Goal: Complete application form: Complete application form

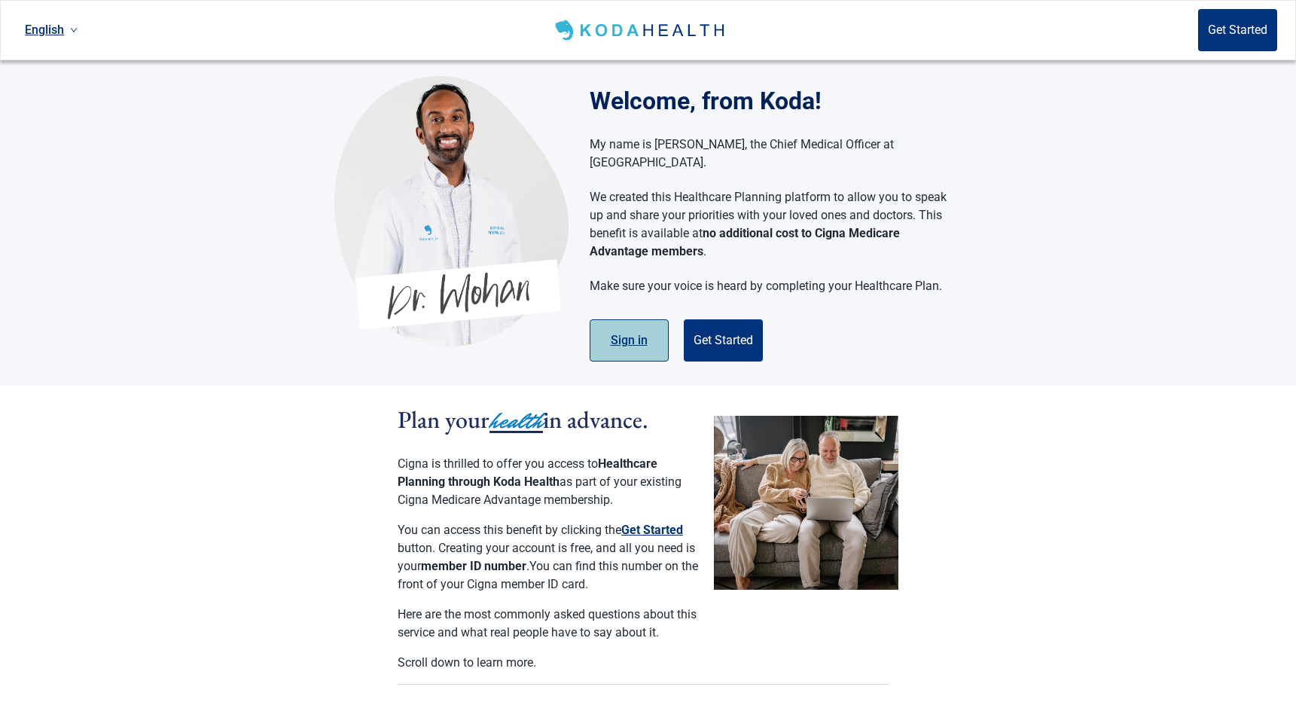
click at [633, 325] on button "Sign in" at bounding box center [629, 340] width 79 height 42
click at [731, 325] on button "Get Started" at bounding box center [723, 340] width 79 height 42
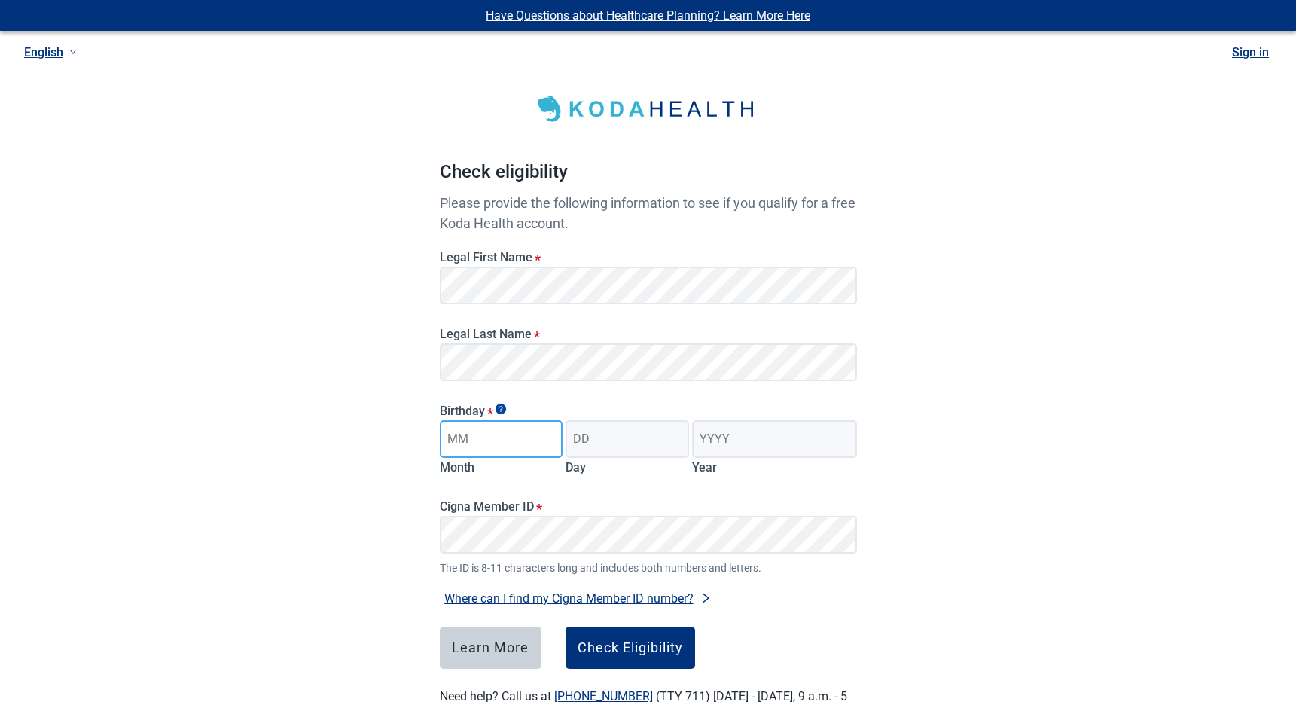
type input "j"
type input "01"
type input "1947"
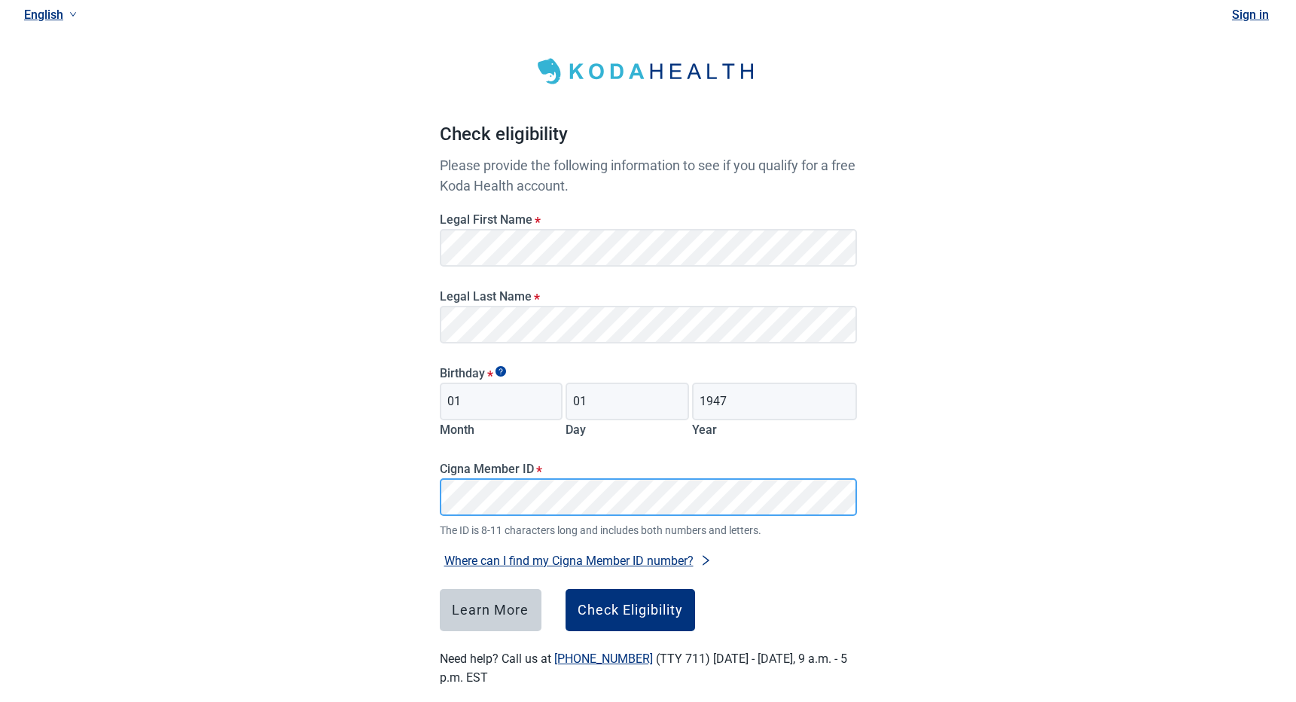
scroll to position [59, 0]
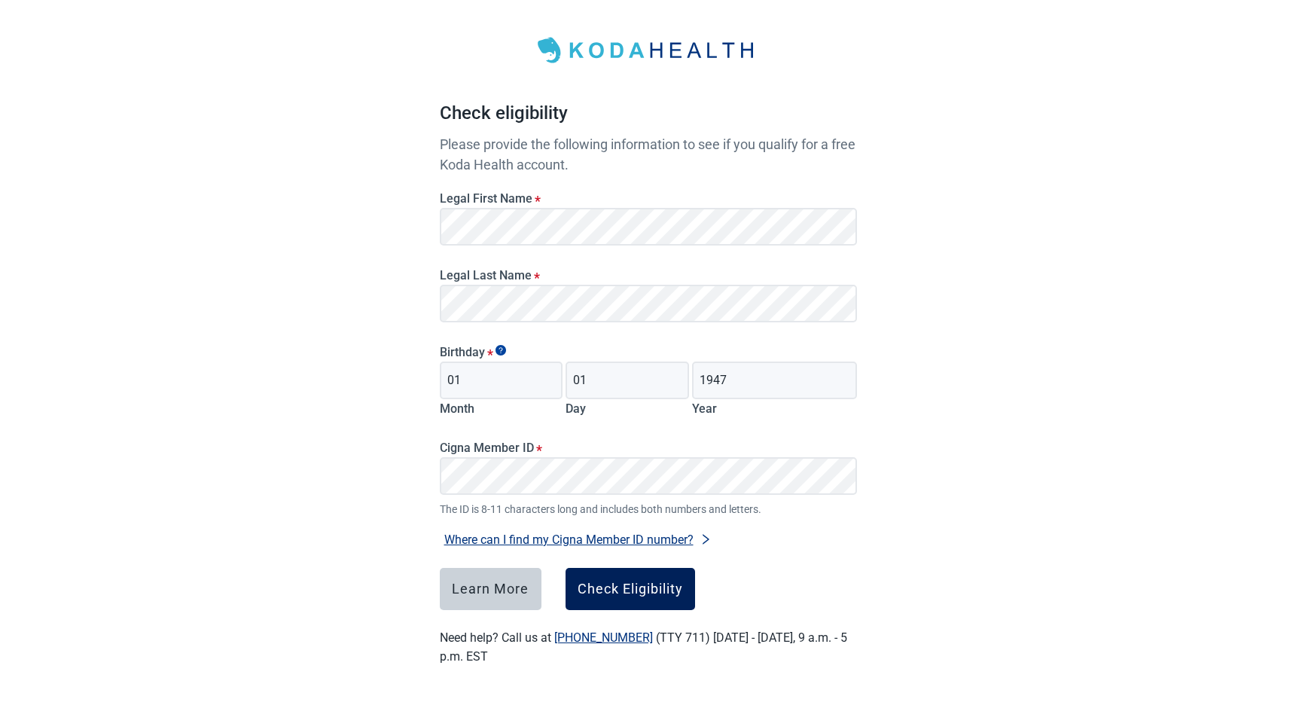
click at [674, 581] on div "Check Eligibility" at bounding box center [630, 588] width 105 height 15
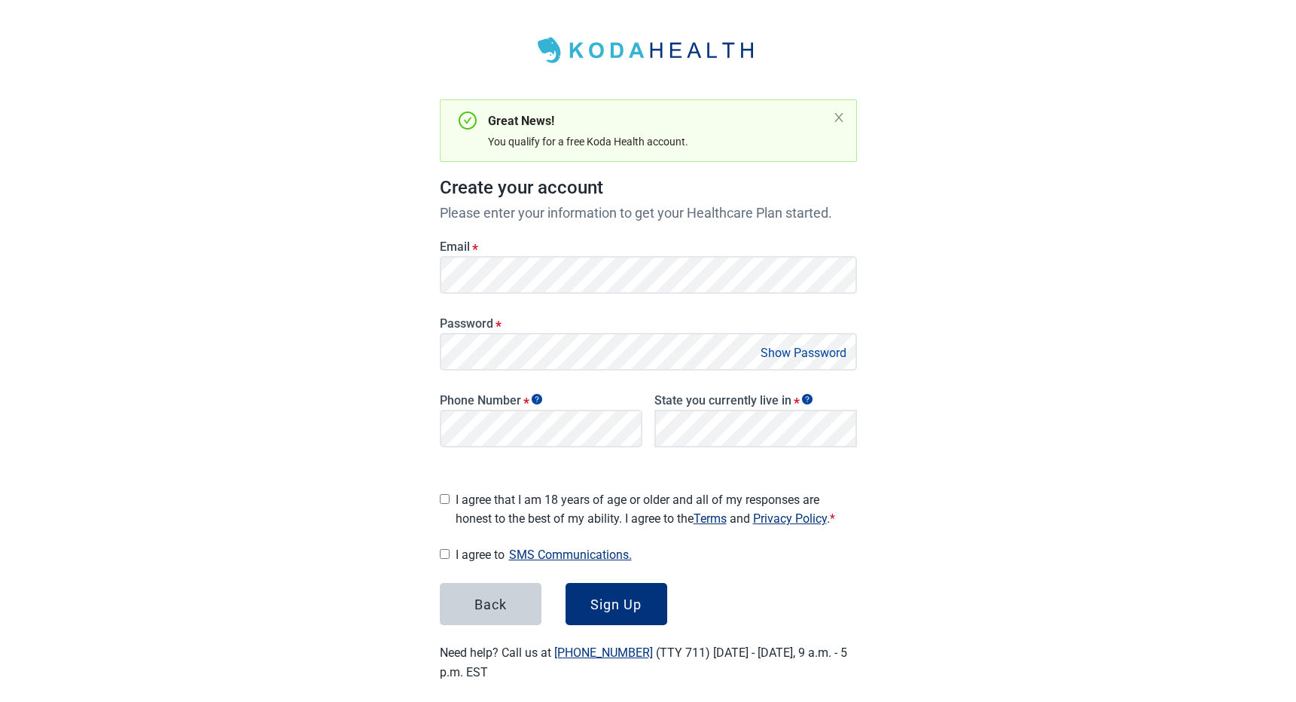
click at [442, 494] on input "I agree that I am 18 years of age or older and all of my responses are honest t…" at bounding box center [445, 499] width 10 height 10
checkbox input "true"
click at [444, 551] on input "I agree to SMS Communications." at bounding box center [445, 554] width 10 height 10
checkbox input "true"
click at [334, 303] on div "Have Questions about Healthcare Planning? Learn More Here English Sign in Great…" at bounding box center [648, 329] width 1296 height 777
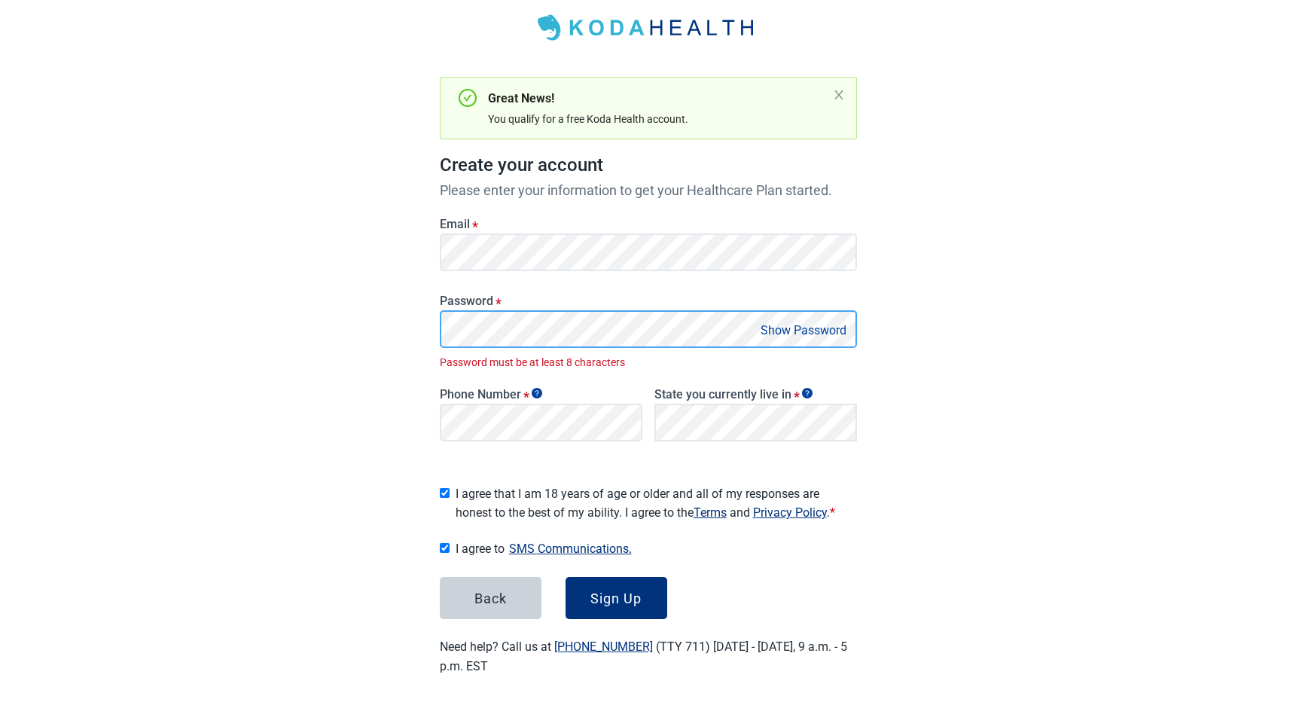
scroll to position [86, 0]
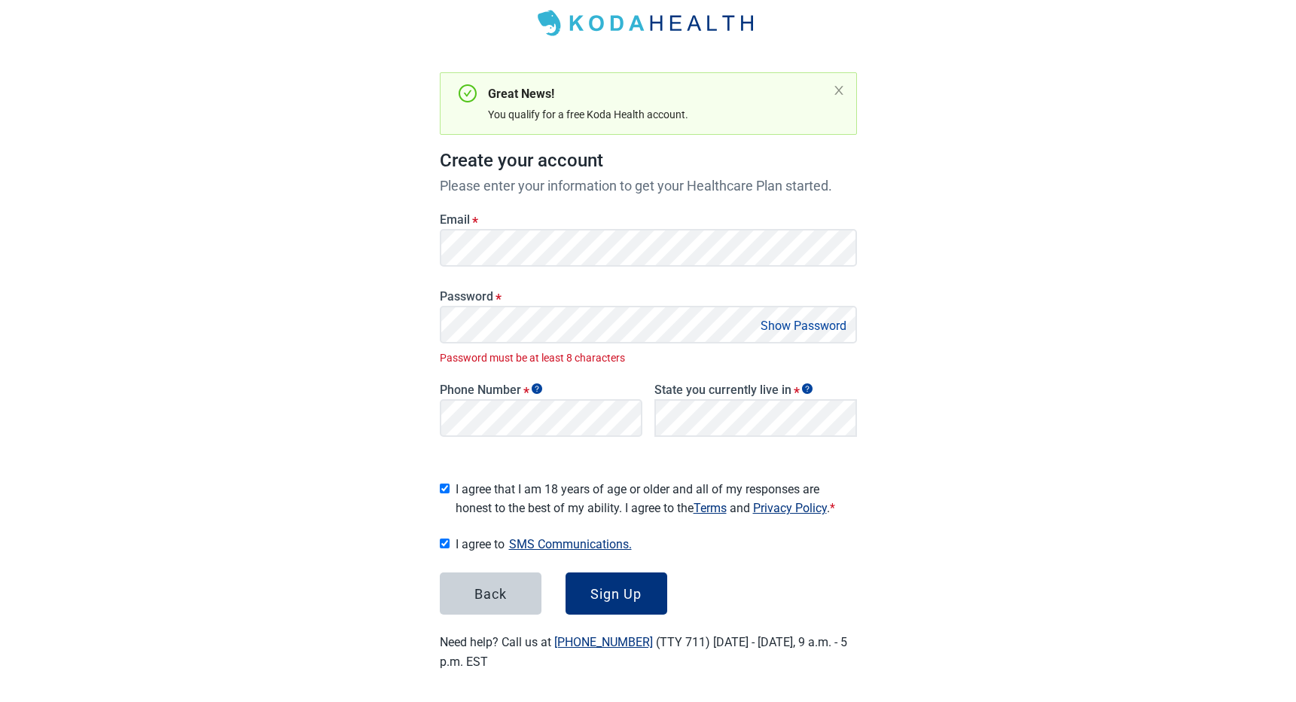
click at [815, 343] on div "Password * Show Password Password must be at least 8 characters" at bounding box center [648, 327] width 417 height 77
click at [802, 328] on button "Show Password" at bounding box center [803, 326] width 95 height 20
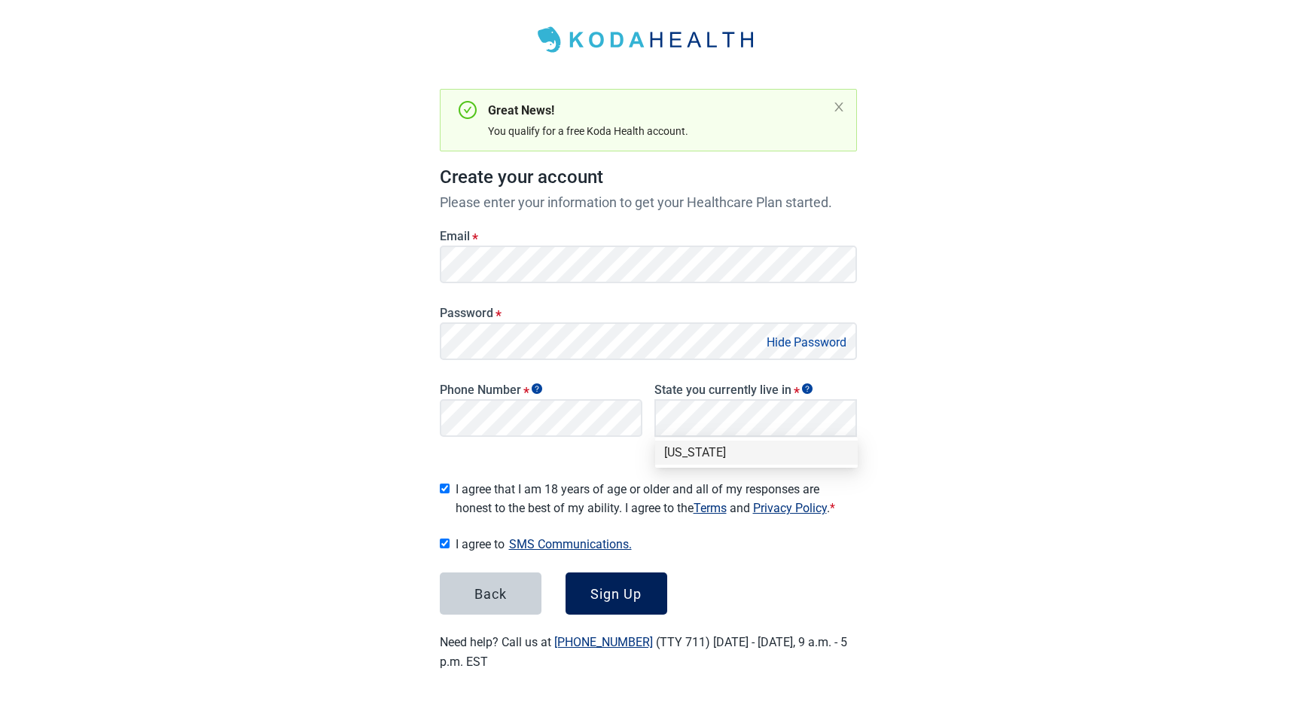
click at [621, 598] on button "Sign Up" at bounding box center [617, 593] width 102 height 42
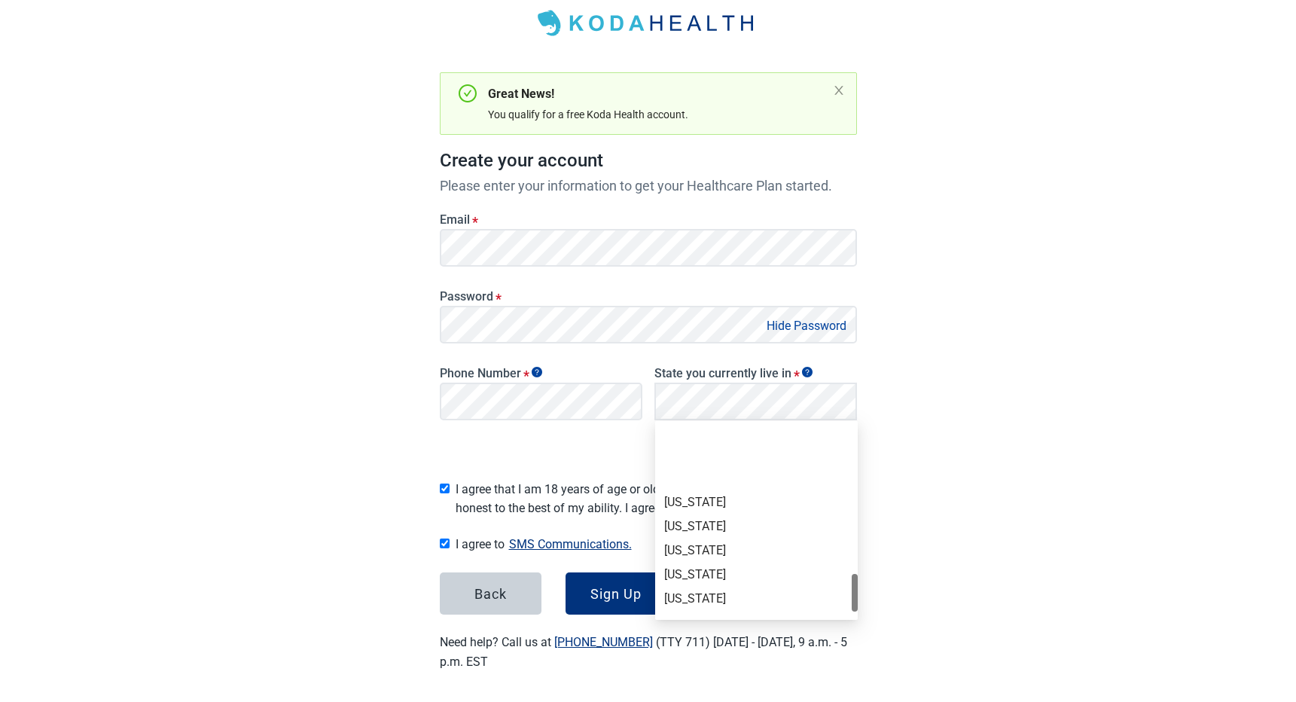
scroll to position [999, 0]
click at [687, 475] on div "[US_STATE]" at bounding box center [756, 473] width 185 height 17
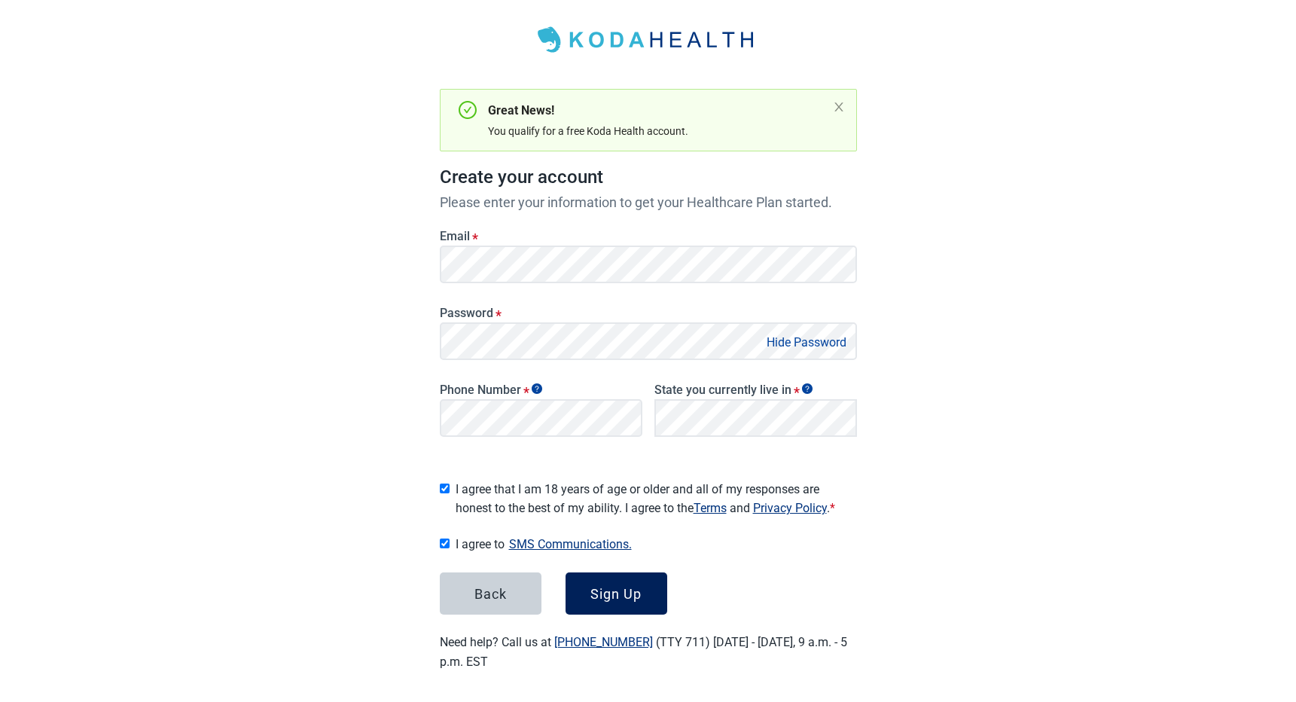
click at [609, 588] on div "Sign Up" at bounding box center [616, 593] width 51 height 15
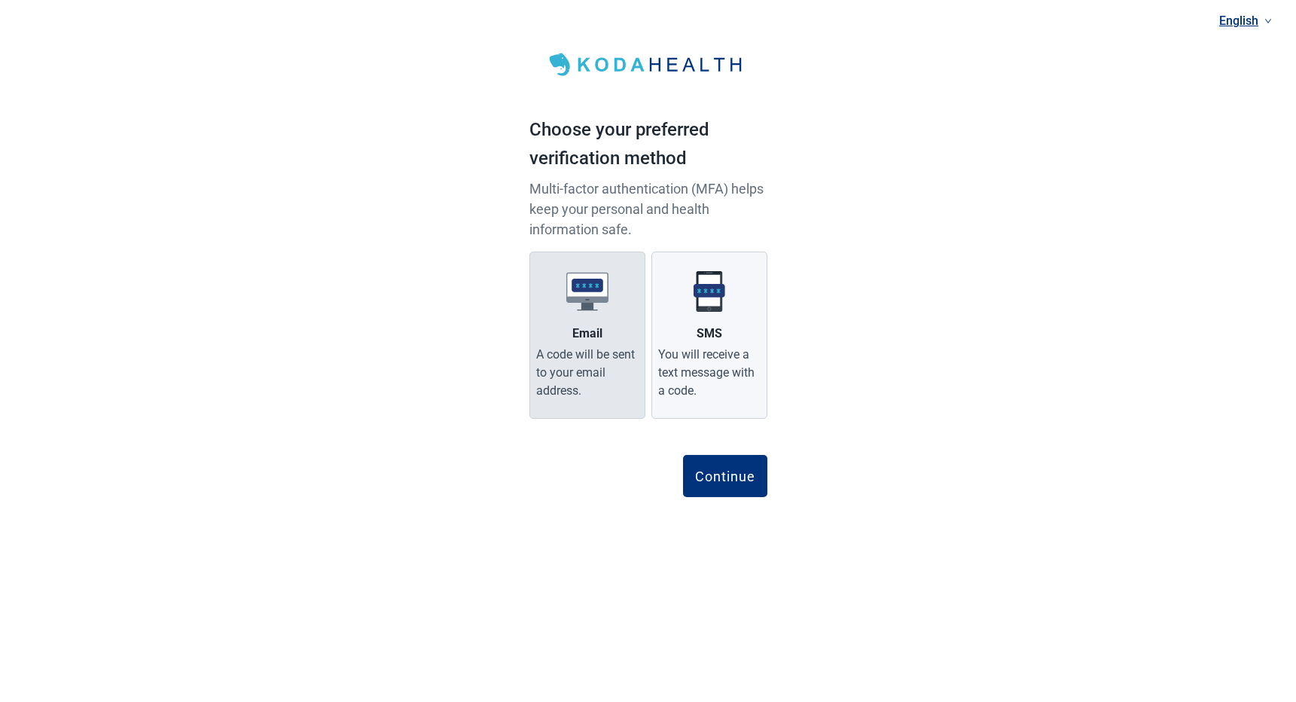
click at [583, 335] on div "Email" at bounding box center [587, 334] width 30 height 18
click at [0, 0] on input "Email A code will be sent to your email address." at bounding box center [0, 0] width 0 height 0
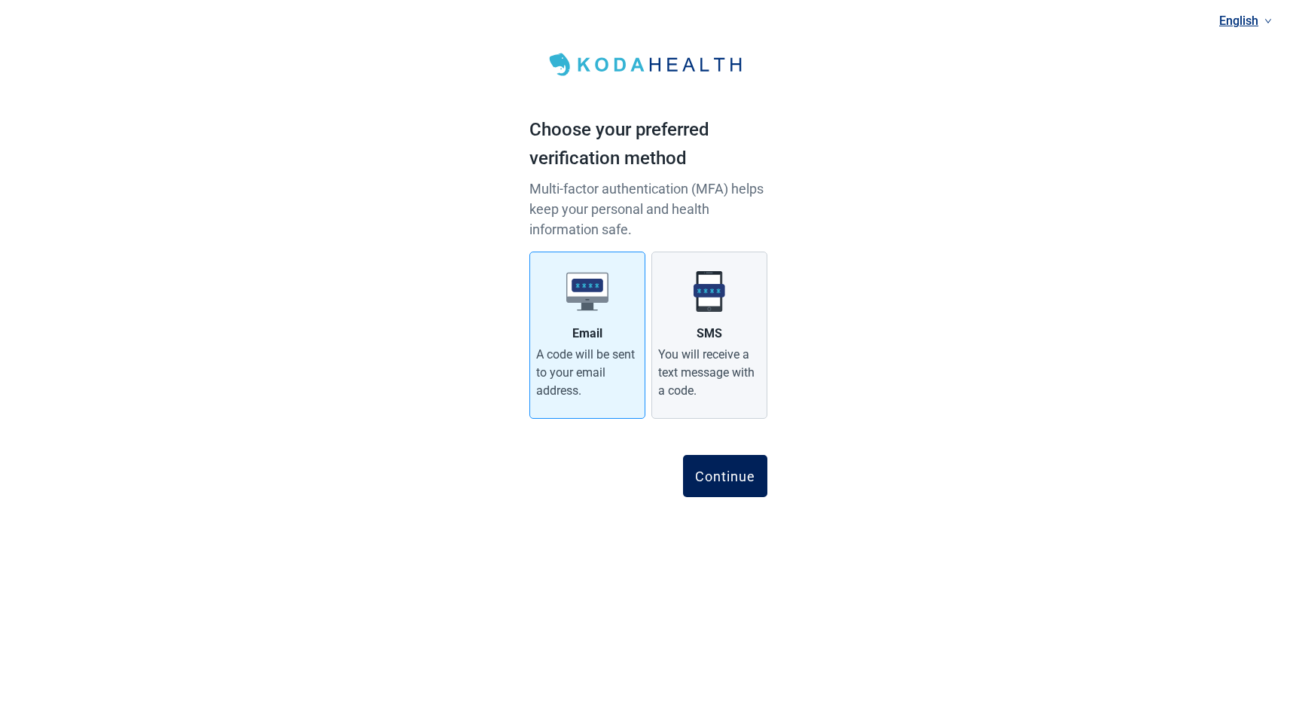
click at [736, 476] on div "Continue" at bounding box center [725, 475] width 60 height 15
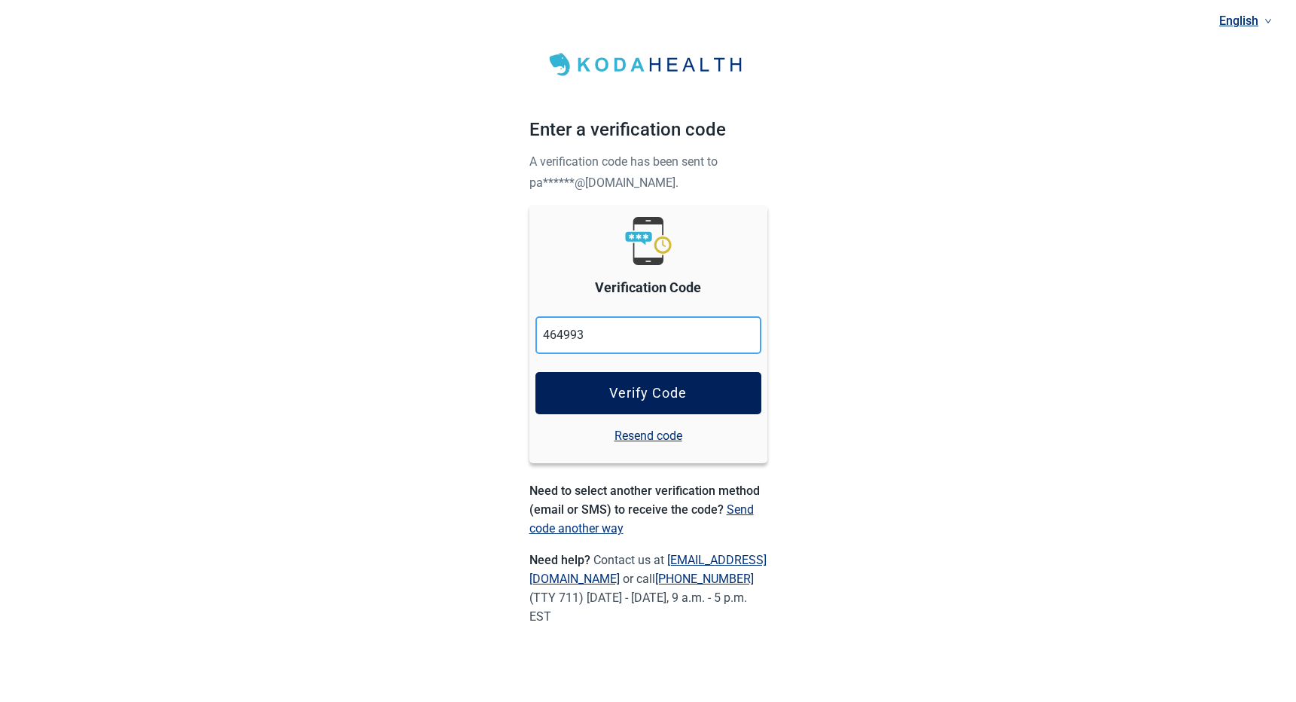
type input "464993"
click at [621, 396] on div "Verify Code" at bounding box center [648, 393] width 78 height 15
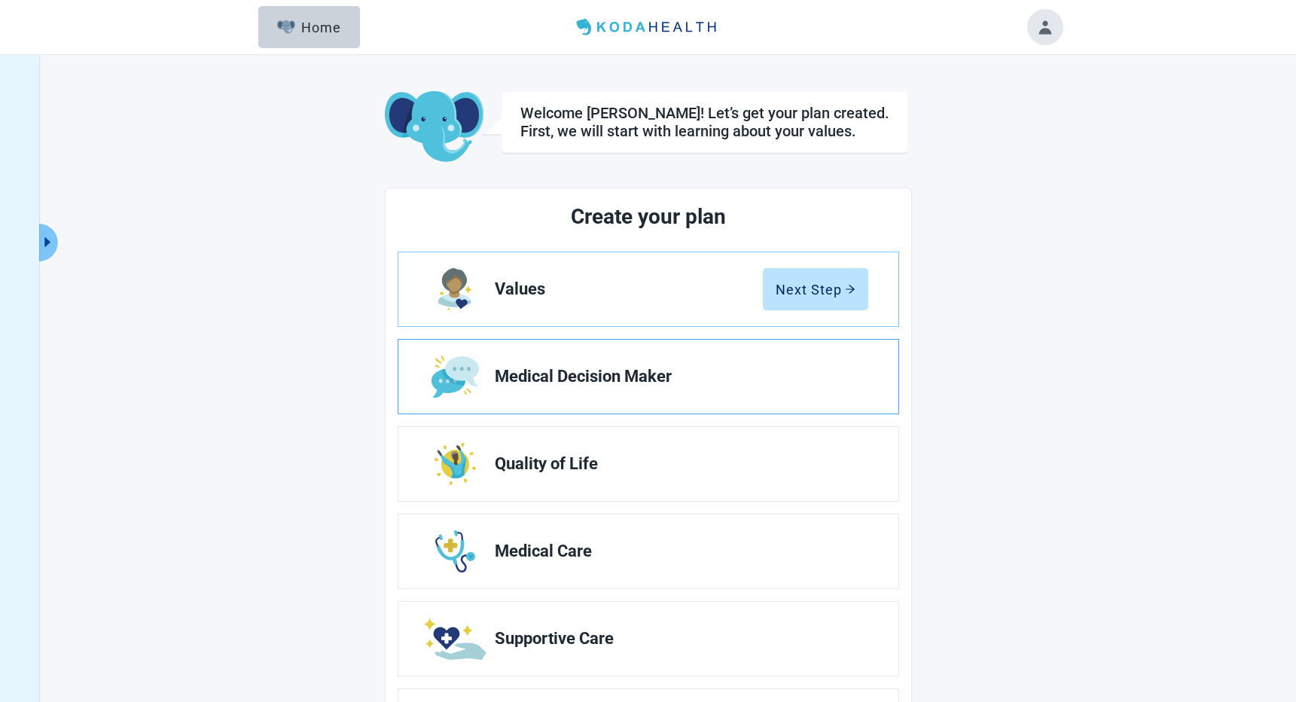
click at [667, 383] on span "Medical Decision Maker" at bounding box center [676, 377] width 362 height 18
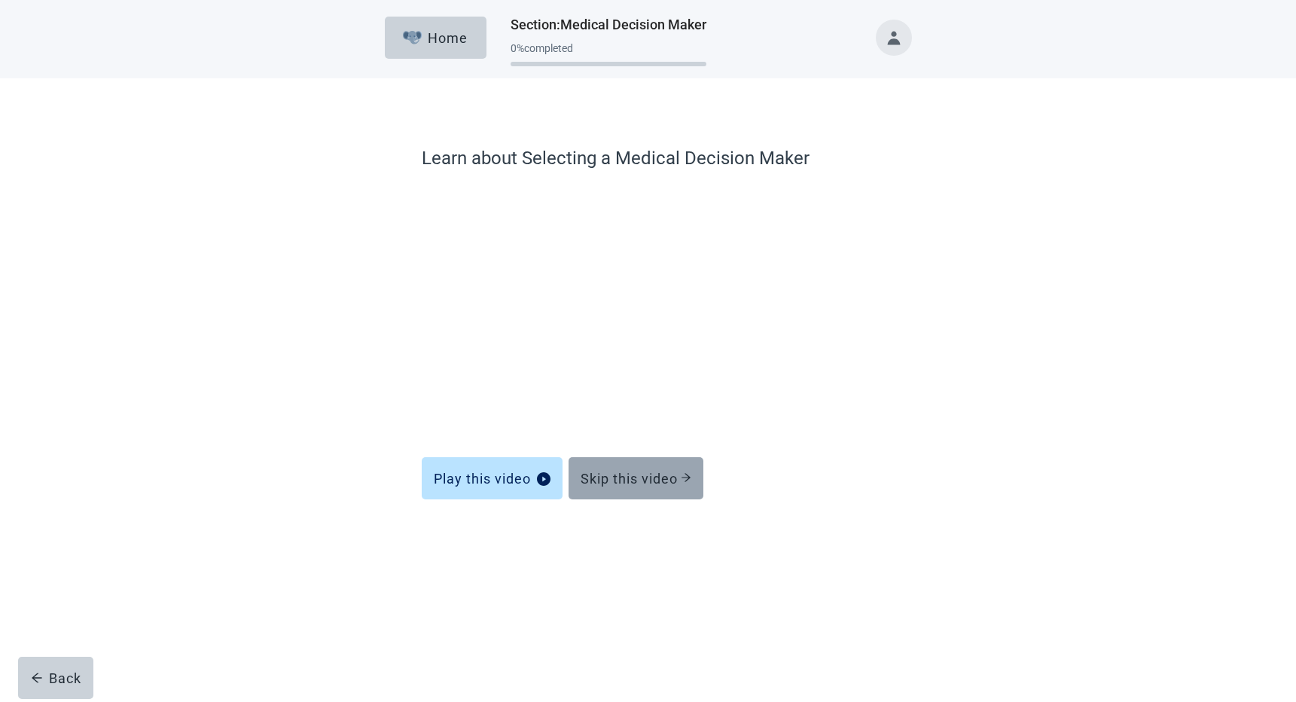
click at [611, 476] on div "Skip this video" at bounding box center [636, 478] width 111 height 15
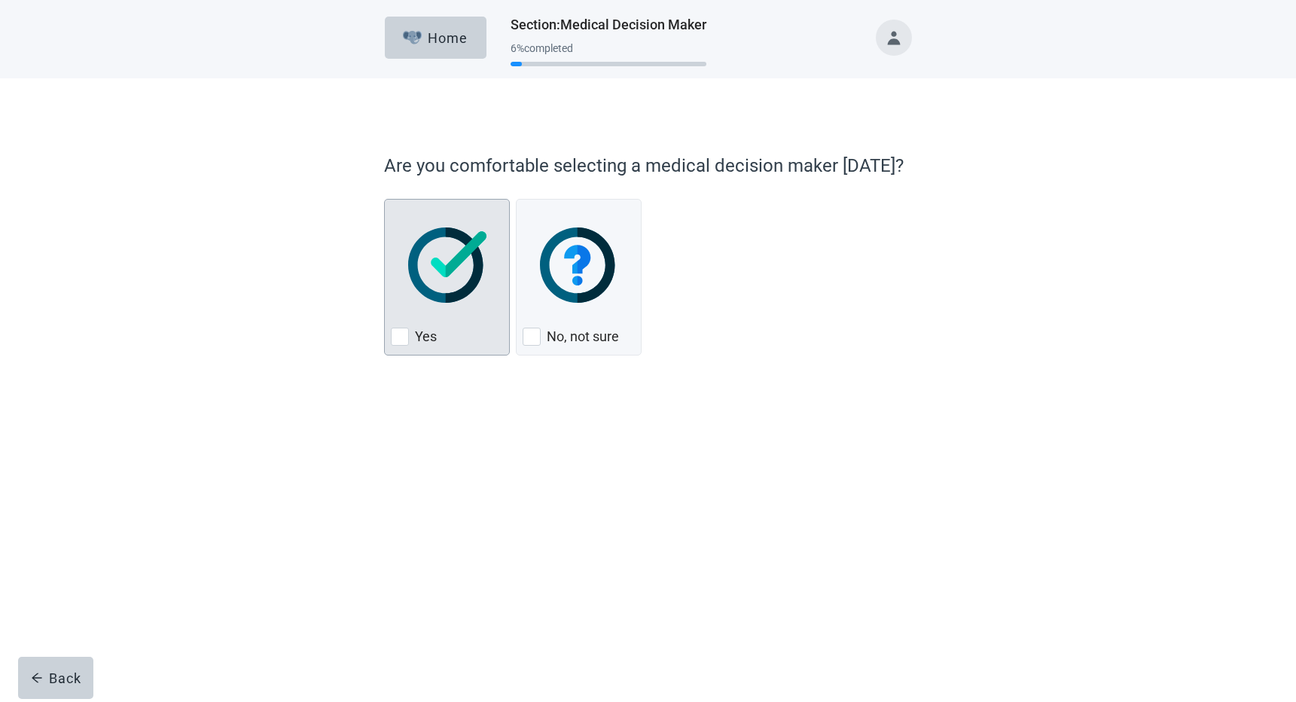
click at [400, 334] on div "Yes, checkbox, not checked" at bounding box center [400, 337] width 18 height 18
click at [385, 200] on input "Yes" at bounding box center [384, 199] width 1 height 1
checkbox input "true"
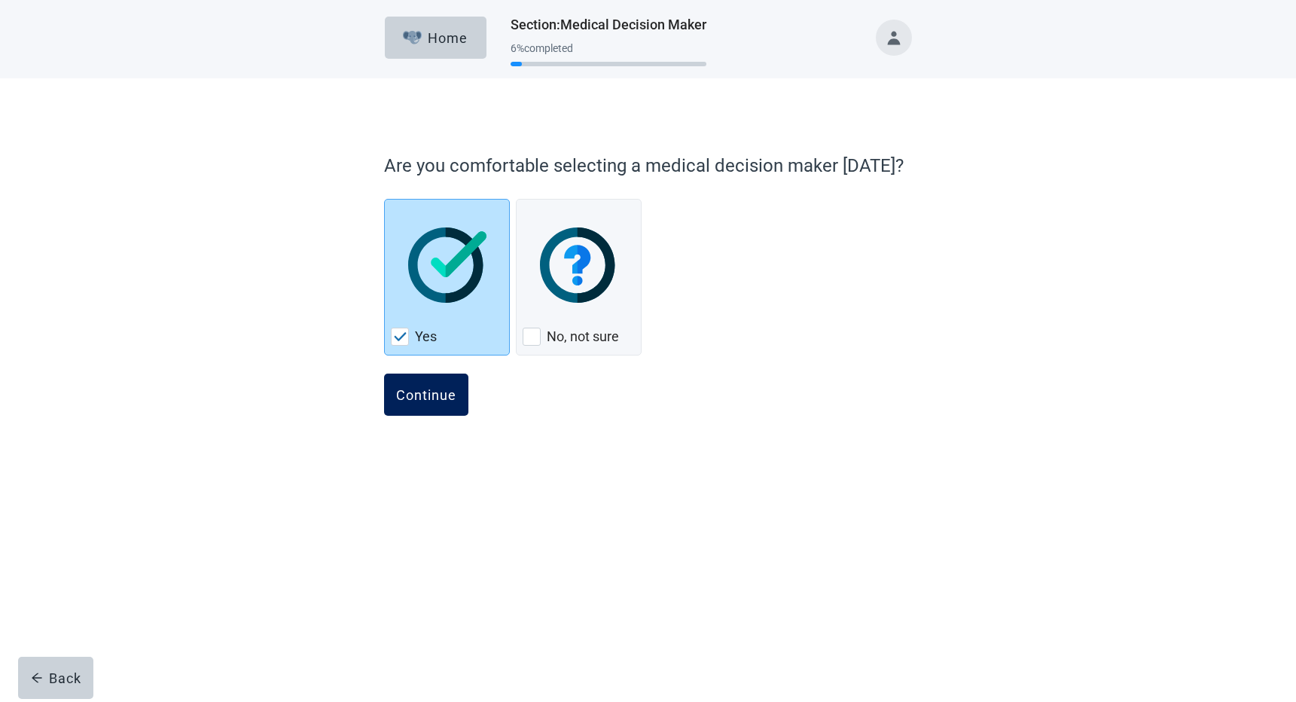
click at [423, 387] on div "Continue" at bounding box center [426, 394] width 60 height 15
click at [420, 387] on div "Continue" at bounding box center [426, 394] width 60 height 15
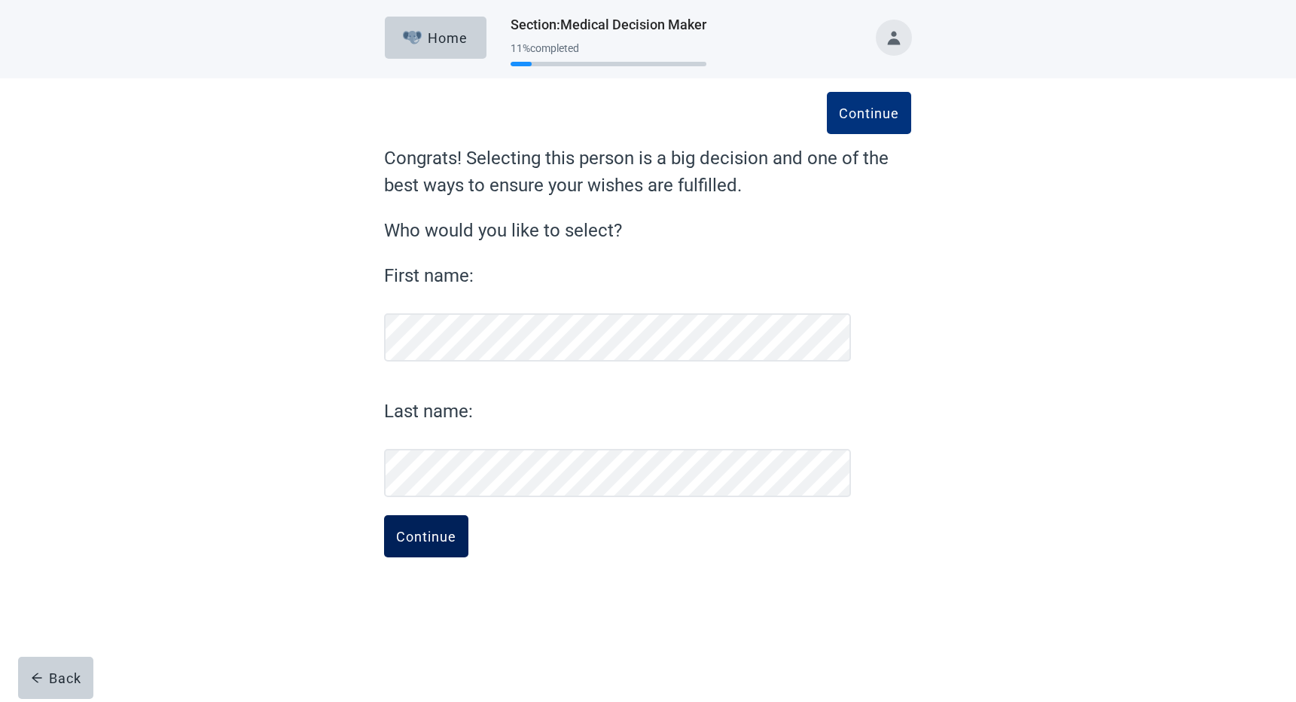
click at [454, 545] on button "Continue" at bounding box center [426, 536] width 84 height 42
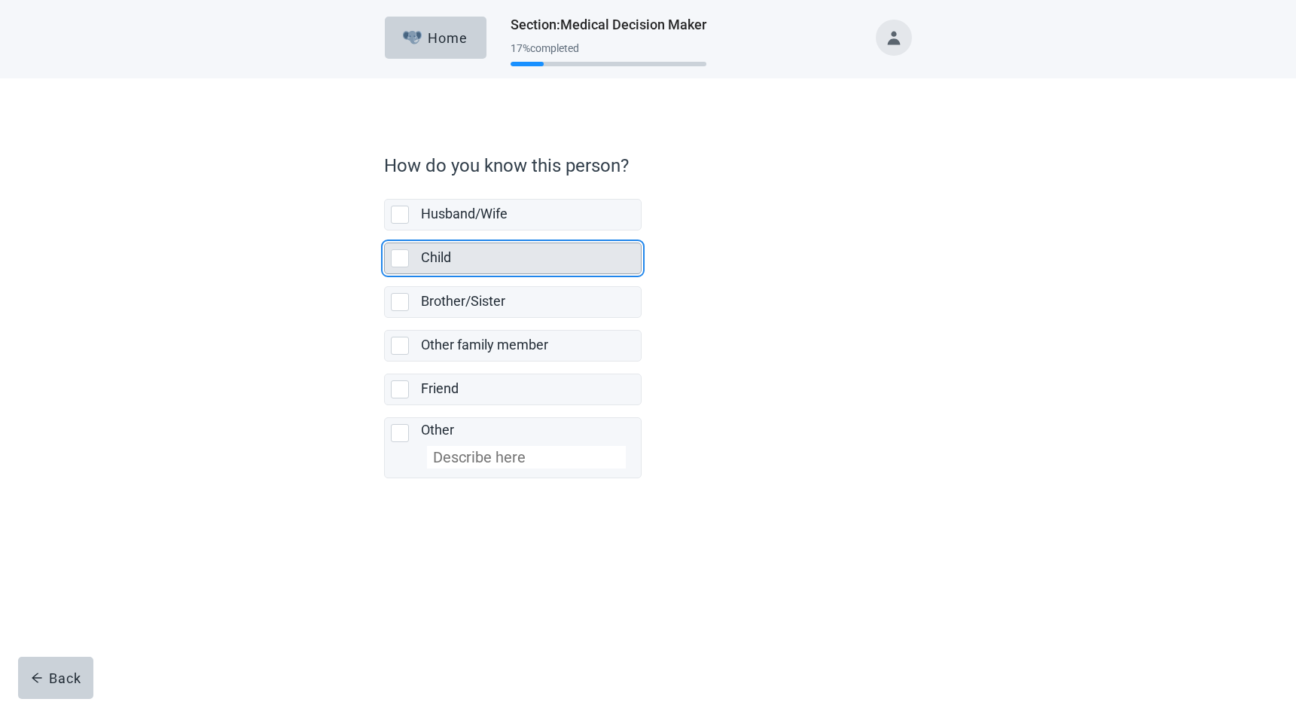
click at [407, 261] on div "Child, checkbox, not selected" at bounding box center [400, 258] width 18 height 18
click at [385, 231] on input "Child" at bounding box center [384, 230] width 1 height 1
checkbox input "true"
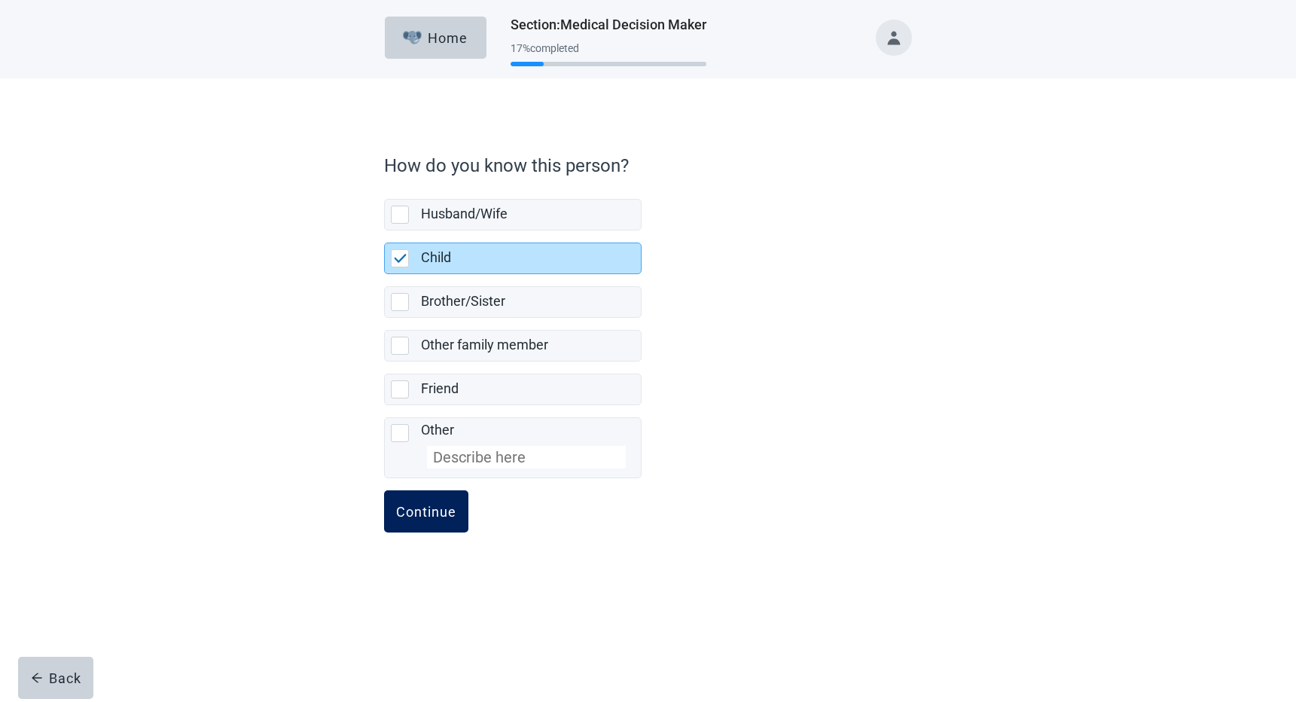
click at [439, 518] on div "Continue" at bounding box center [426, 511] width 60 height 15
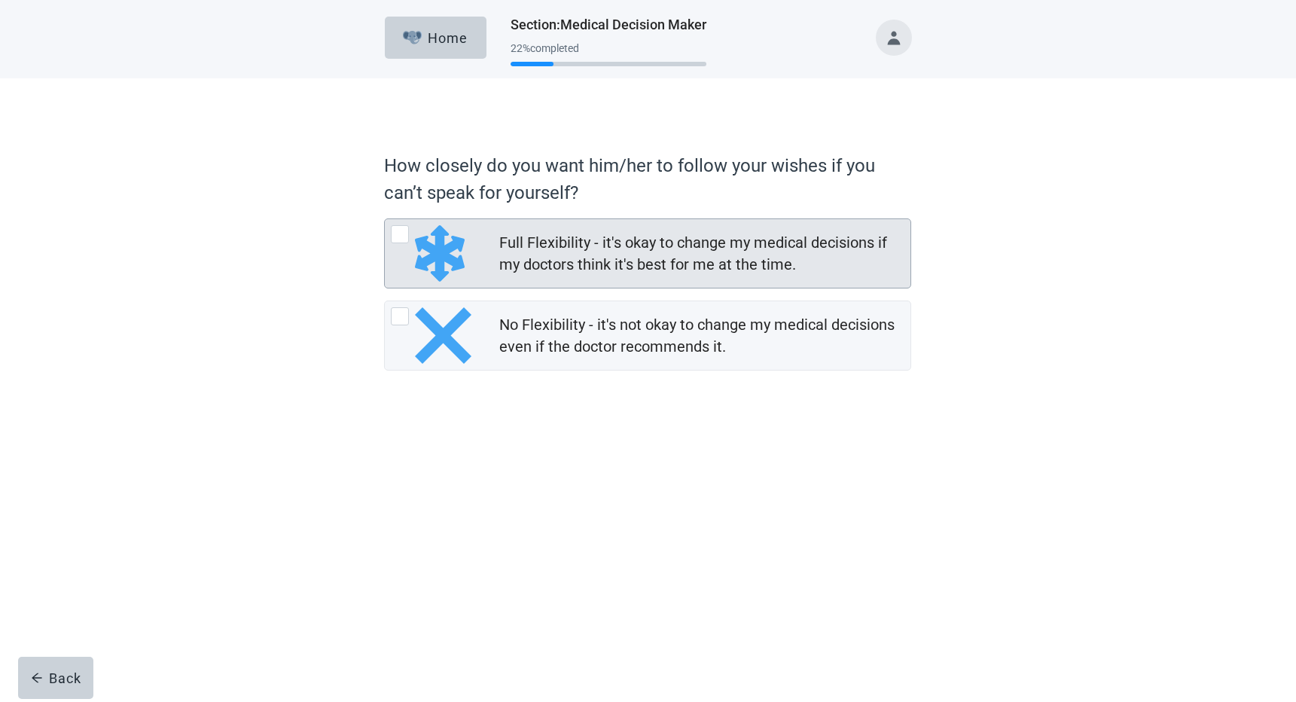
click at [397, 237] on div "Full Flexibility - it's okay to change my medical decisions if my doctors think…" at bounding box center [400, 234] width 18 height 18
click at [385, 219] on input "Full Flexibility - it's okay to change my medical decisions if my doctors think…" at bounding box center [384, 218] width 1 height 1
radio input "true"
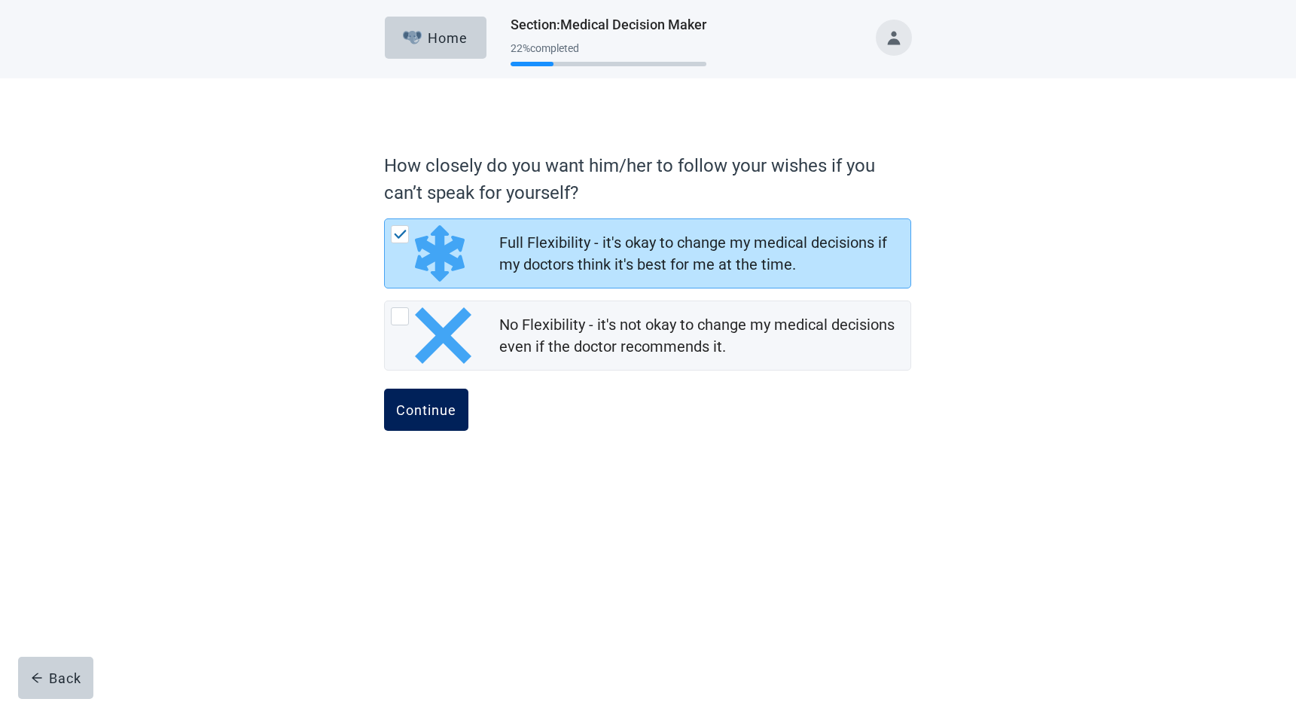
click at [421, 405] on div "Continue" at bounding box center [426, 409] width 60 height 15
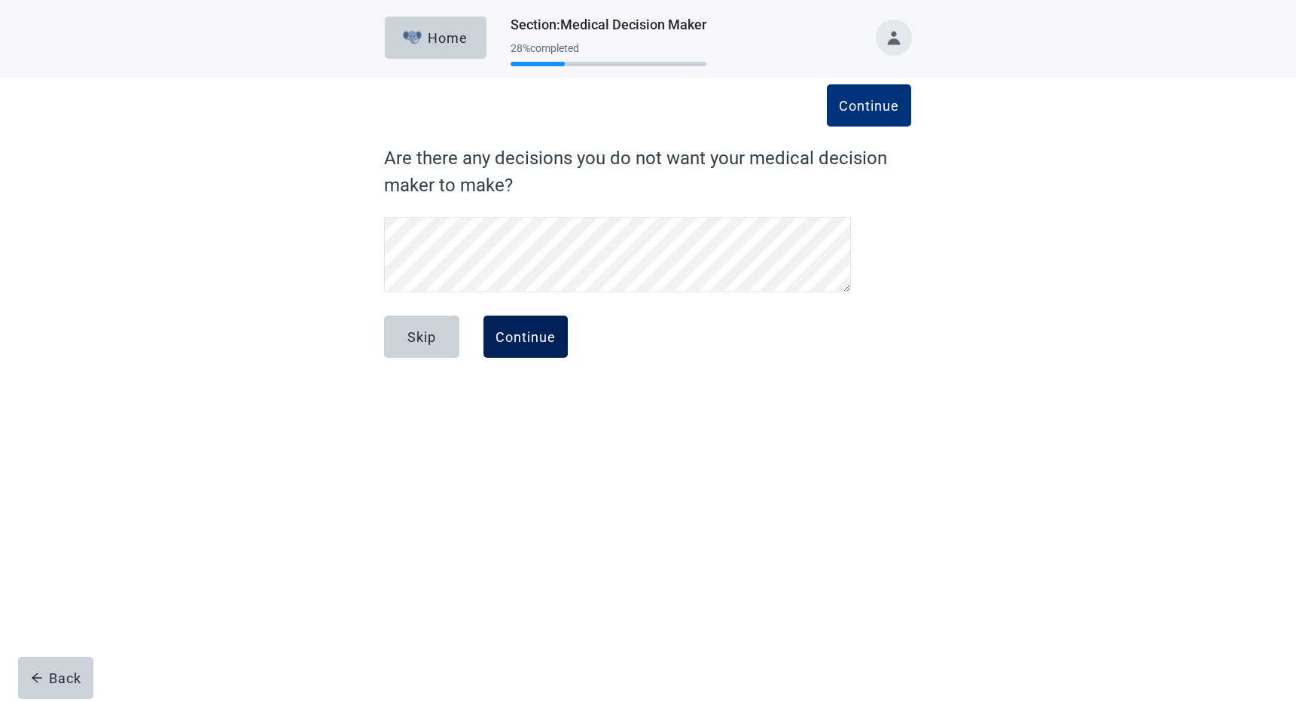
click at [525, 334] on div "Continue" at bounding box center [526, 336] width 60 height 15
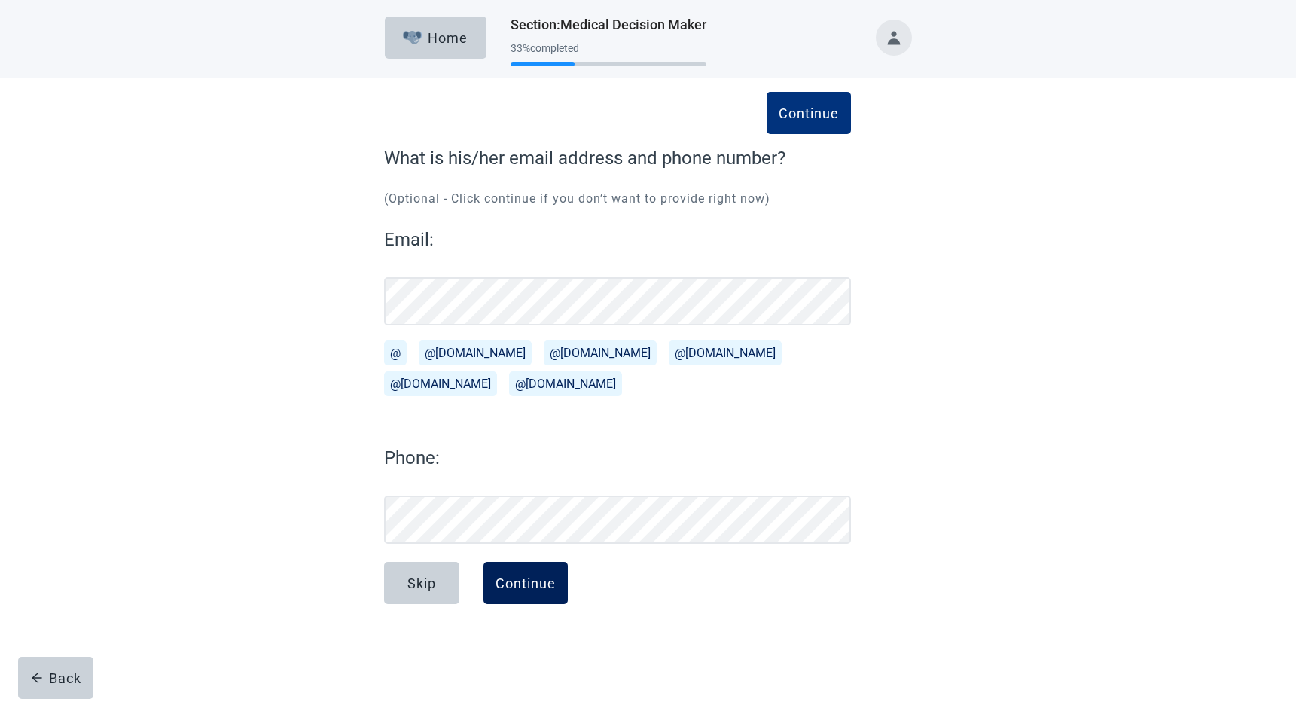
click at [540, 585] on div "Continue" at bounding box center [526, 582] width 60 height 15
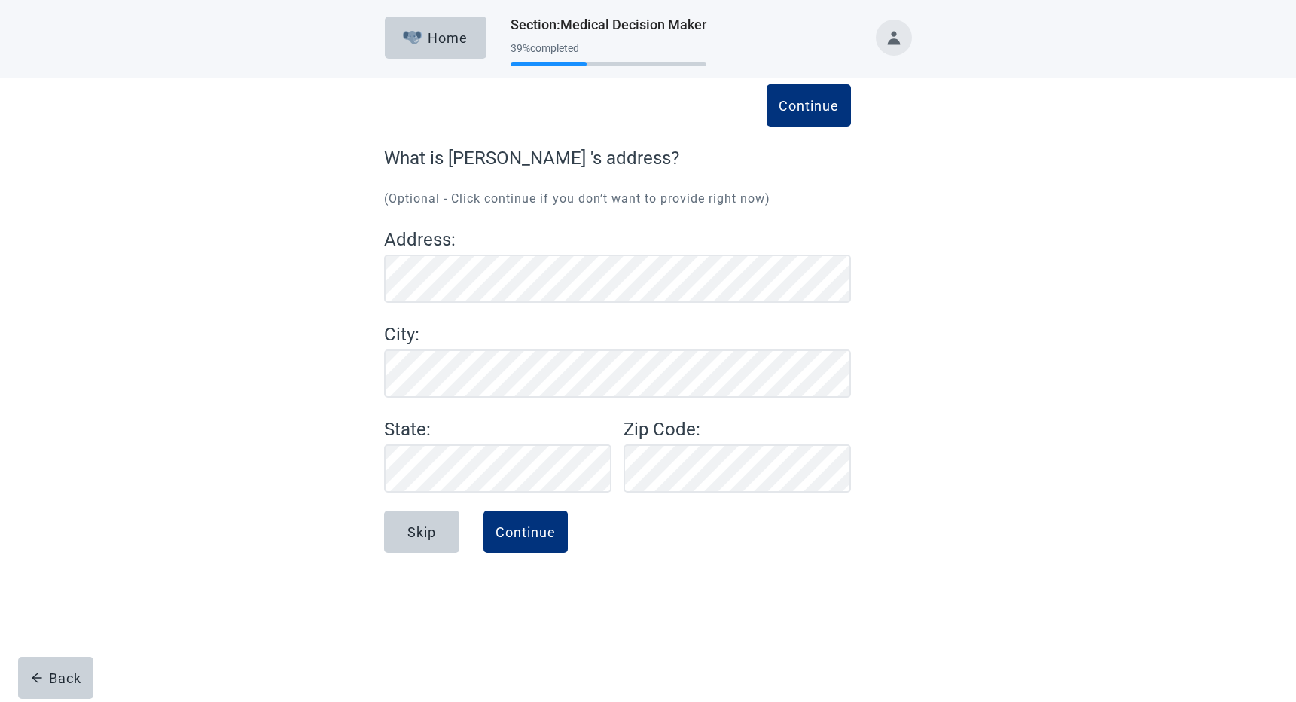
click at [546, 510] on form "Continue What is [PERSON_NAME] 's address? (Optional - Click continue if you do…" at bounding box center [617, 365] width 467 height 441
click at [551, 539] on div "Continue" at bounding box center [526, 531] width 60 height 15
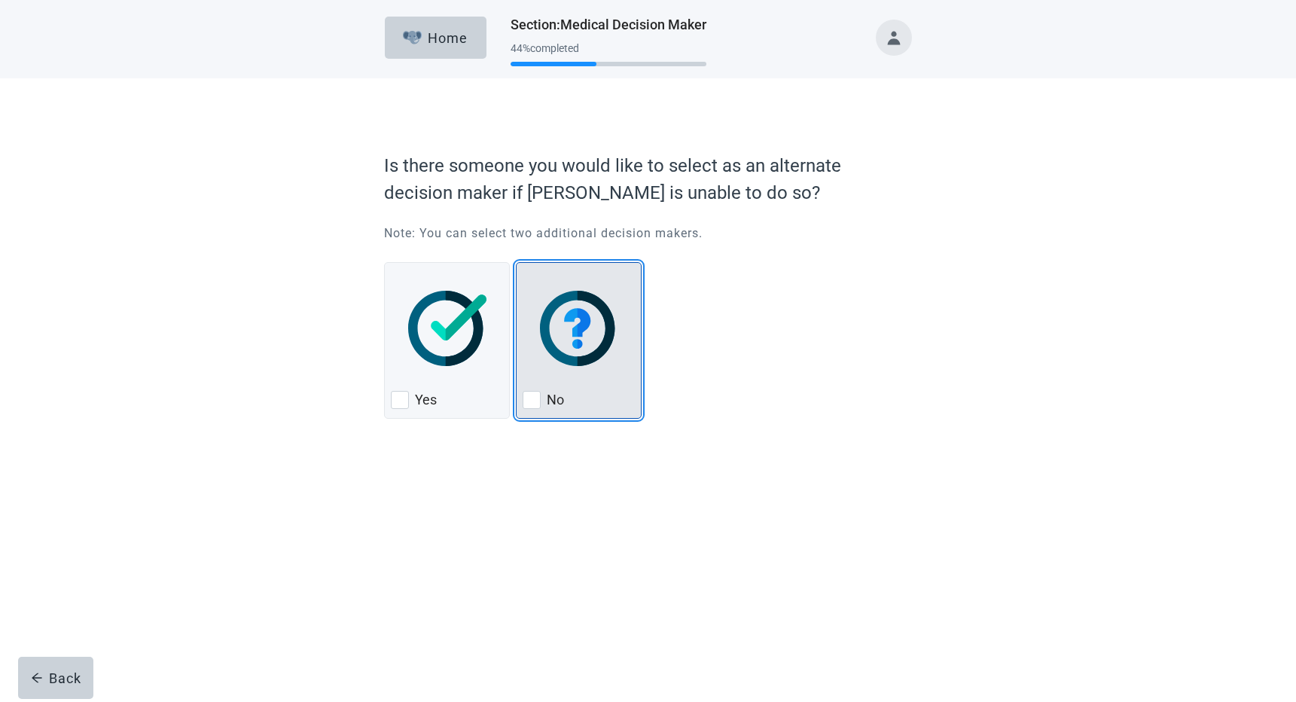
click at [585, 321] on img "No, checkbox, not checked" at bounding box center [579, 328] width 79 height 75
click at [517, 263] on input "No" at bounding box center [516, 262] width 1 height 1
checkbox input "true"
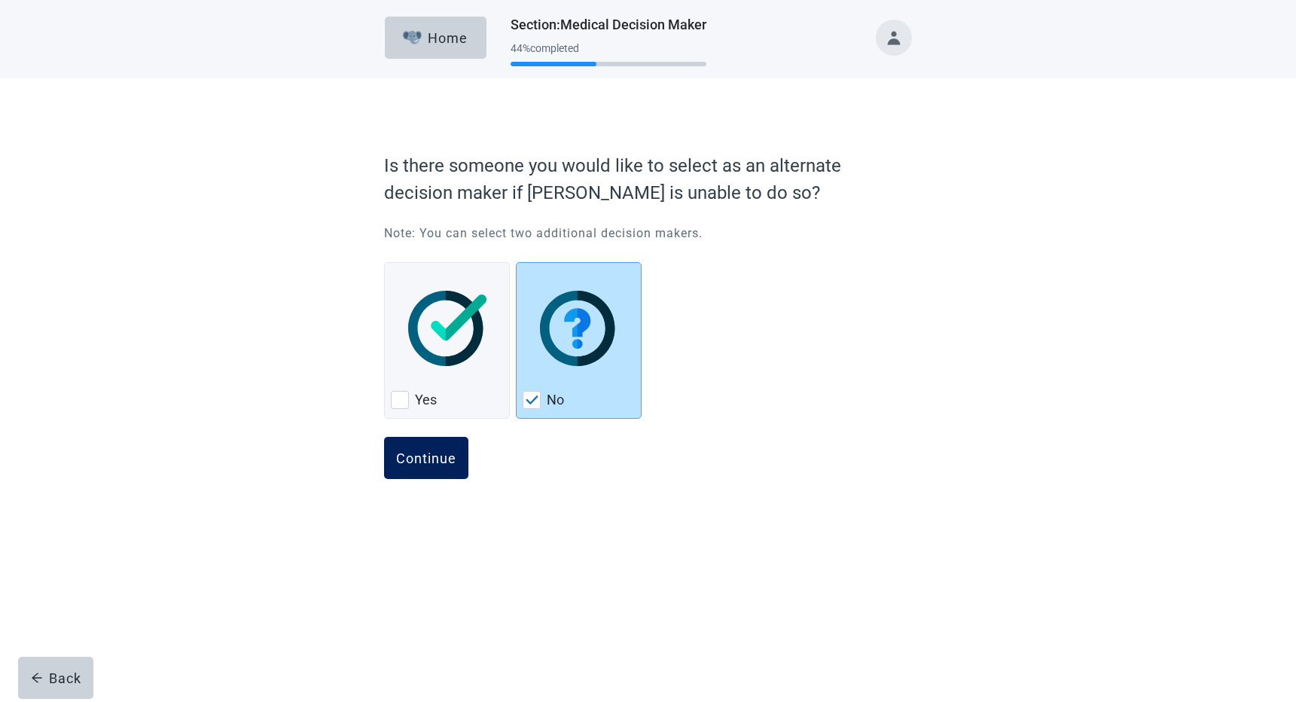
click at [427, 462] on div "Continue" at bounding box center [426, 457] width 60 height 15
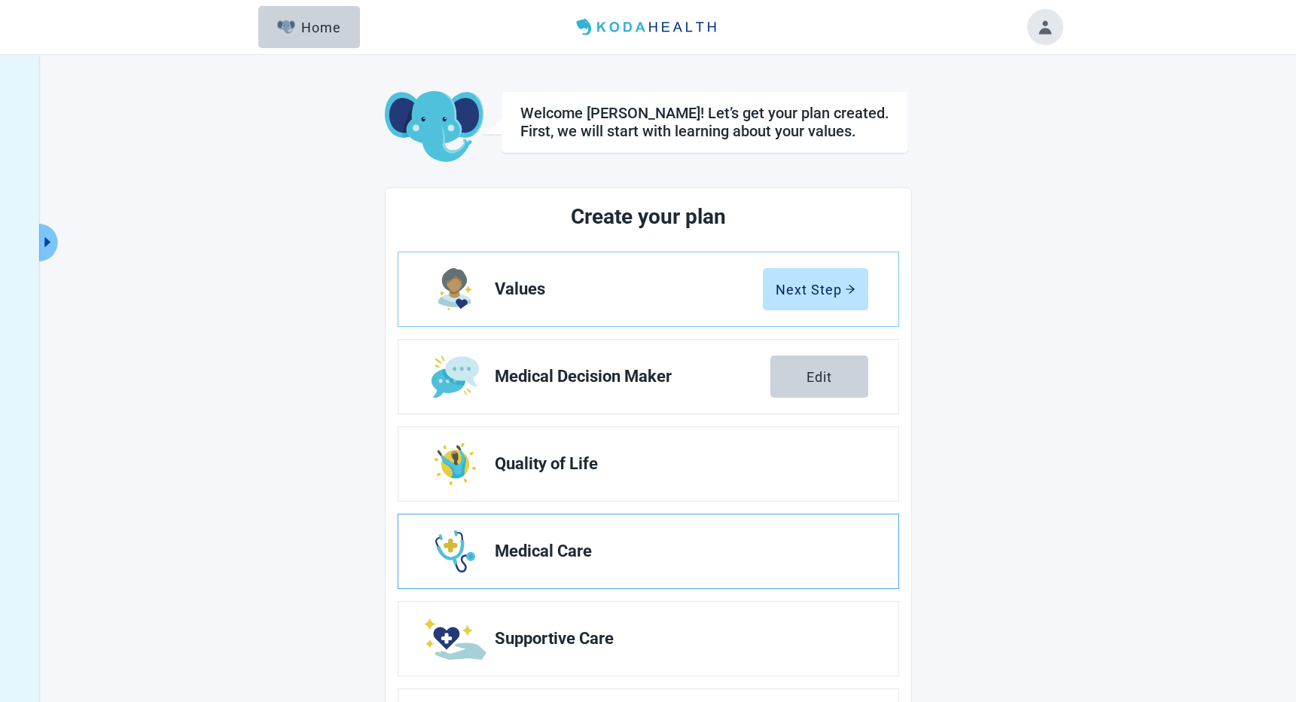
click at [692, 553] on span "Medical Care" at bounding box center [676, 551] width 362 height 18
click at [829, 295] on div "Next Step" at bounding box center [816, 289] width 80 height 15
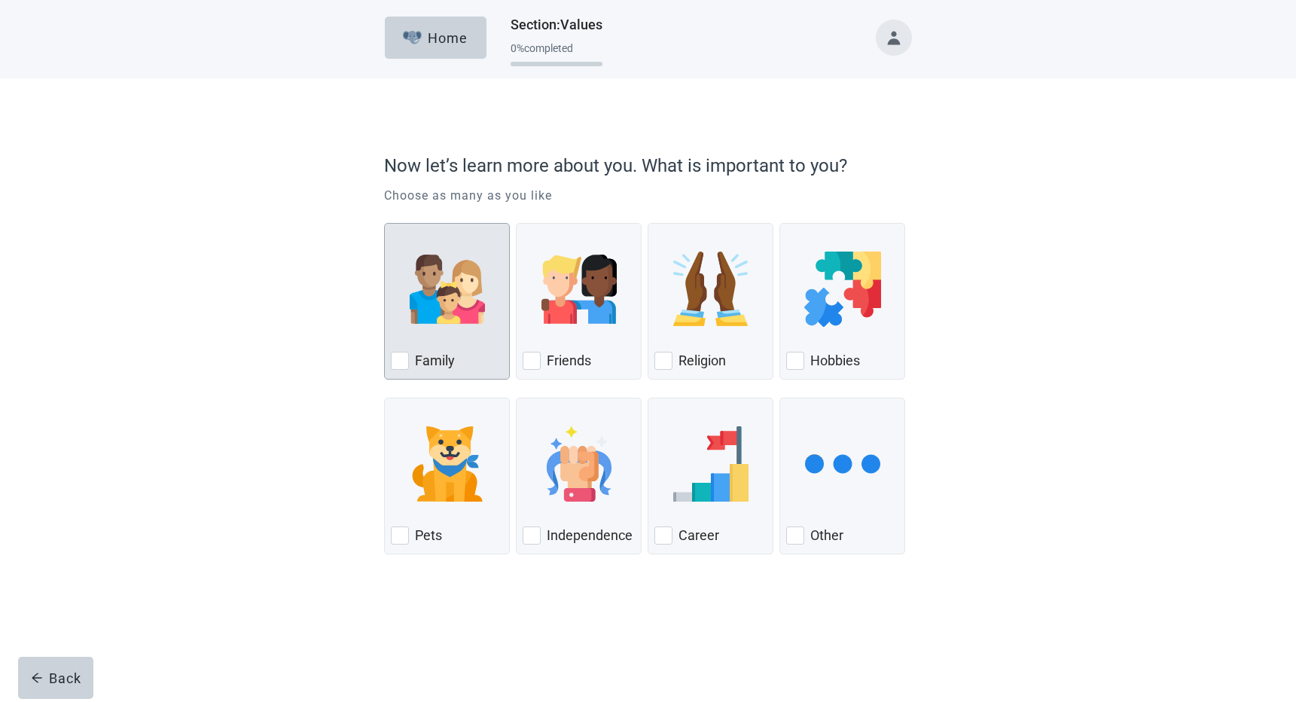
click at [406, 362] on div "Family, checkbox, not checked" at bounding box center [400, 361] width 18 height 18
click at [385, 224] on input "Family" at bounding box center [384, 223] width 1 height 1
checkbox input "true"
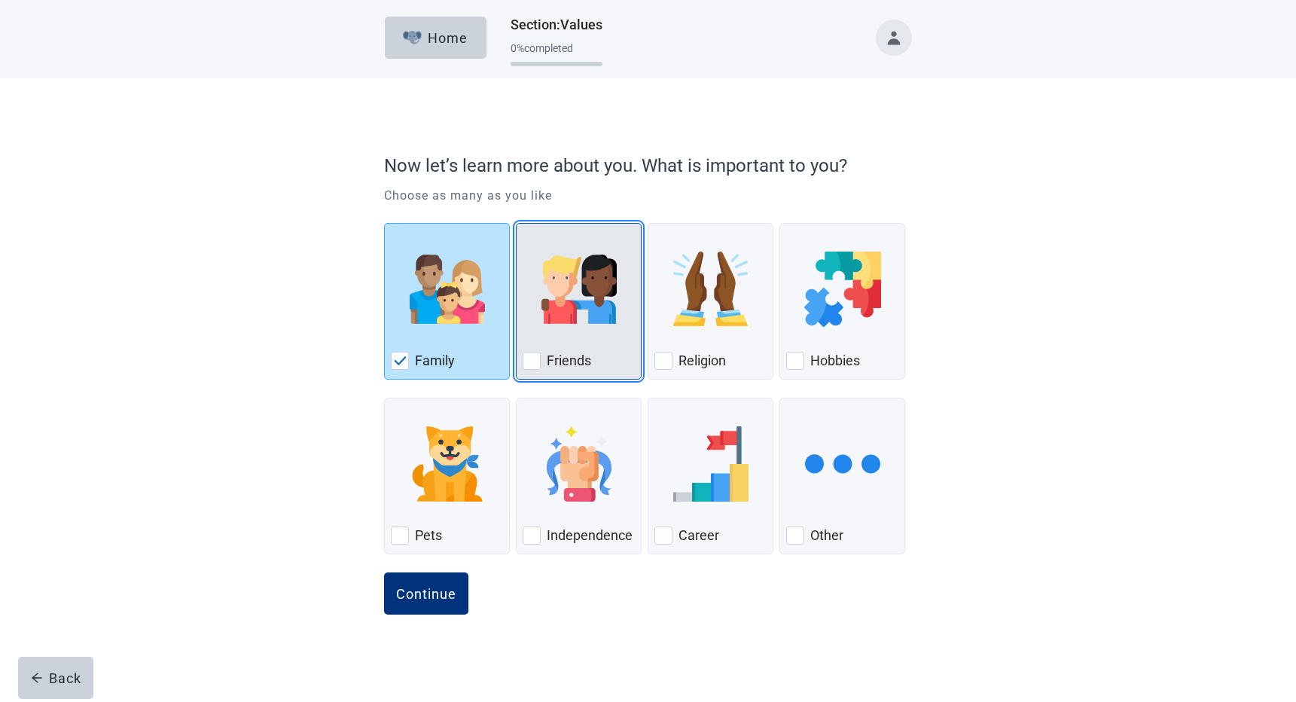
click at [536, 358] on div "Friends, checkbox, not checked" at bounding box center [532, 361] width 18 height 18
click at [517, 224] on input "Friends" at bounding box center [516, 223] width 1 height 1
checkbox input "true"
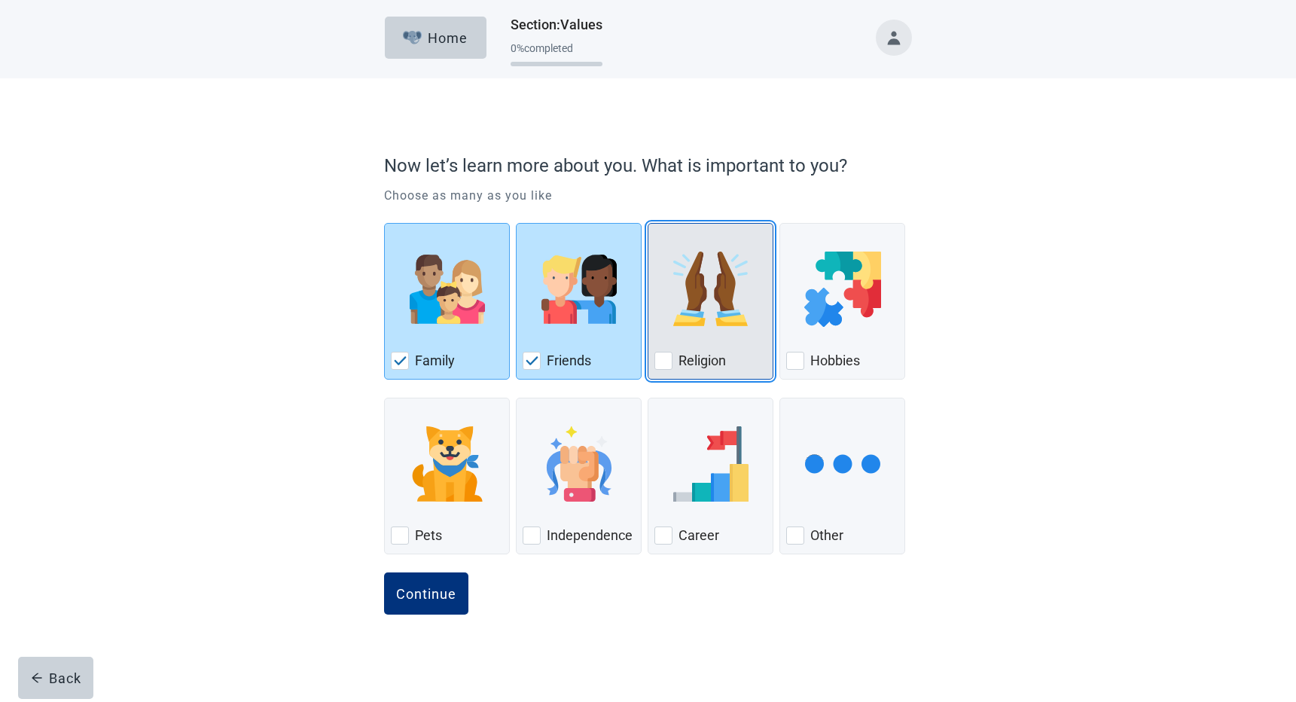
click at [663, 356] on div "Religion, checkbox, not checked" at bounding box center [664, 361] width 18 height 18
click at [649, 224] on input "Religion" at bounding box center [648, 223] width 1 height 1
checkbox input "true"
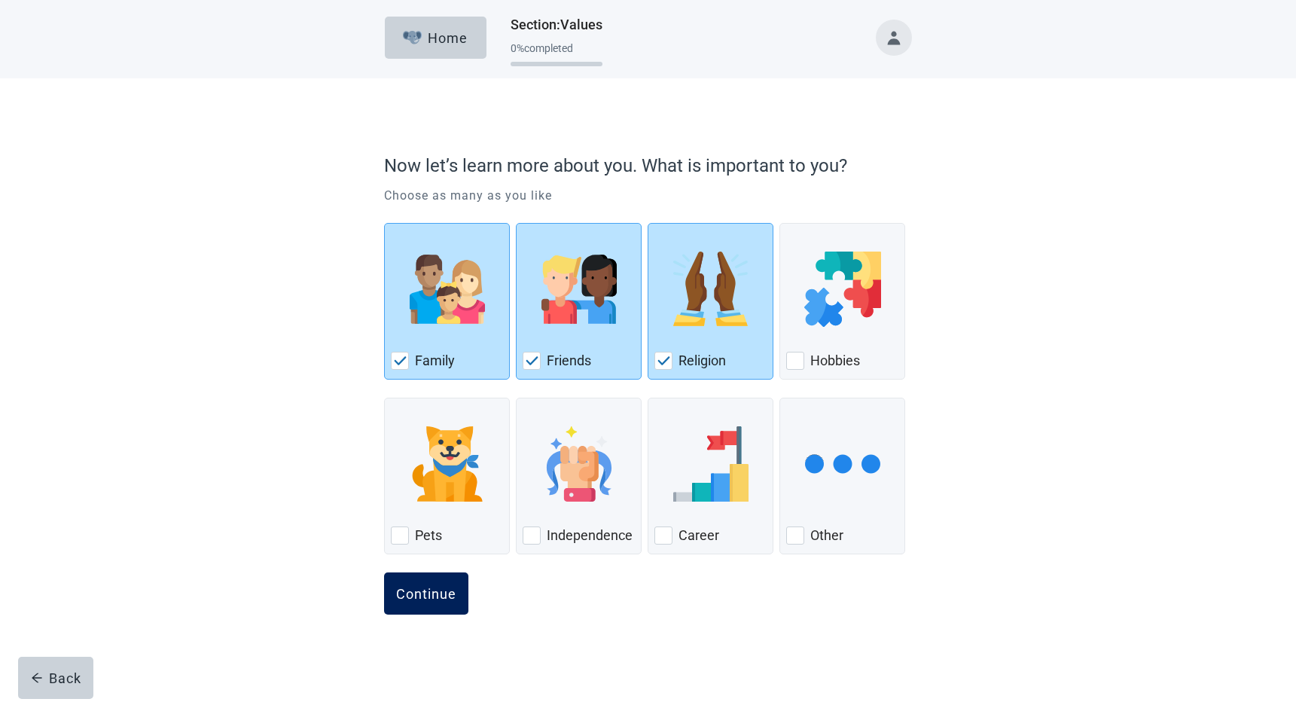
click at [423, 606] on button "Continue" at bounding box center [426, 593] width 84 height 42
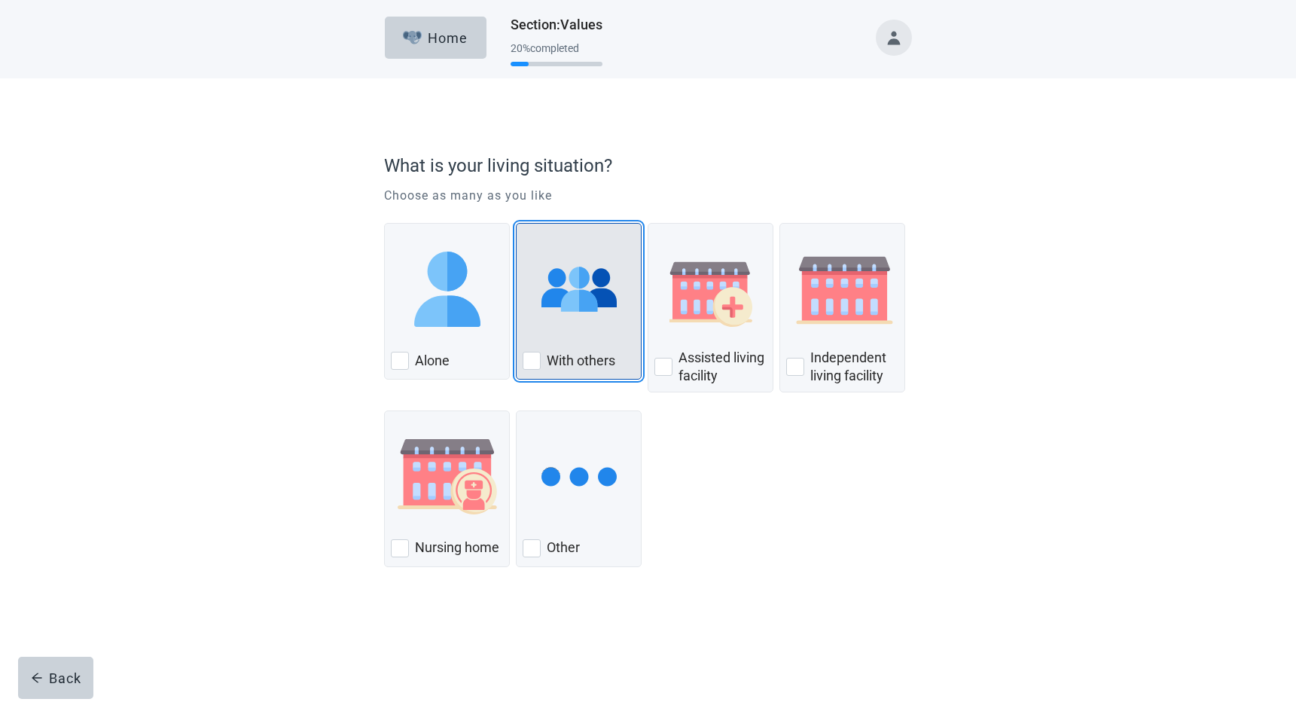
click at [528, 359] on div "With Others, checkbox, not checked" at bounding box center [532, 361] width 18 height 18
click at [517, 224] on input "With others" at bounding box center [516, 223] width 1 height 1
checkbox input "true"
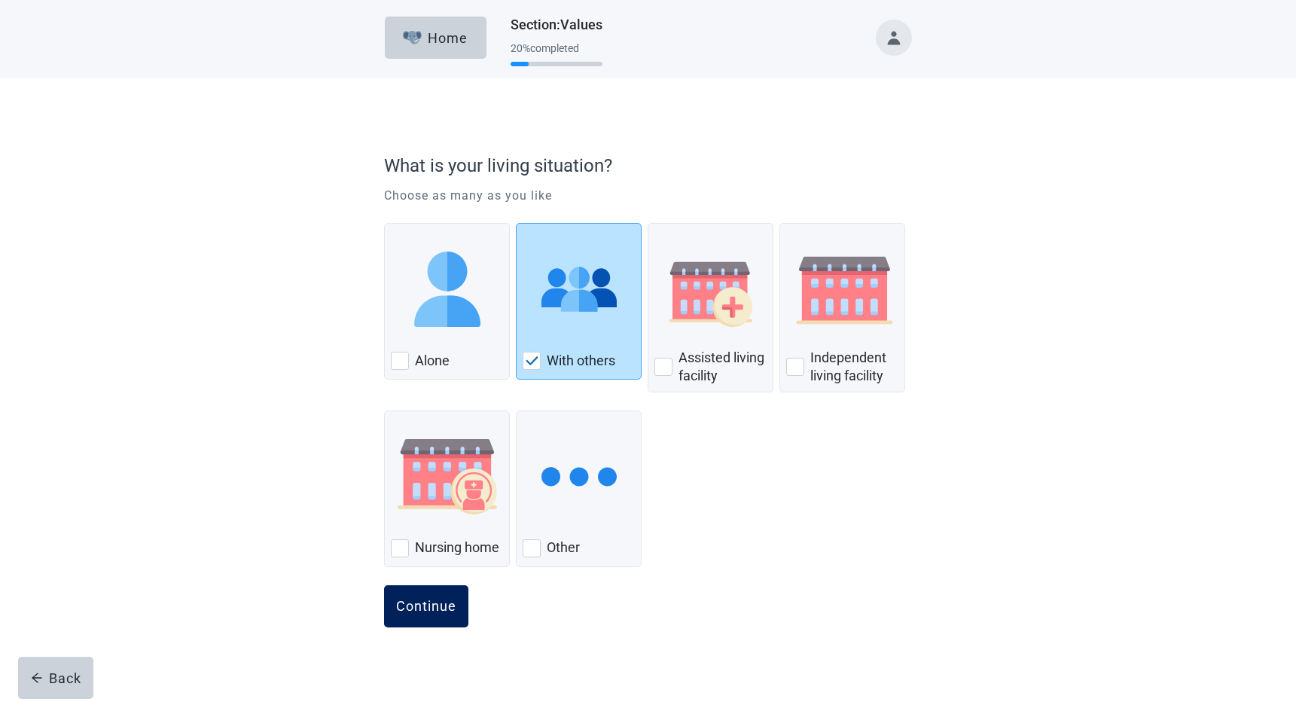
click at [444, 601] on div "Continue" at bounding box center [426, 606] width 60 height 15
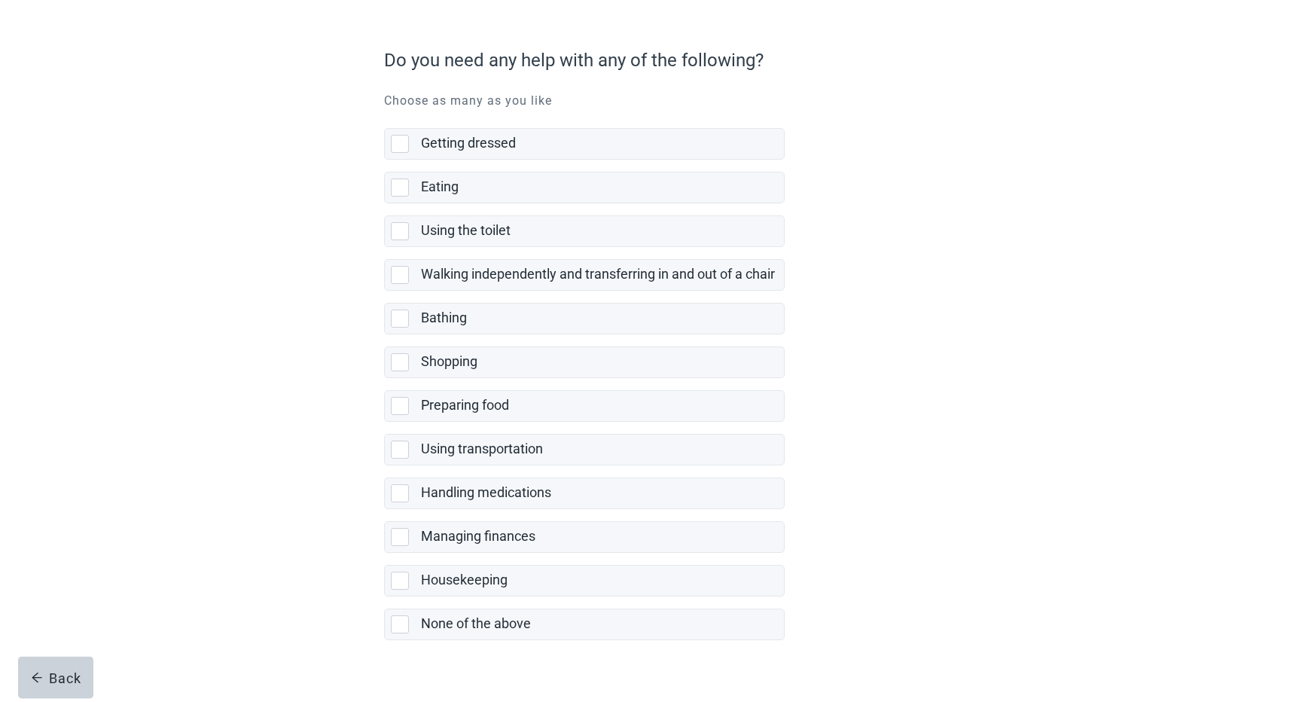
scroll to position [131, 0]
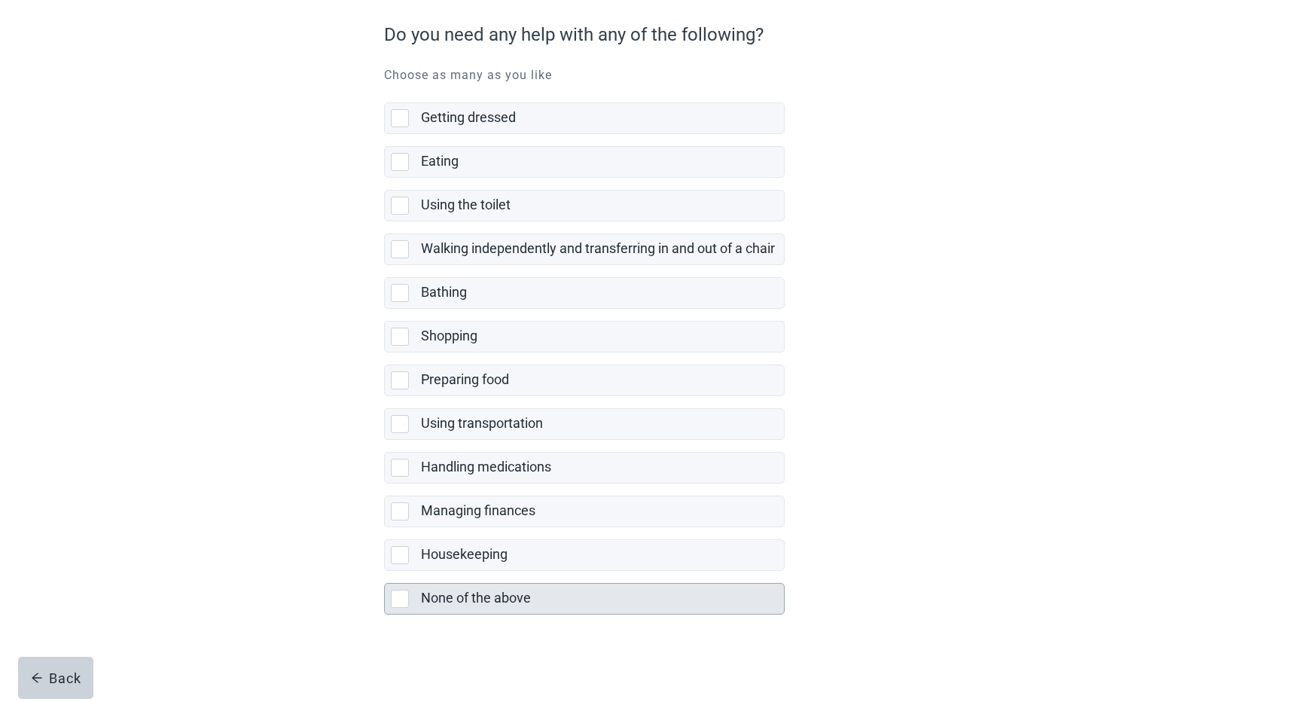
click at [401, 600] on div "None of the above, checkbox, not selected" at bounding box center [400, 599] width 18 height 18
click at [385, 572] on input "None of the above" at bounding box center [384, 571] width 1 height 1
checkbox input "true"
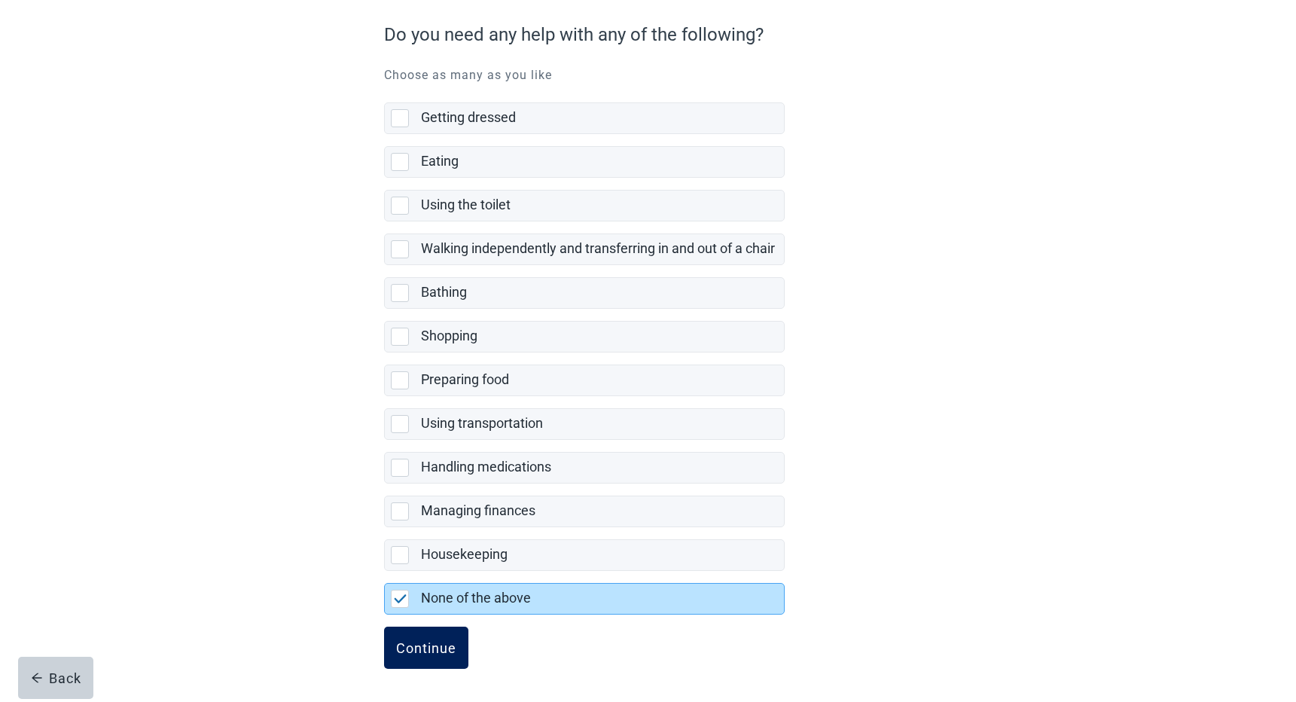
click at [432, 652] on div "Continue" at bounding box center [426, 647] width 60 height 15
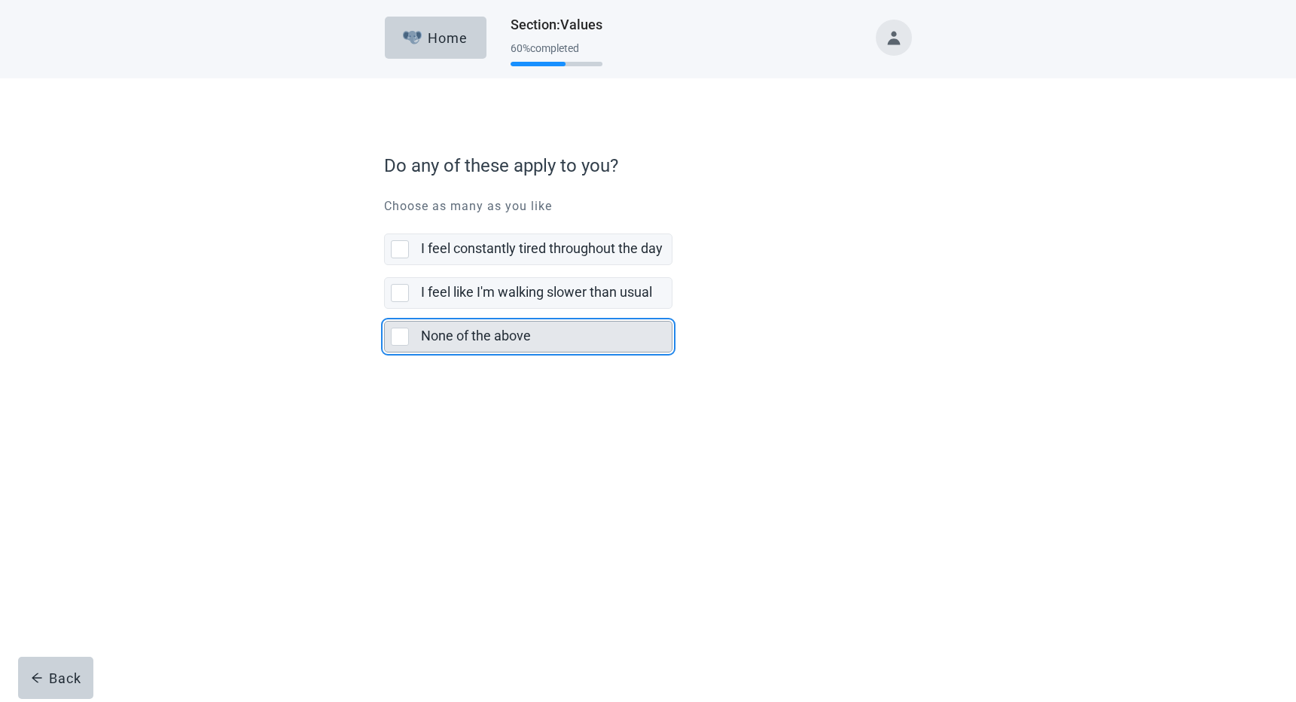
click at [395, 341] on div "None of the above, checkbox, not selected" at bounding box center [400, 337] width 18 height 18
click at [385, 310] on input "None of the above" at bounding box center [384, 309] width 1 height 1
checkbox input "true"
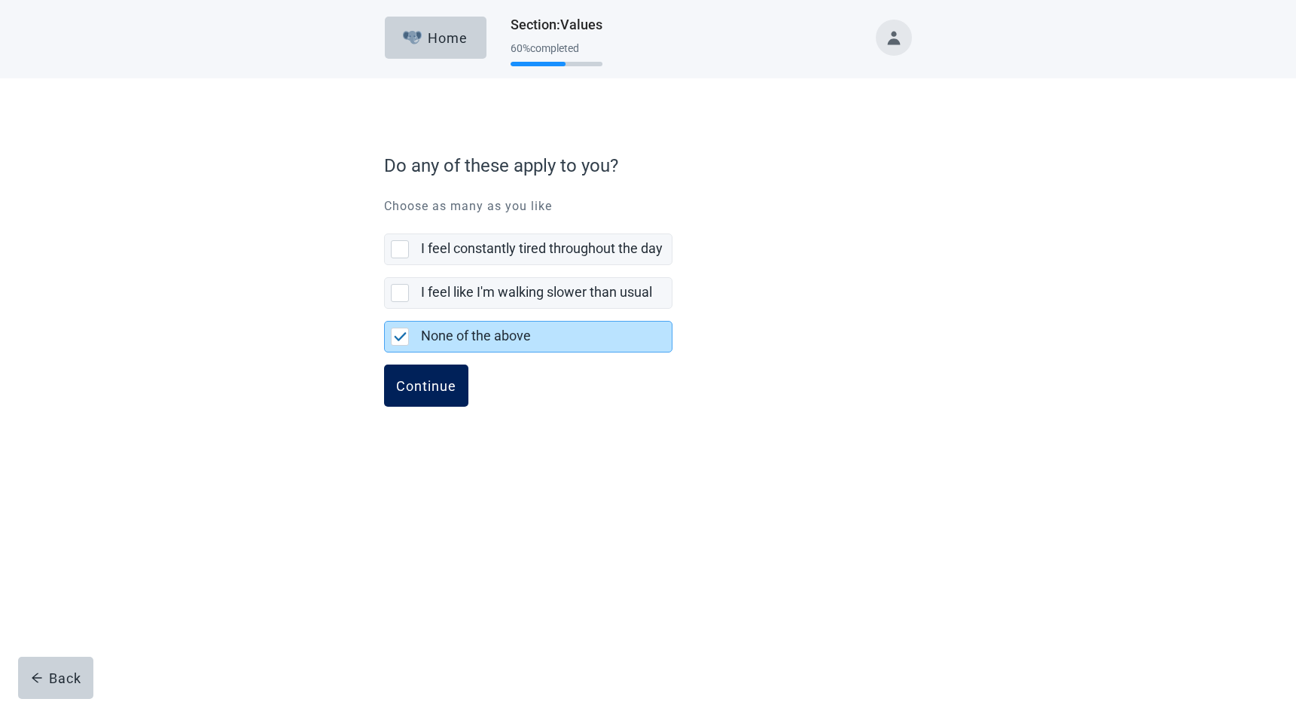
click at [416, 377] on button "Continue" at bounding box center [426, 386] width 84 height 42
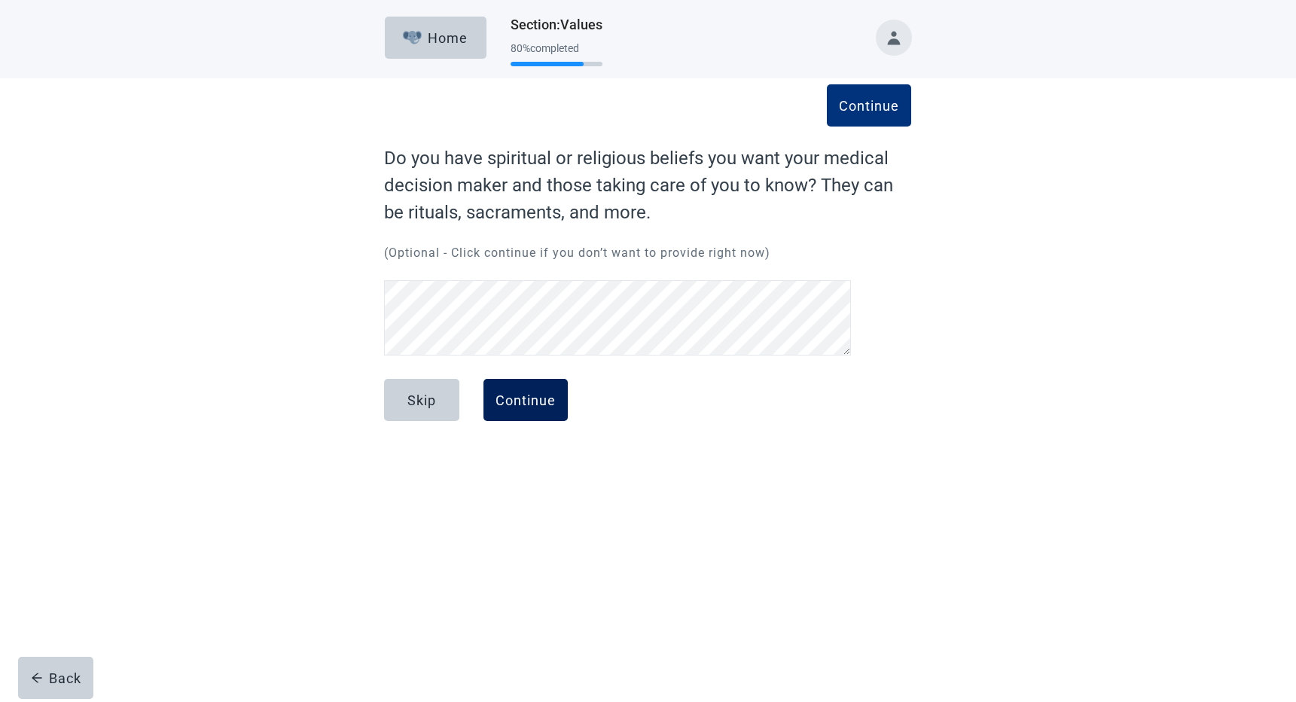
click at [536, 398] on div "Continue" at bounding box center [526, 399] width 60 height 15
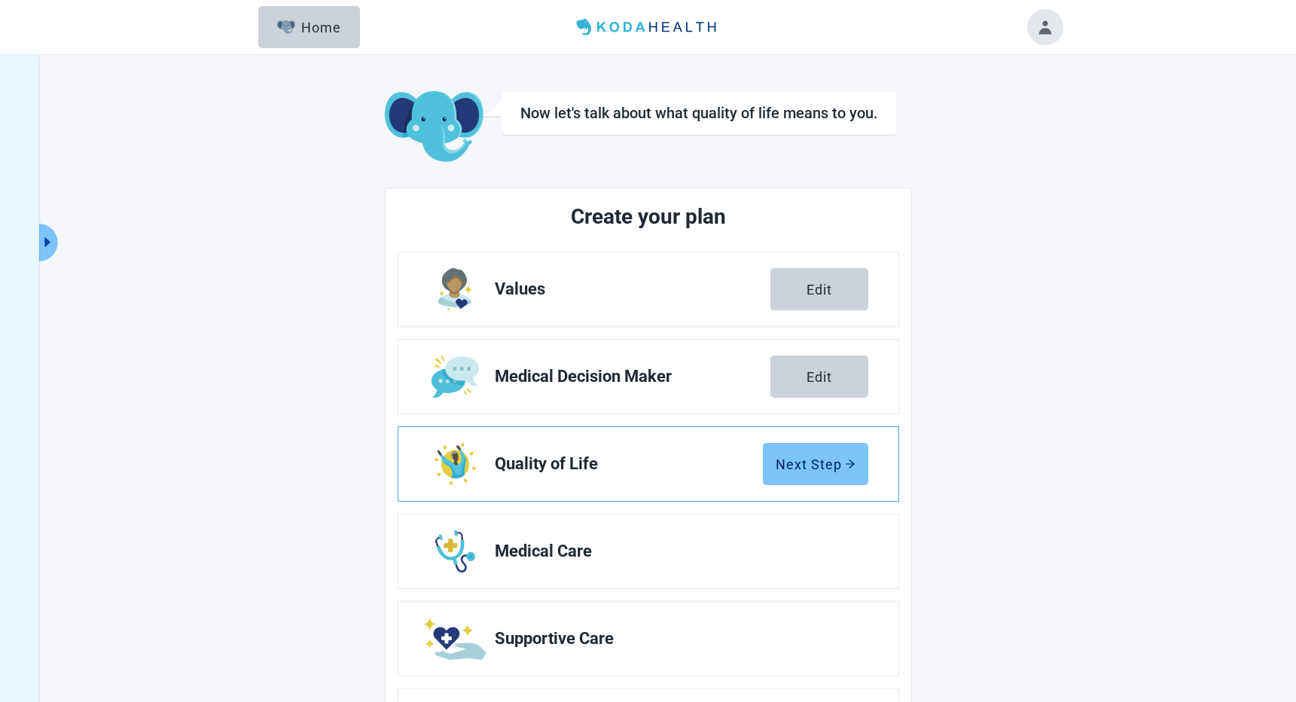
click at [811, 468] on div "Next Step" at bounding box center [816, 463] width 80 height 15
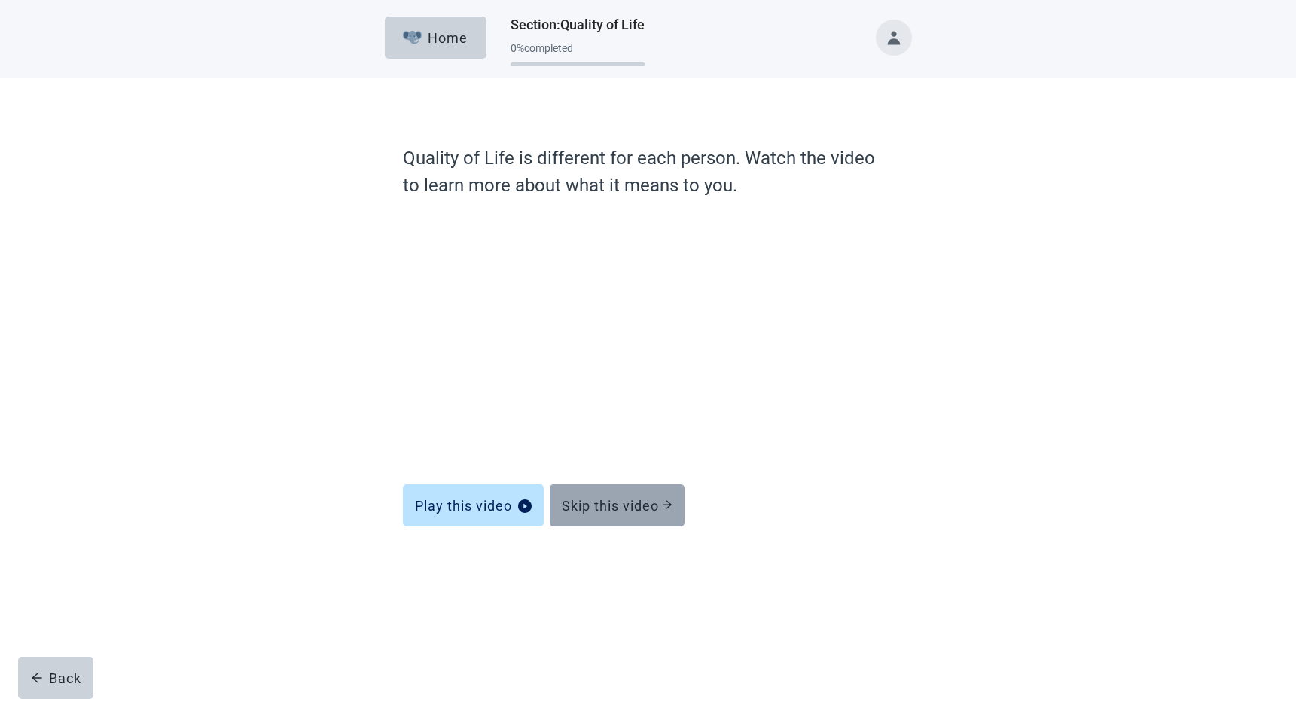
click at [640, 514] on button "Skip this video" at bounding box center [617, 505] width 135 height 42
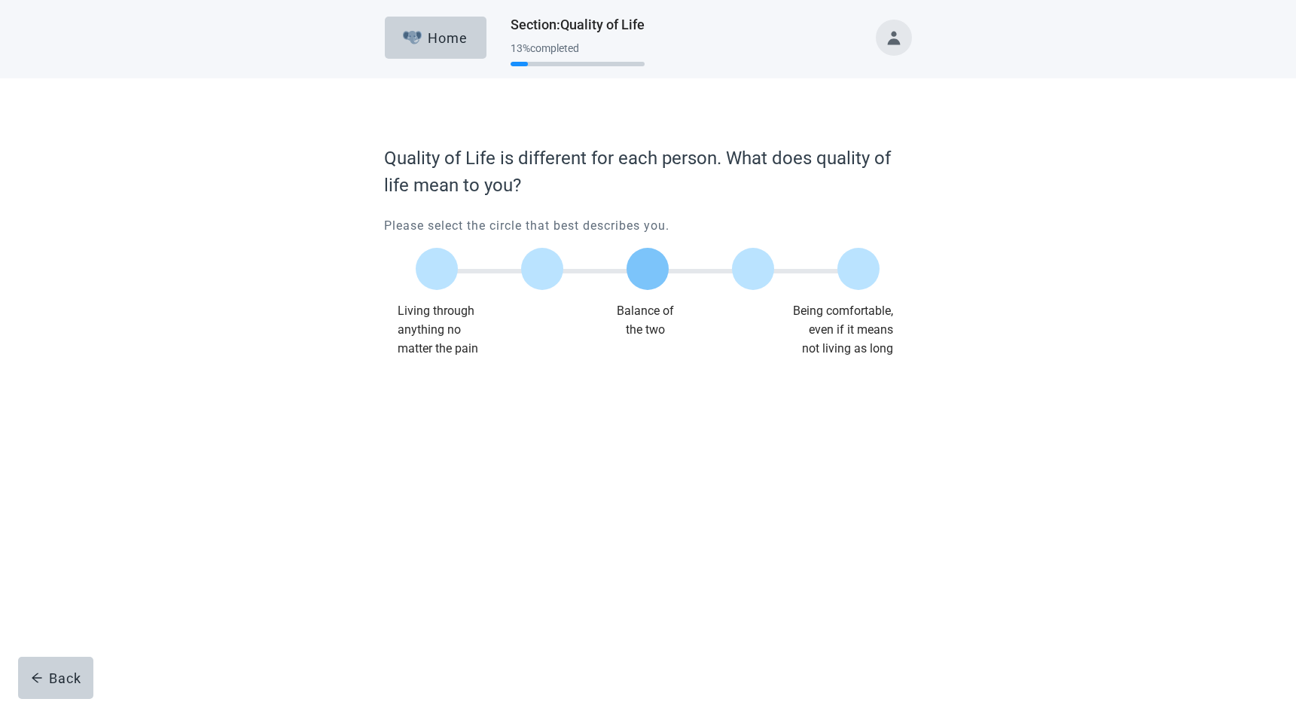
click at [630, 261] on label "Main content" at bounding box center [648, 269] width 42 height 42
click at [648, 269] on input "Quality of life scale: 50 out of 100. Balance of the two" at bounding box center [648, 269] width 0 height 0
click at [433, 392] on div "Continue" at bounding box center [426, 388] width 60 height 15
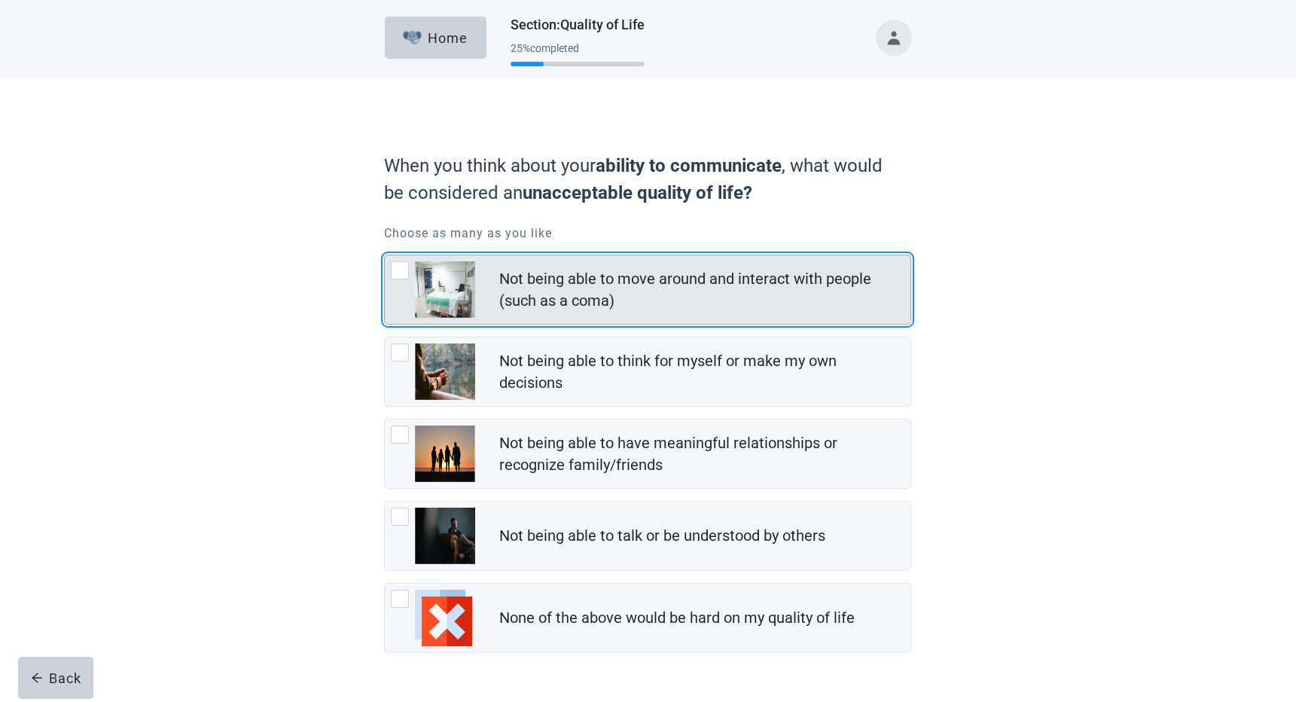
click at [398, 272] on div "Not being able to move around and interact with people (such as a coma), checkb…" at bounding box center [400, 270] width 18 height 18
click at [385, 255] on input "Not being able to move around and interact with people (such as a coma)" at bounding box center [384, 255] width 1 height 1
checkbox input "true"
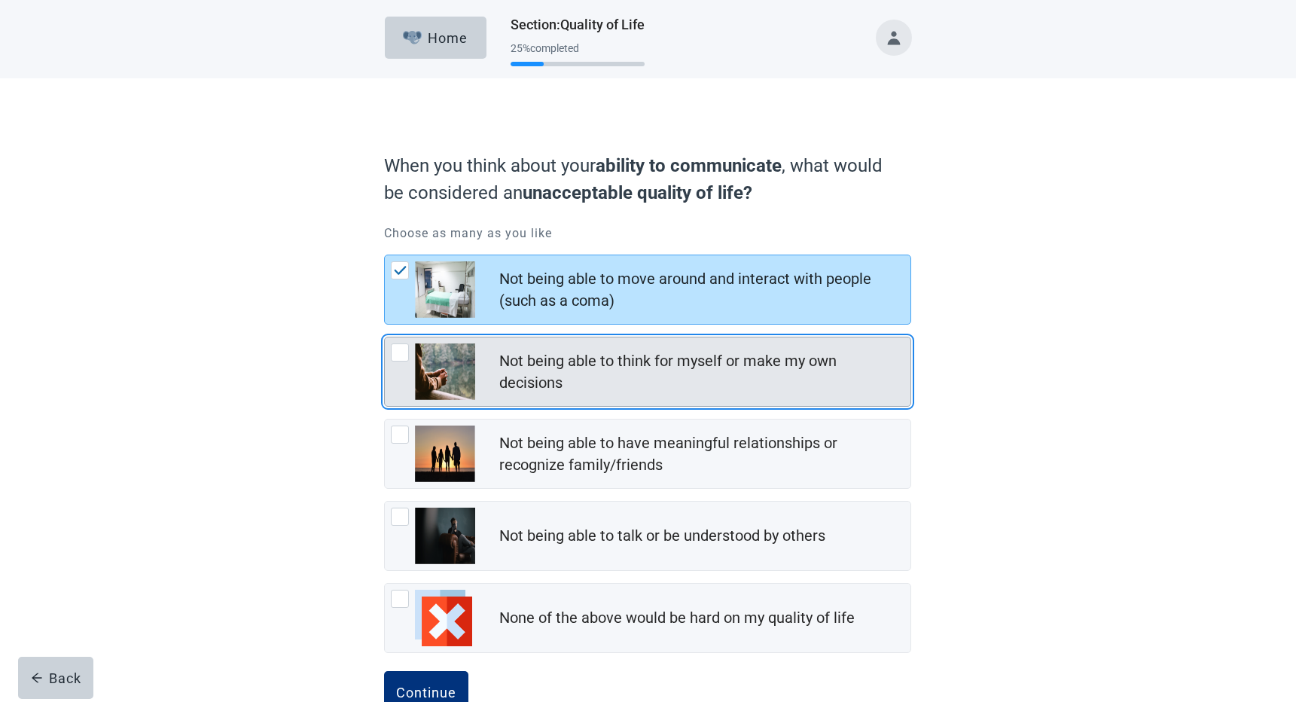
click at [401, 350] on div "Not being able to think for myself or make my own decisions, checkbox, not chec…" at bounding box center [400, 352] width 18 height 18
click at [385, 337] on input "Not being able to think for myself or make my own decisions" at bounding box center [384, 337] width 1 height 1
checkbox input "true"
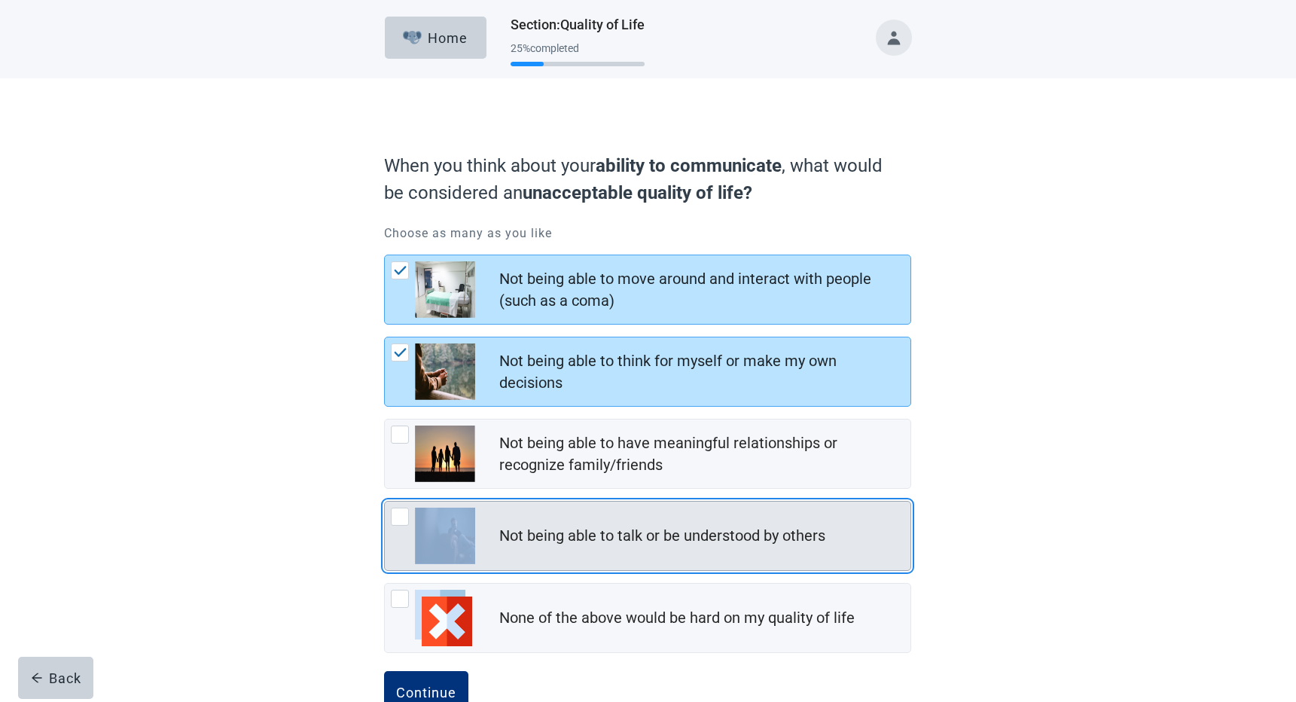
drag, startPoint x: 401, startPoint y: 520, endPoint x: 414, endPoint y: 529, distance: 15.1
click at [414, 529] on div "Not being able to talk or be understood by others, checkbox, not checked" at bounding box center [433, 536] width 84 height 56
click at [399, 522] on div "Not being able to talk or be understood by others, checkbox, not checked" at bounding box center [400, 517] width 18 height 18
click at [385, 502] on input "Not being able to talk or be understood by others" at bounding box center [384, 501] width 1 height 1
checkbox input "true"
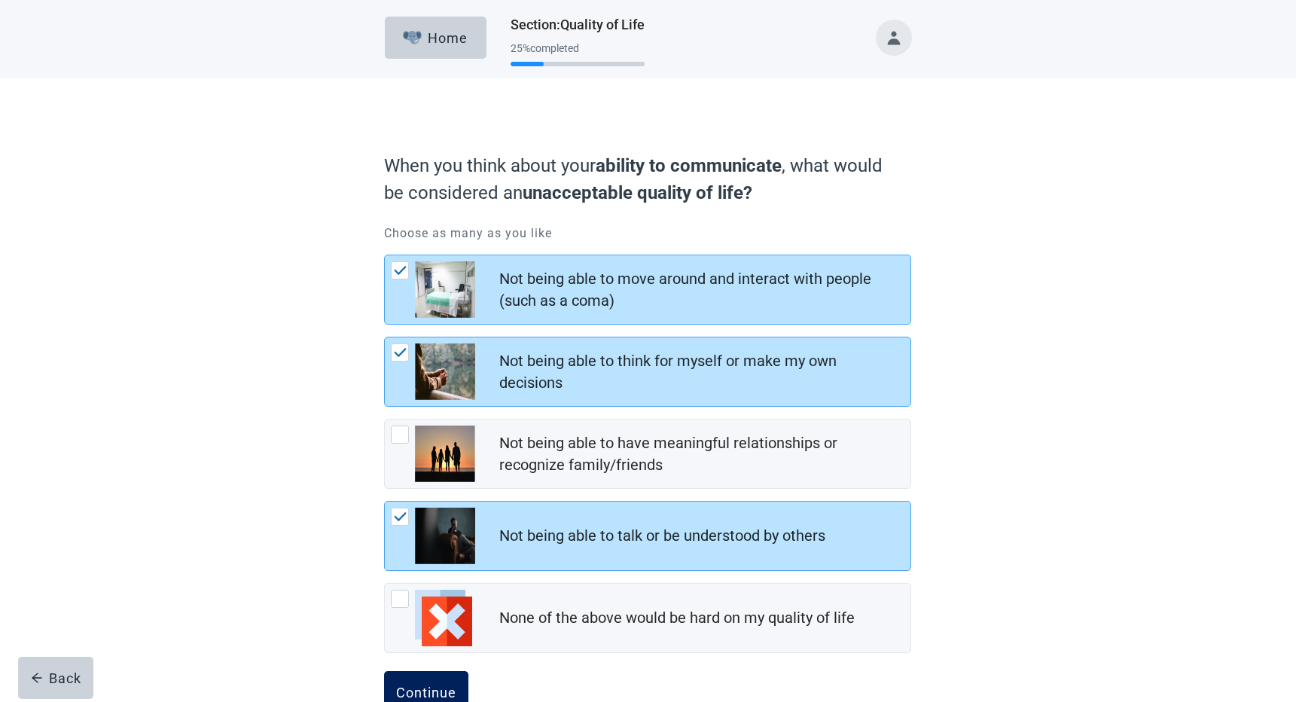
click at [420, 688] on div "Continue" at bounding box center [426, 692] width 60 height 15
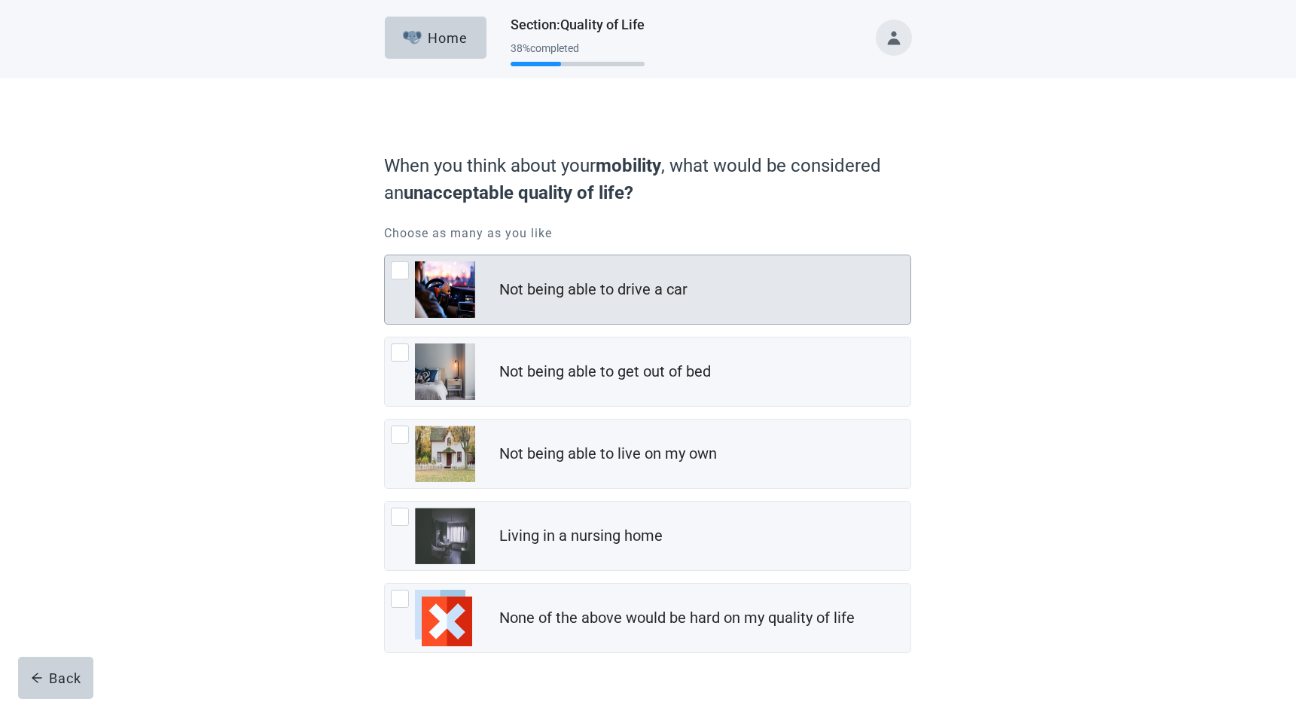
drag, startPoint x: 402, startPoint y: 271, endPoint x: 408, endPoint y: 258, distance: 14.8
click at [403, 270] on div "Not being able to drive a car, checkbox, not checked" at bounding box center [400, 270] width 18 height 18
click at [385, 255] on input "Not being able to drive a car" at bounding box center [384, 255] width 1 height 1
checkbox input "true"
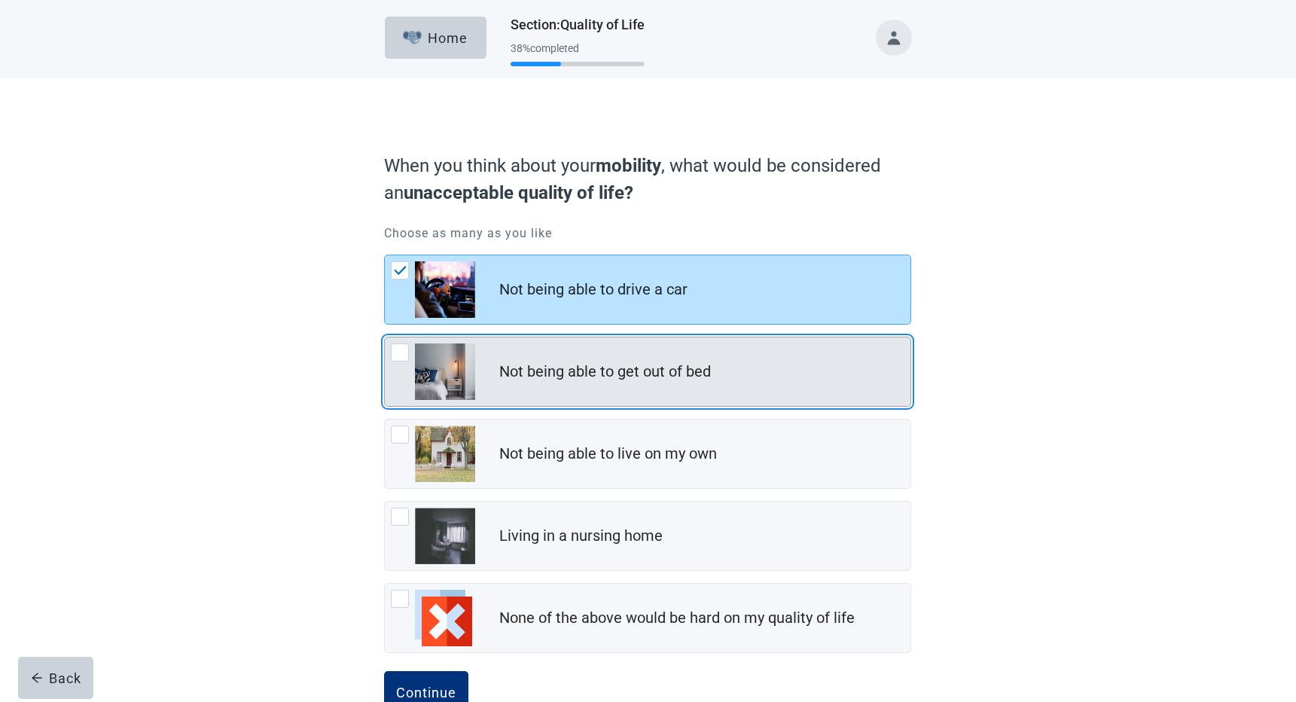
click at [409, 359] on div "Not being able to get out of bed, checkbox, not checked" at bounding box center [400, 352] width 18 height 18
click at [385, 337] on input "Not being able to get out of bed" at bounding box center [384, 337] width 1 height 1
checkbox input "true"
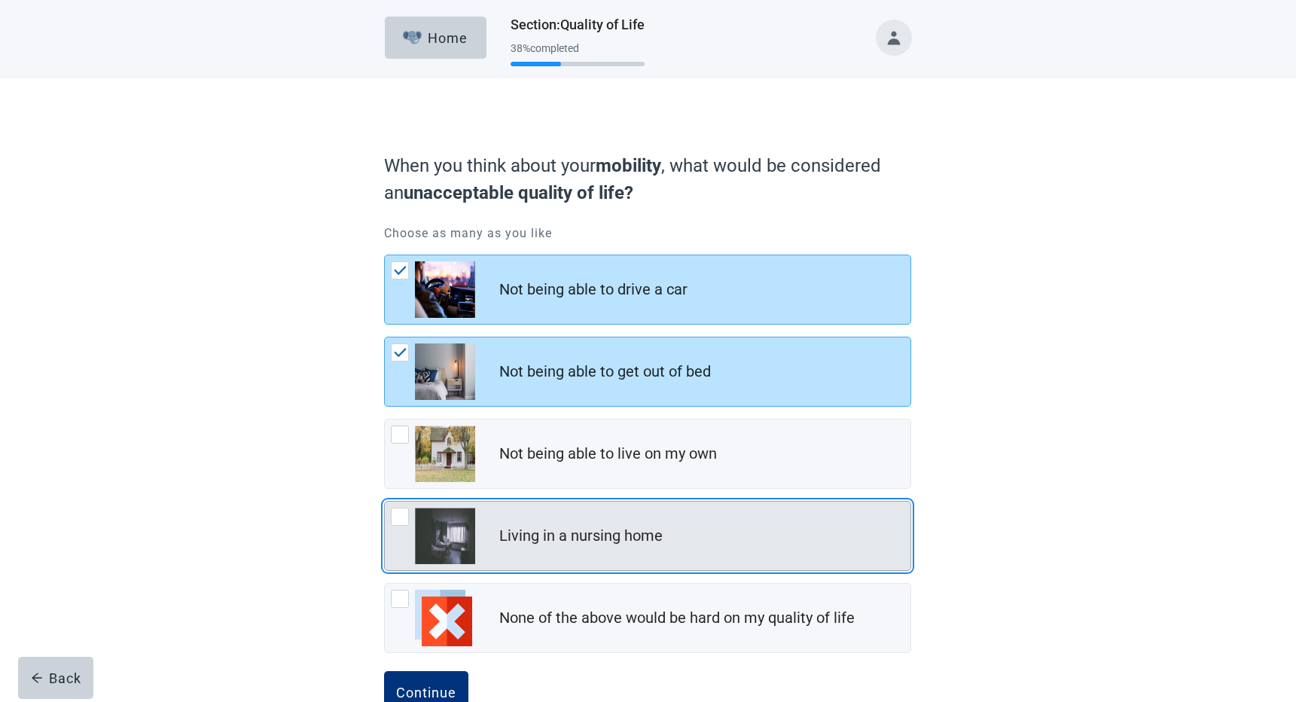
click at [401, 524] on div "Living in a nursing home, checkbox, not checked" at bounding box center [400, 517] width 18 height 18
click at [385, 502] on input "Living in a nursing home" at bounding box center [384, 501] width 1 height 1
checkbox input "true"
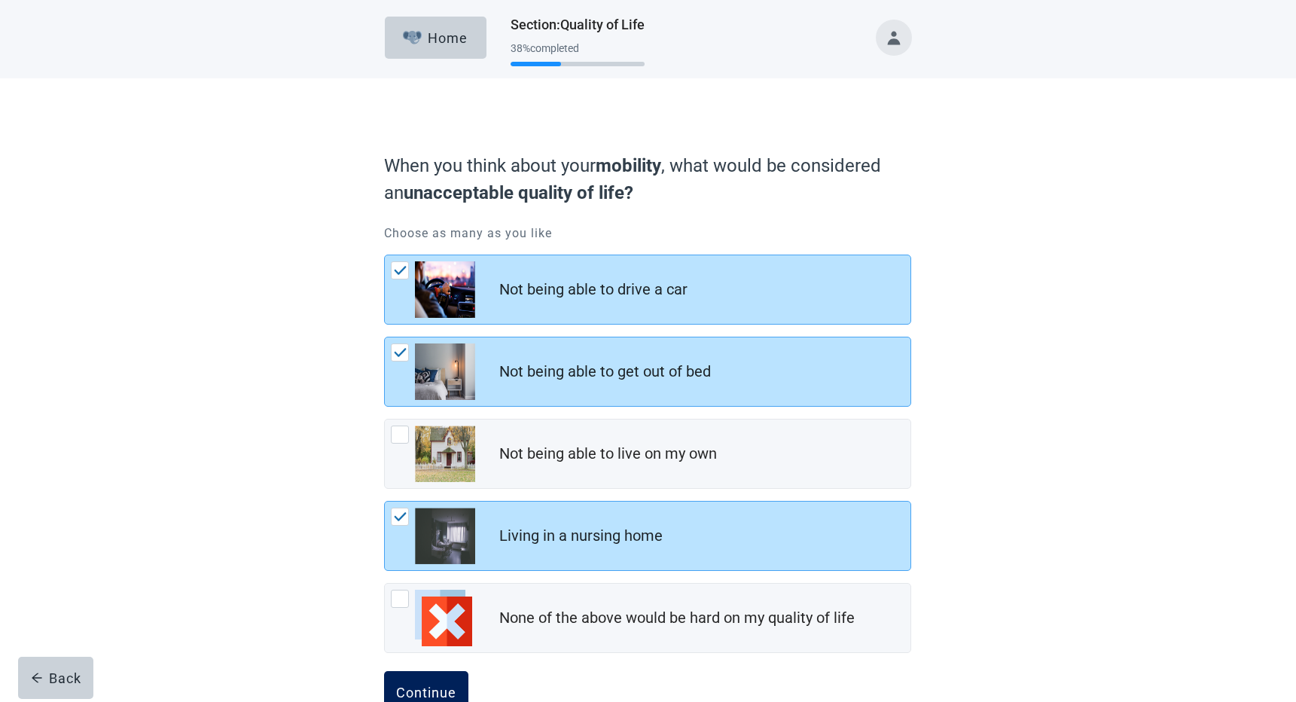
click at [421, 688] on div "Continue" at bounding box center [426, 692] width 60 height 15
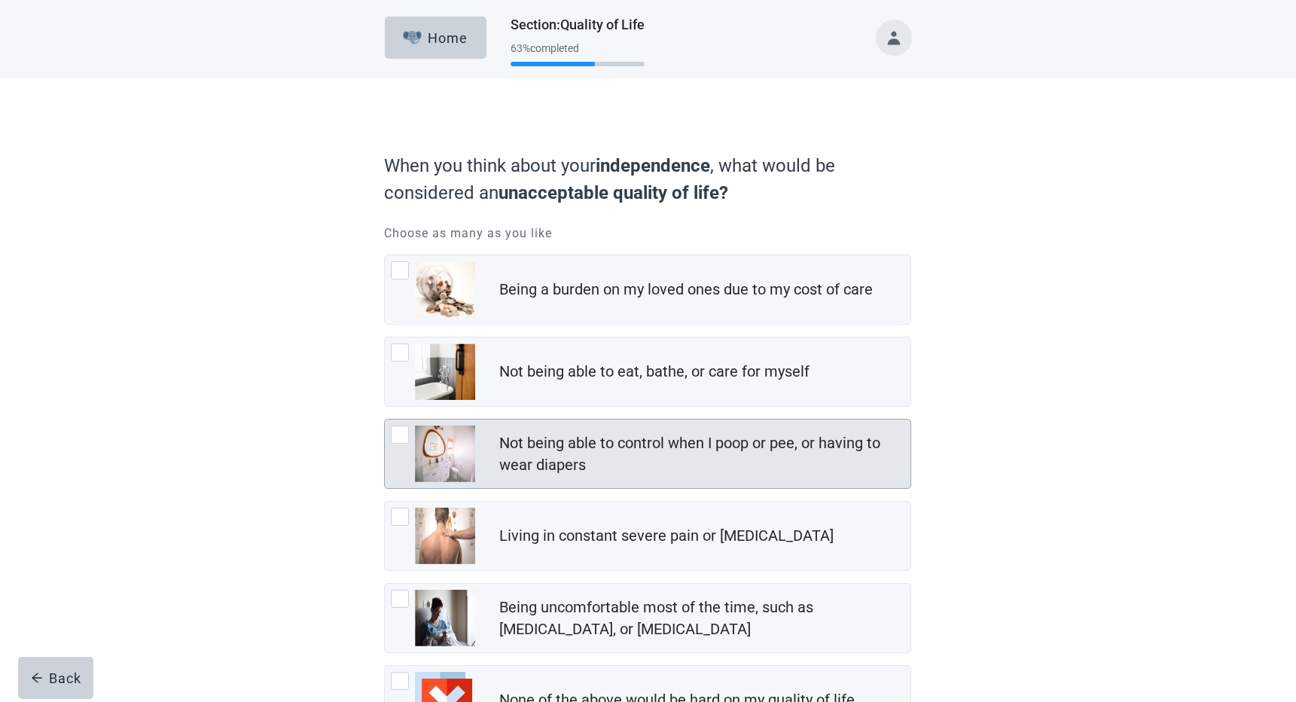
click at [397, 439] on div "Not being able to control when I poop or pee, or having to wear diapers, checkb…" at bounding box center [400, 435] width 18 height 18
click at [385, 420] on input "Not being able to control when I poop or pee, or having to wear diapers" at bounding box center [384, 419] width 1 height 1
checkbox input "true"
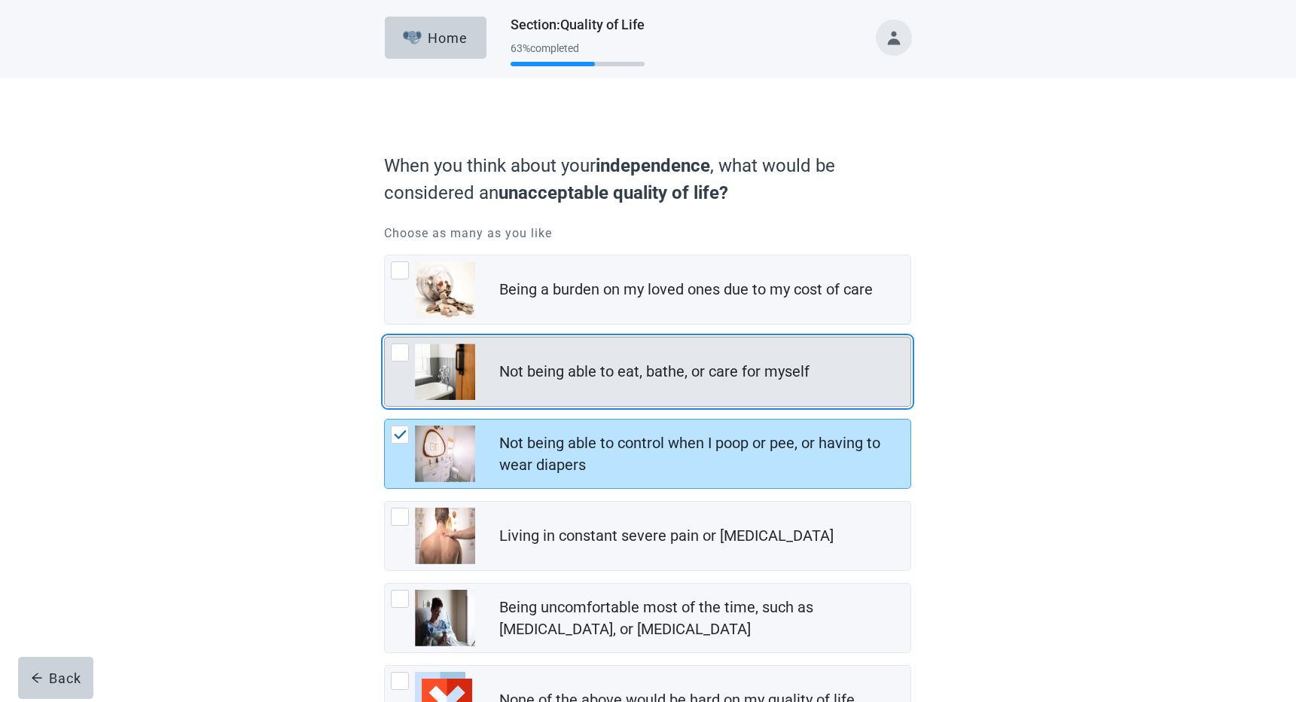
click at [403, 362] on div "Not being able to eat, bathe, or care for myself, checkbox, not checked" at bounding box center [433, 371] width 84 height 56
click at [385, 337] on input "Not being able to eat, bathe, or care for myself" at bounding box center [384, 337] width 1 height 1
checkbox input "true"
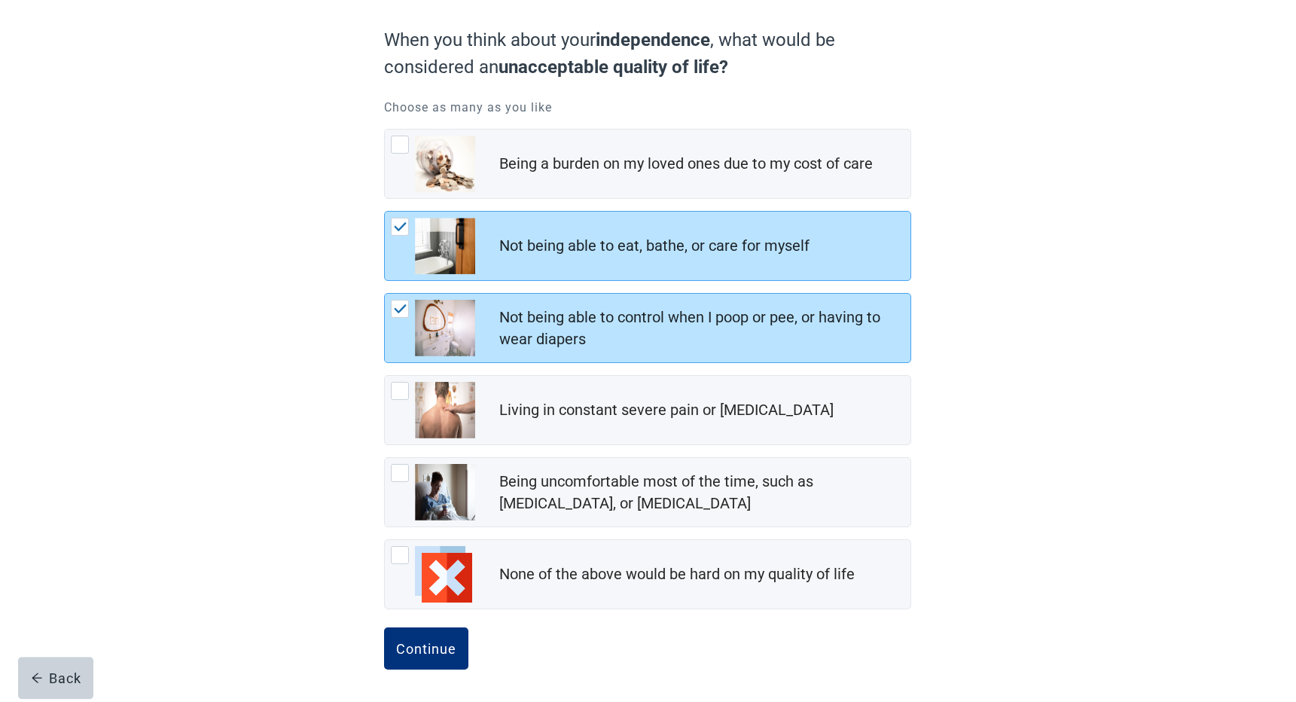
scroll to position [127, 0]
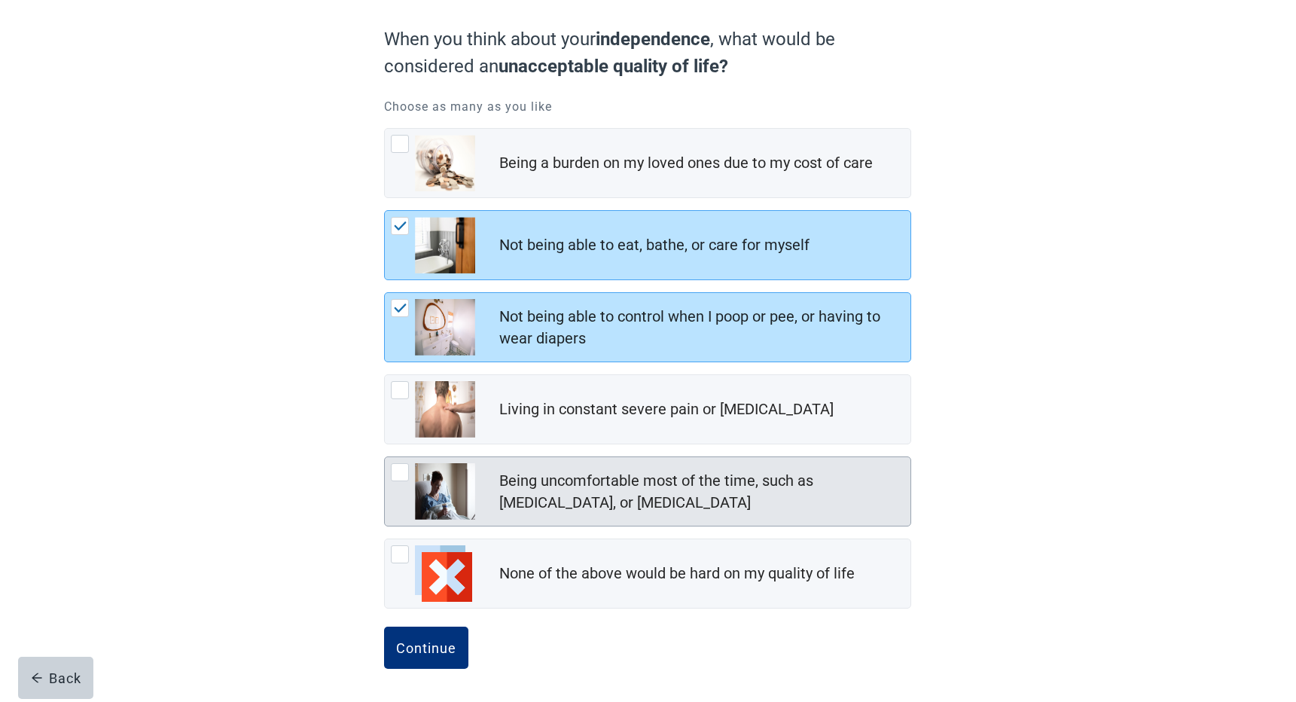
click at [404, 479] on div "Being uncomfortable most of the time, such as nausea, vomiting, or diarrhea, ch…" at bounding box center [400, 472] width 18 height 18
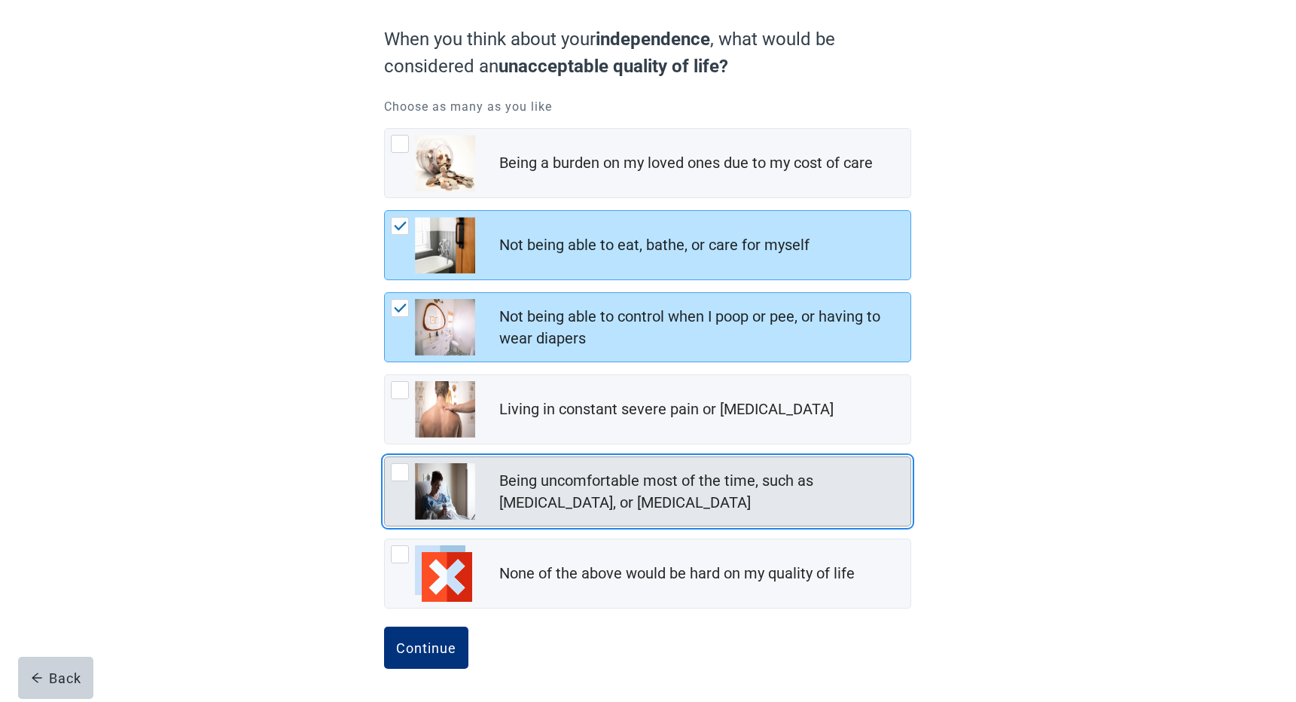
click at [393, 472] on div "Being uncomfortable most of the time, such as nausea, vomiting, or diarrhea, ch…" at bounding box center [400, 472] width 18 height 18
click at [385, 457] on input "Being uncomfortable most of the time, such as [MEDICAL_DATA], or [MEDICAL_DATA]" at bounding box center [384, 456] width 1 height 1
checkbox input "true"
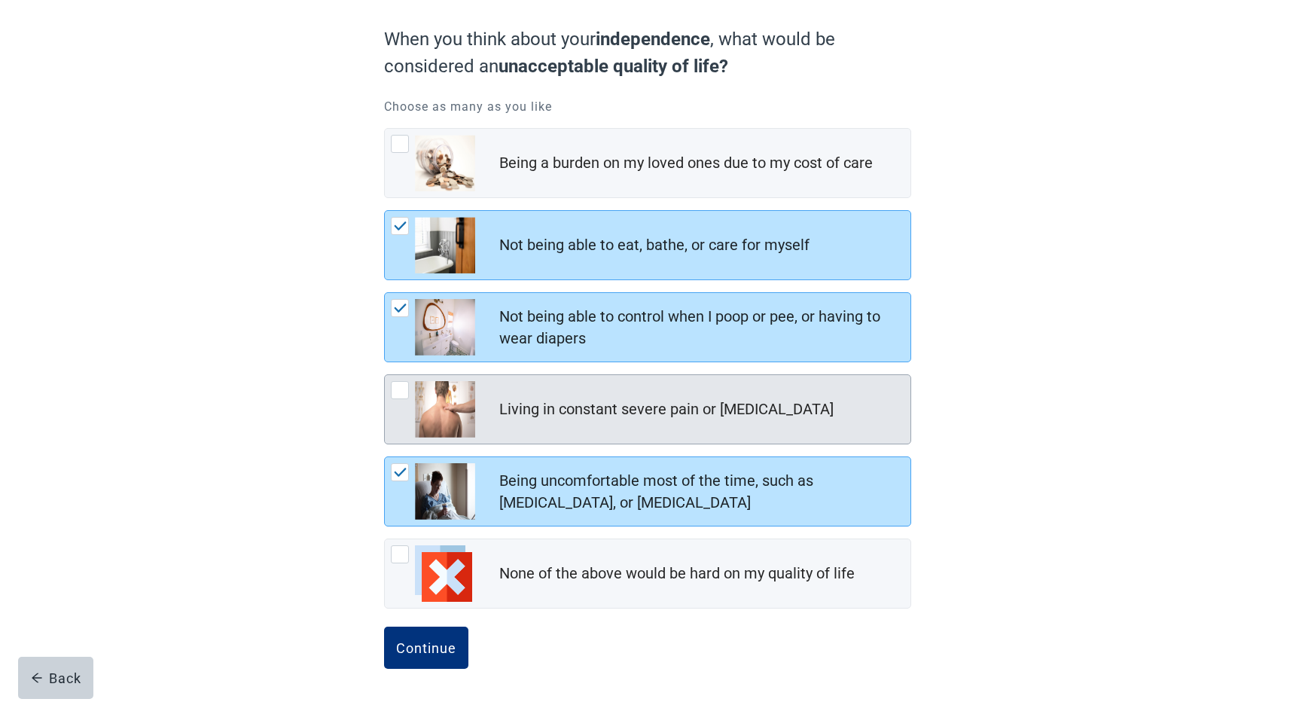
click at [405, 396] on div "Living in constant severe pain or shortness of breath, checkbox, not checked" at bounding box center [400, 390] width 18 height 18
click at [385, 375] on input "Living in constant severe pain or [MEDICAL_DATA]" at bounding box center [384, 374] width 1 height 1
checkbox input "true"
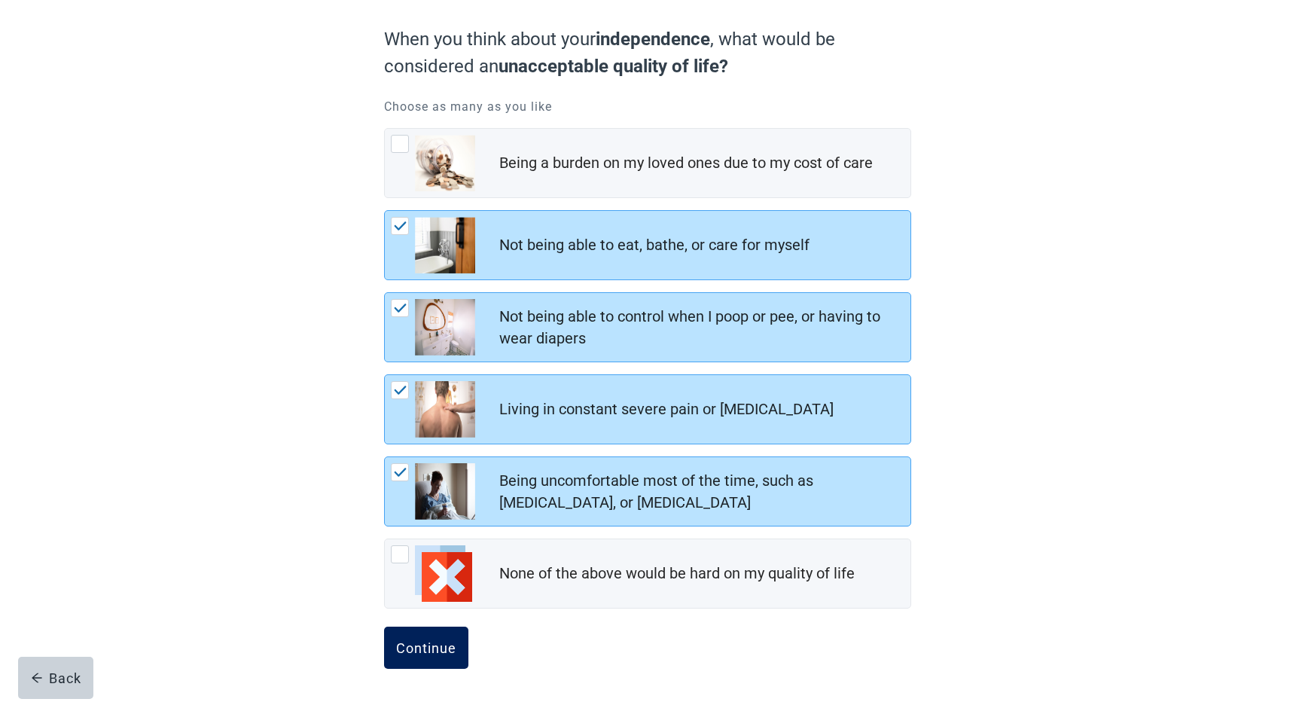
click at [425, 643] on div "Continue" at bounding box center [426, 647] width 60 height 15
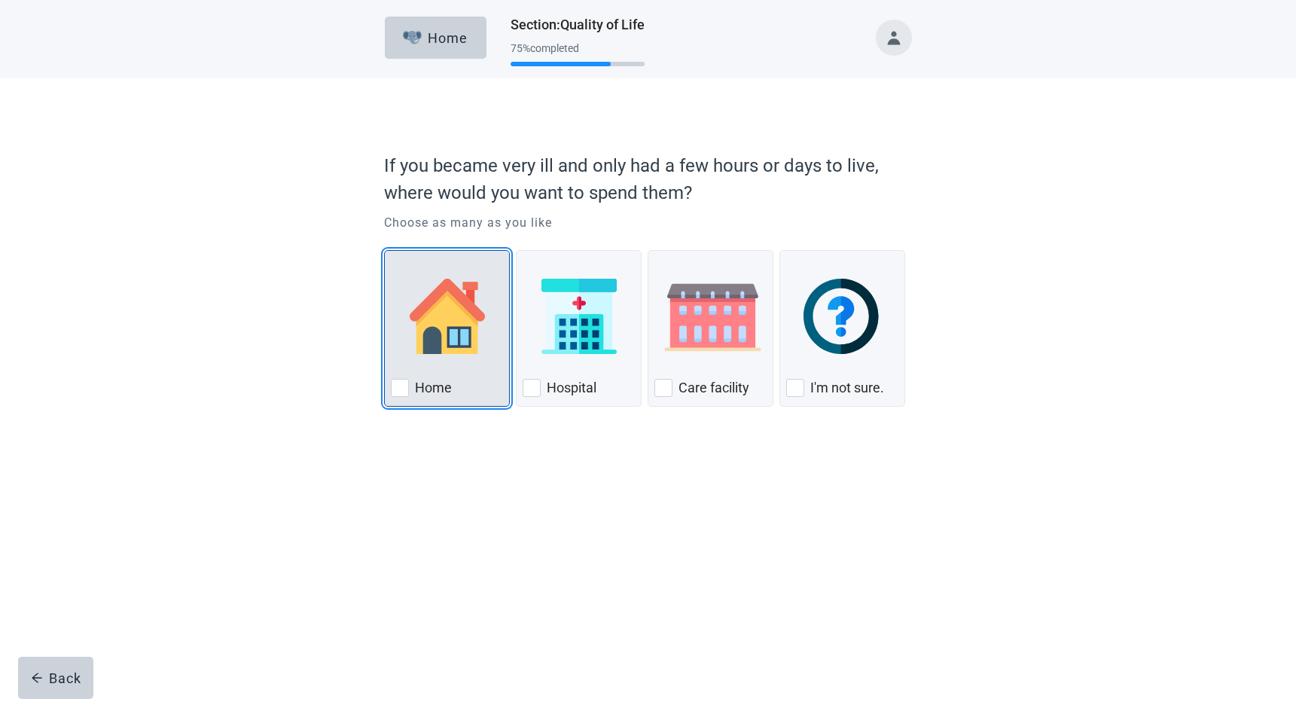
drag, startPoint x: 401, startPoint y: 391, endPoint x: 410, endPoint y: 393, distance: 9.3
click at [410, 393] on div "Home" at bounding box center [447, 388] width 112 height 24
checkbox input "true"
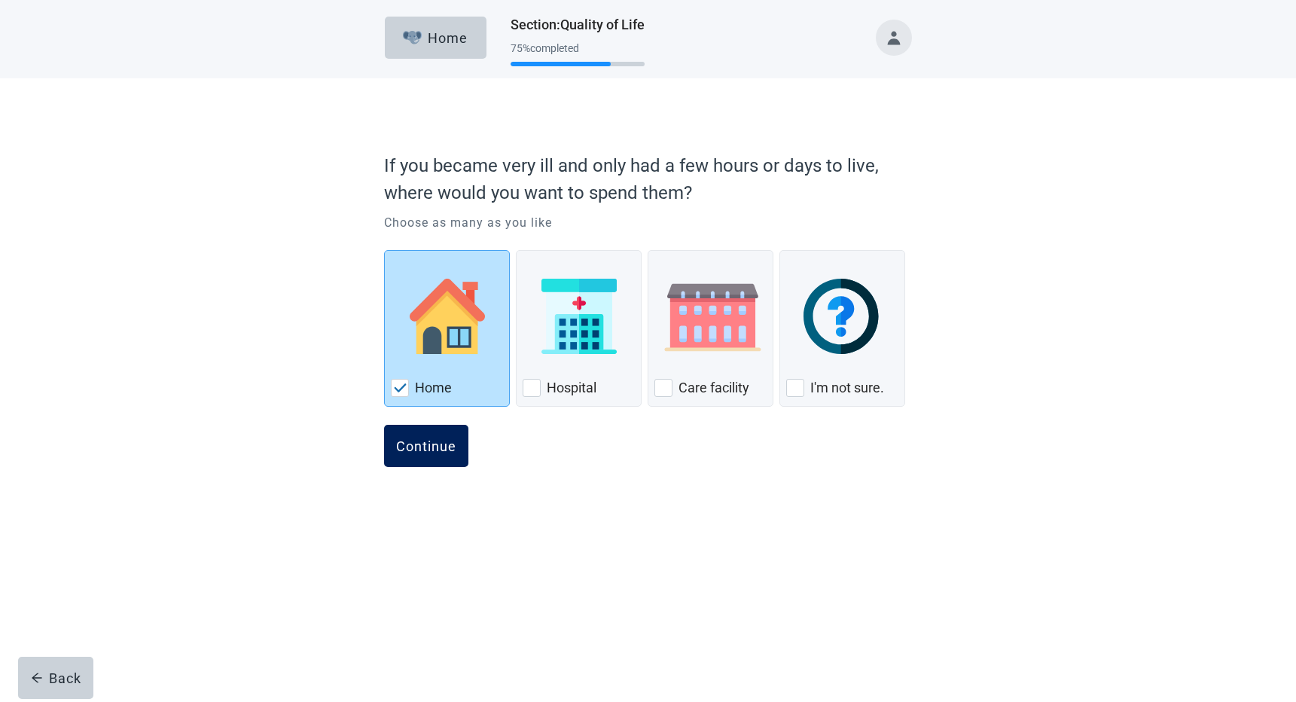
click at [433, 443] on div "Continue" at bounding box center [426, 445] width 60 height 15
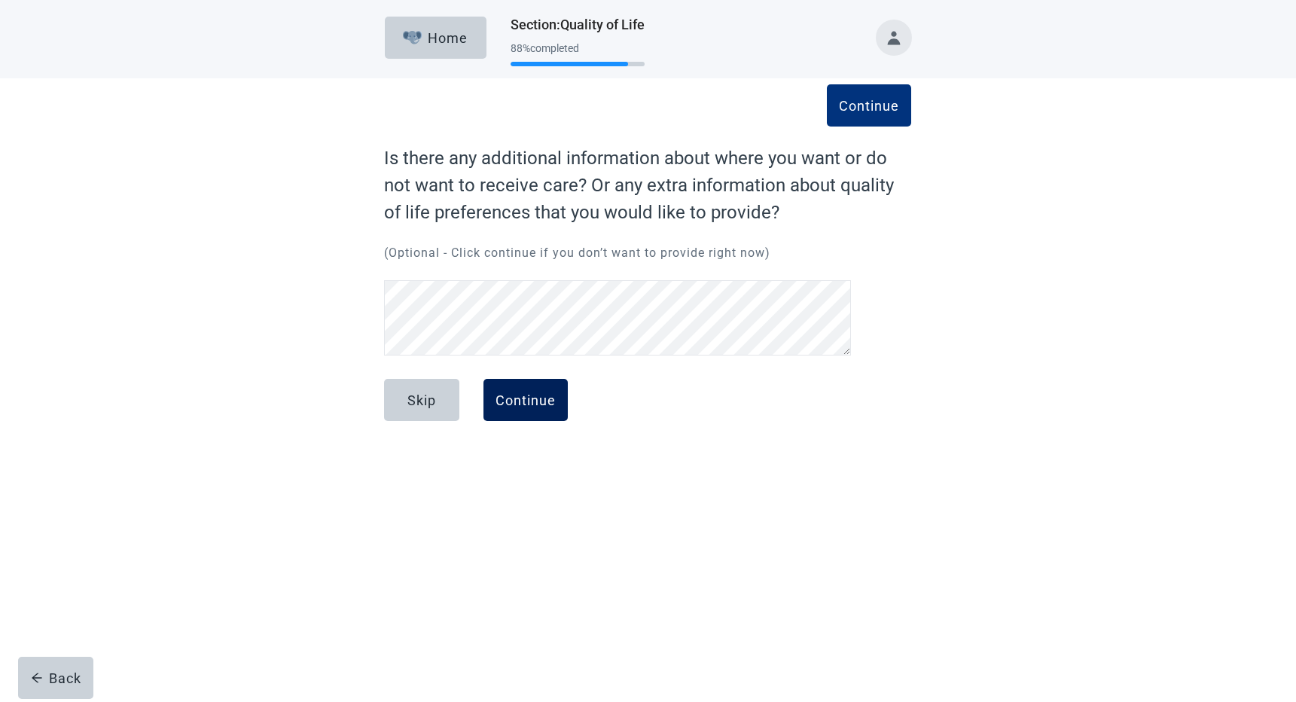
click at [515, 388] on button "Continue" at bounding box center [526, 400] width 84 height 42
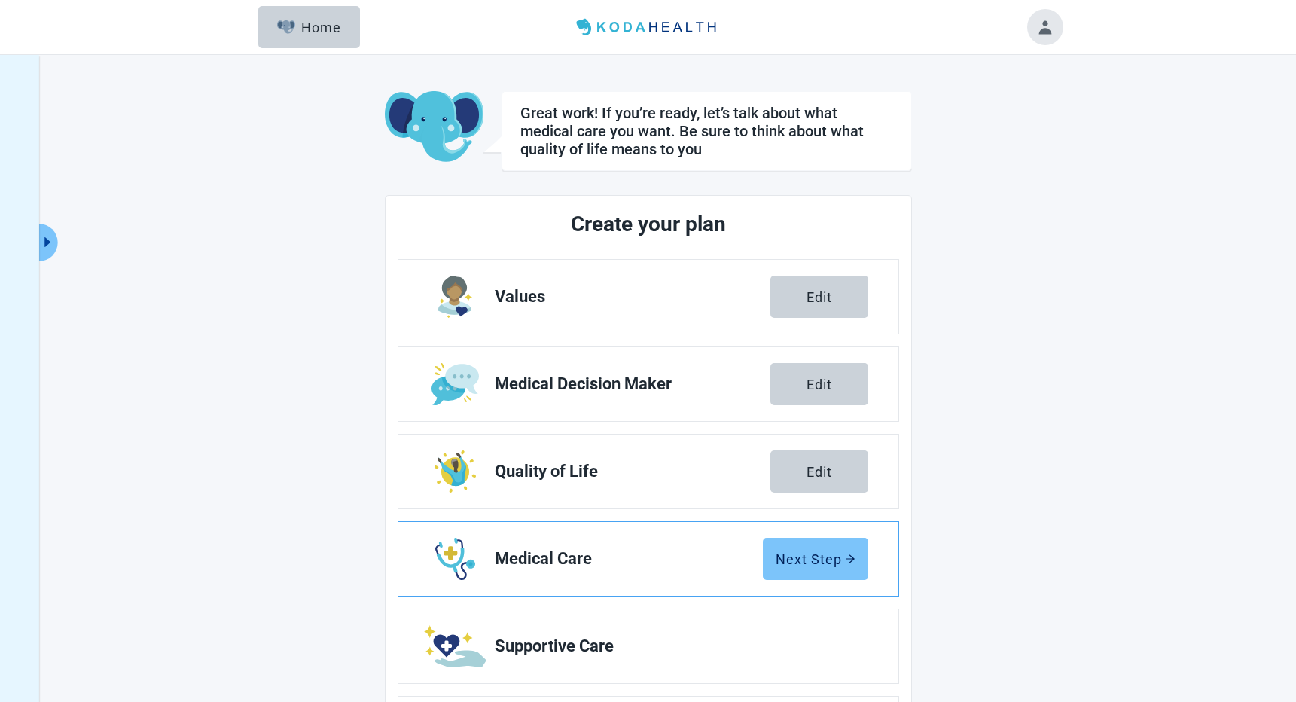
click at [801, 558] on div "Next Step" at bounding box center [816, 558] width 80 height 15
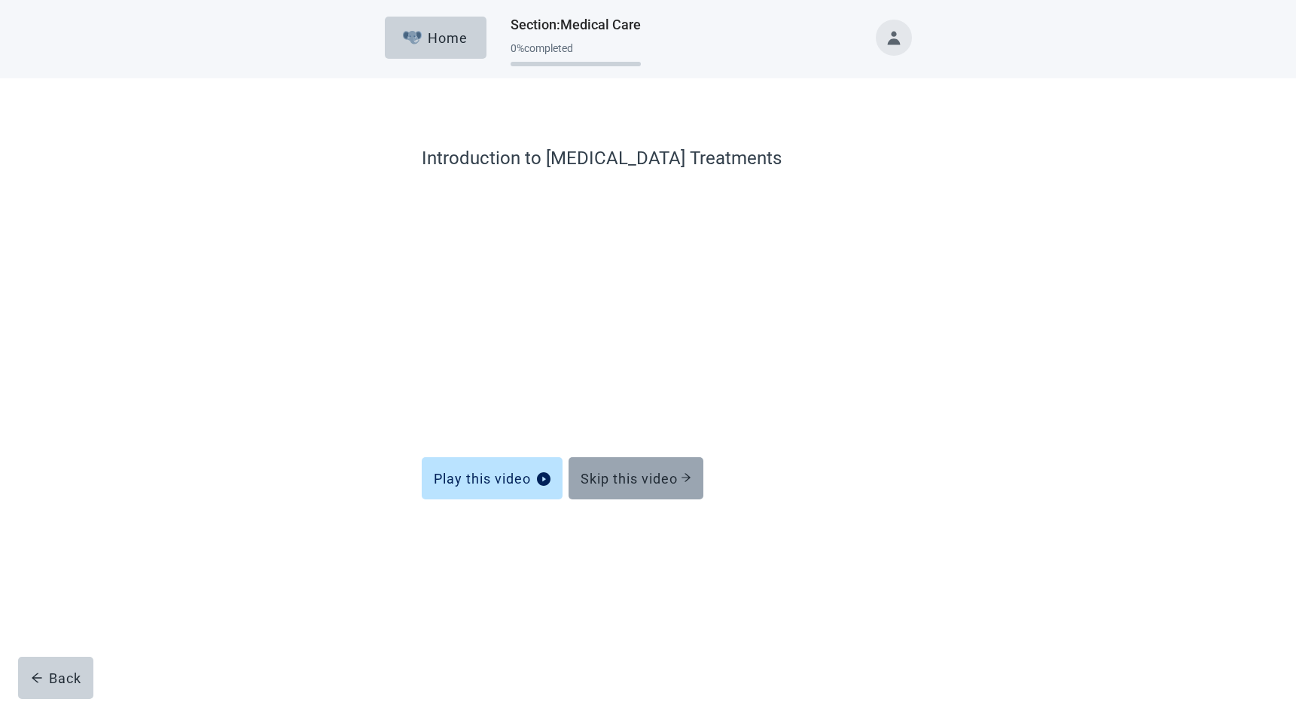
click at [649, 481] on div "Skip this video" at bounding box center [636, 478] width 111 height 15
click at [630, 475] on div "Skip this video" at bounding box center [636, 478] width 111 height 15
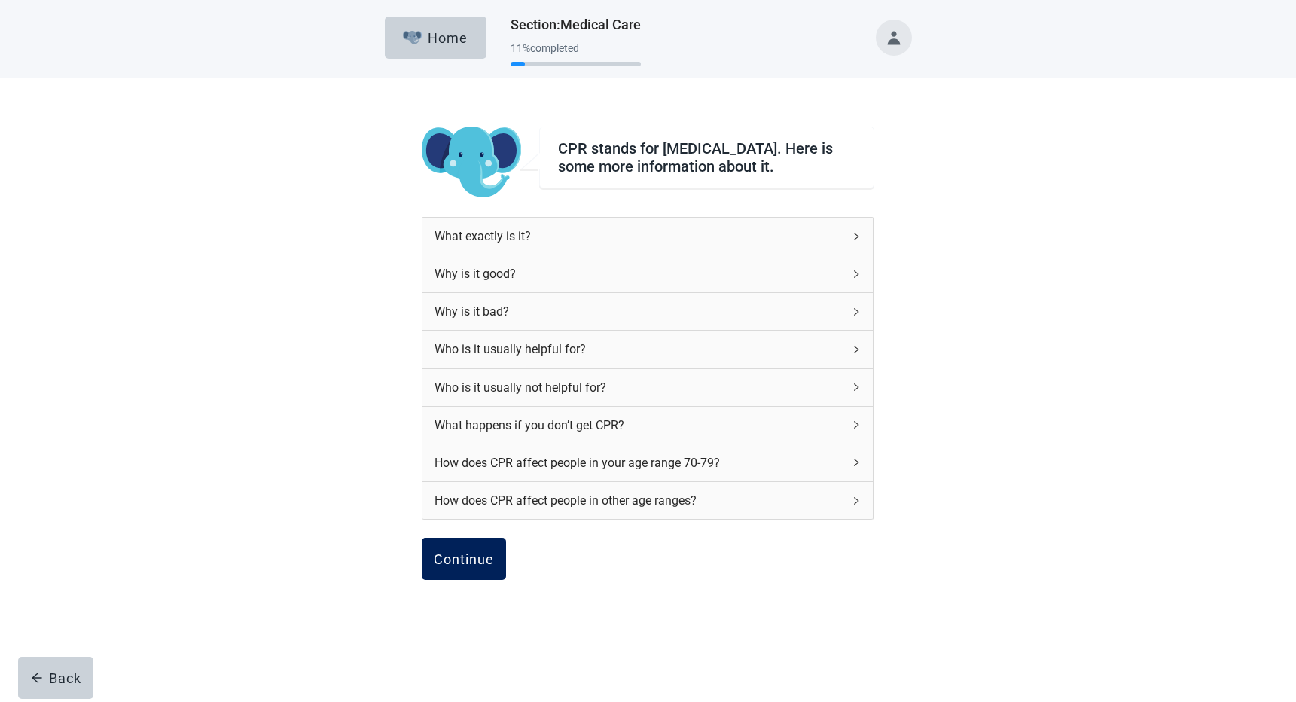
click at [481, 554] on button "Continue" at bounding box center [464, 559] width 84 height 42
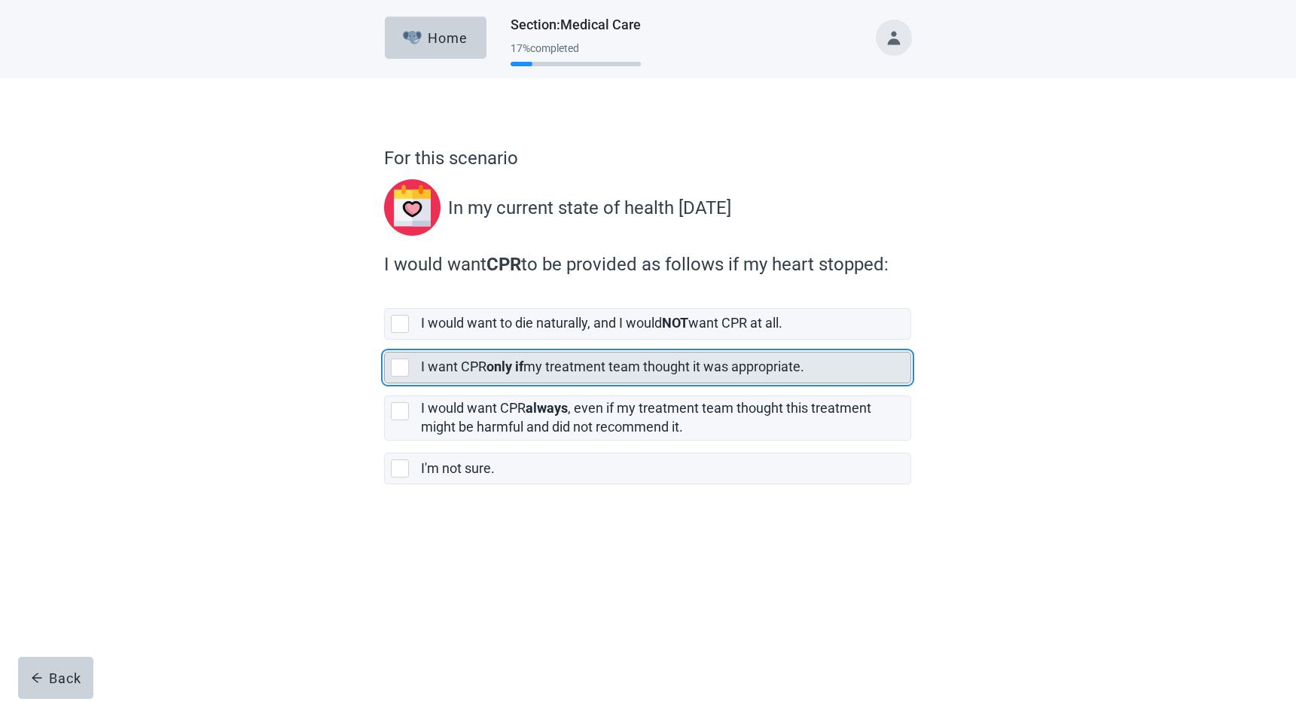
click at [394, 368] on div "[object Object], checkbox, not selected" at bounding box center [400, 368] width 18 height 18
click at [385, 340] on input "I want CPR only if my treatment team thought it was appropriate." at bounding box center [384, 340] width 1 height 1
checkbox input "true"
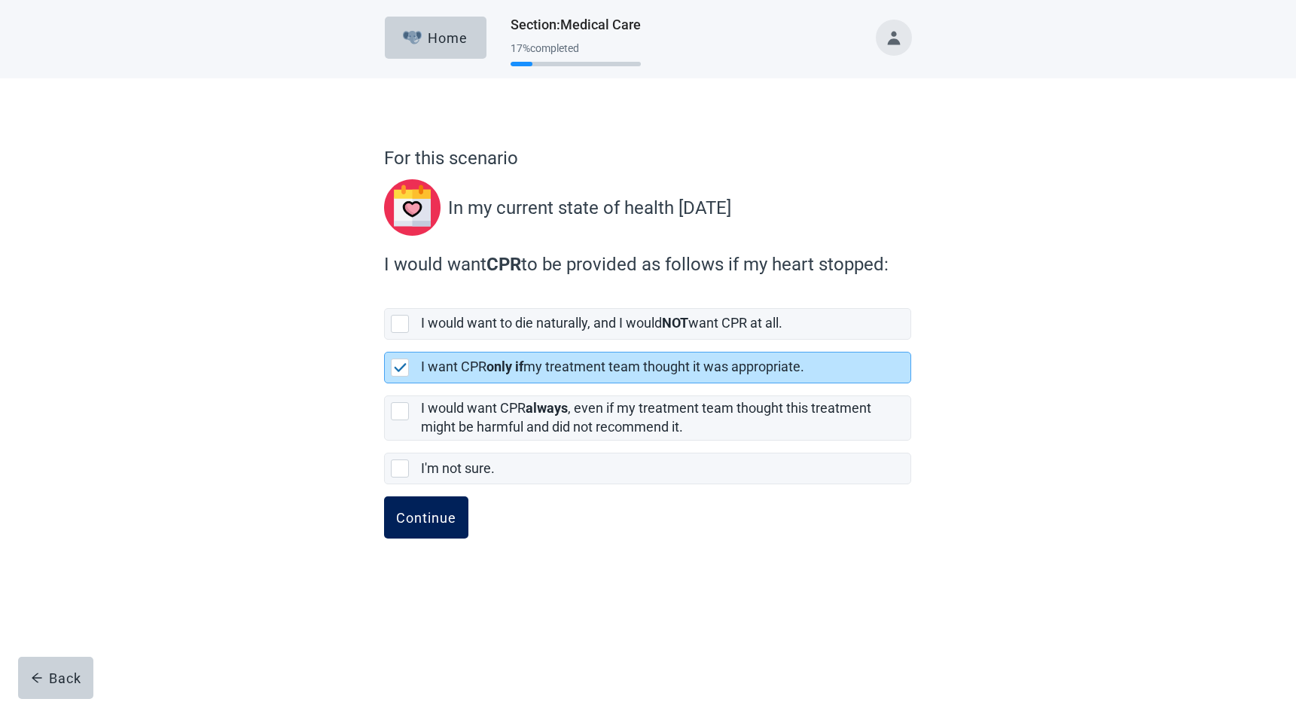
click at [417, 513] on div "Continue" at bounding box center [426, 517] width 60 height 15
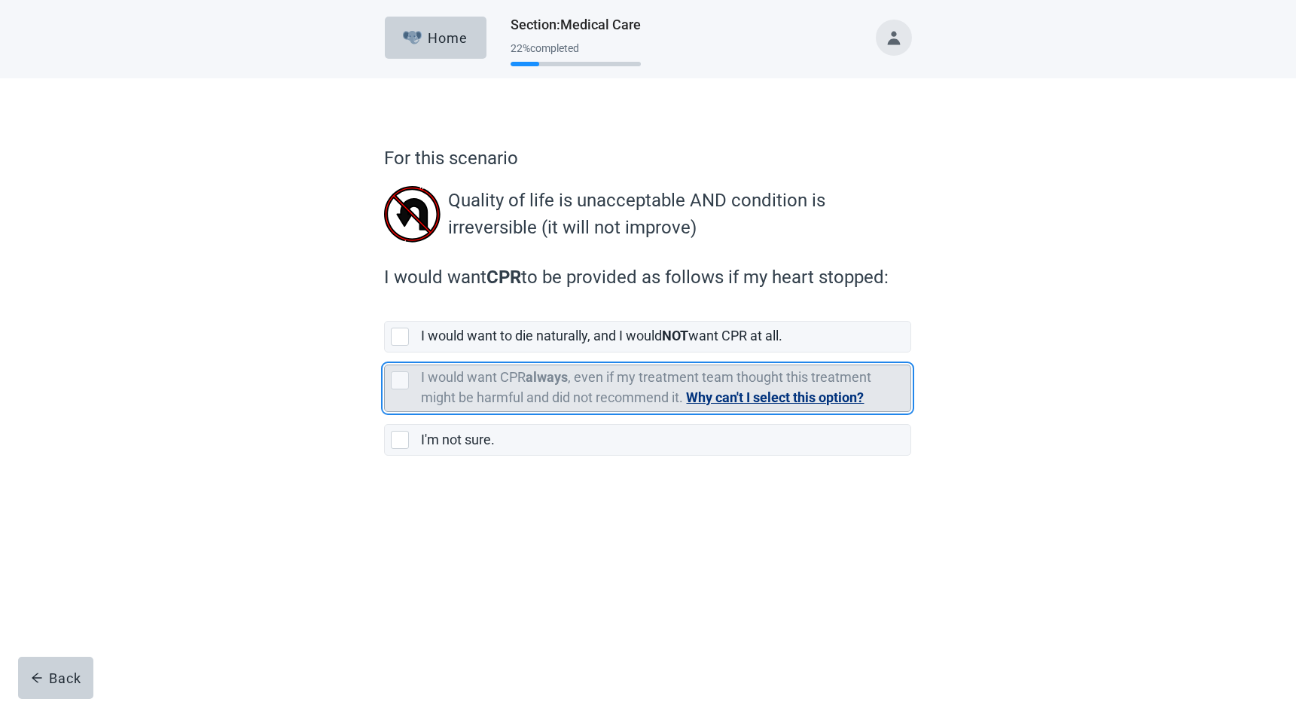
click at [725, 402] on button "Why can't I select this option?" at bounding box center [775, 397] width 178 height 21
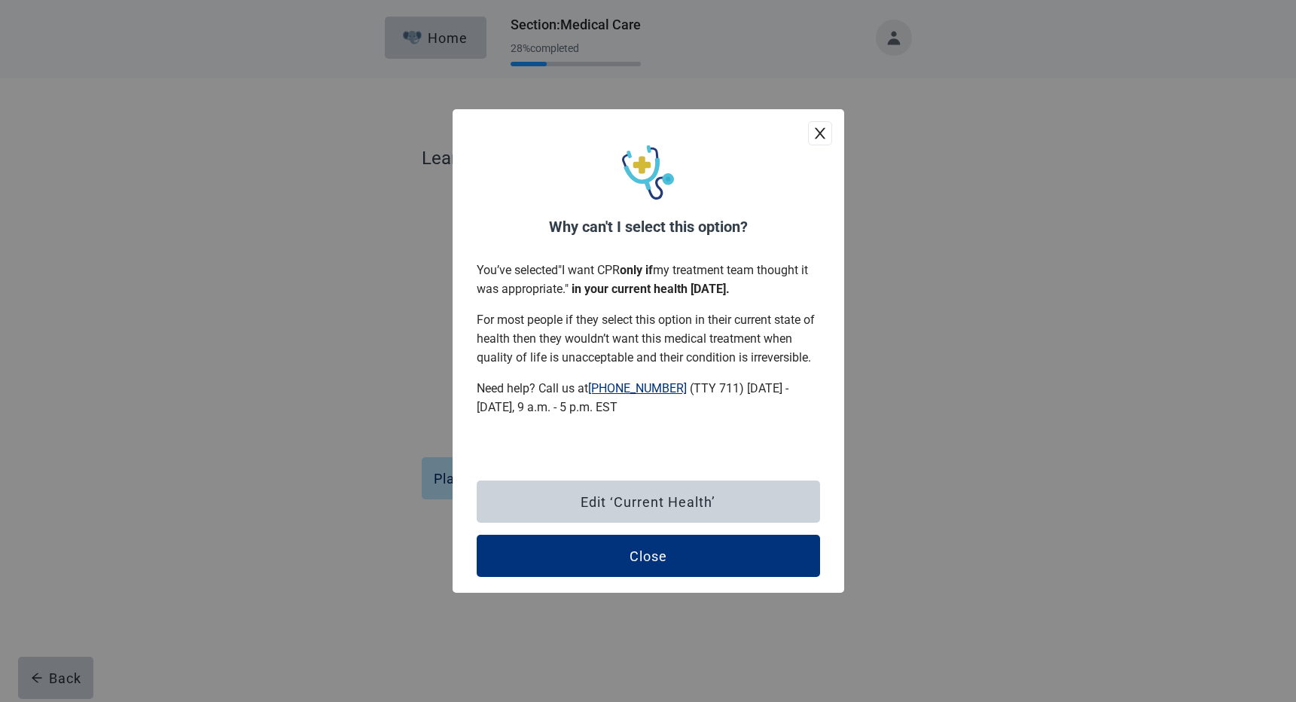
click at [823, 127] on icon "close" at bounding box center [820, 133] width 15 height 15
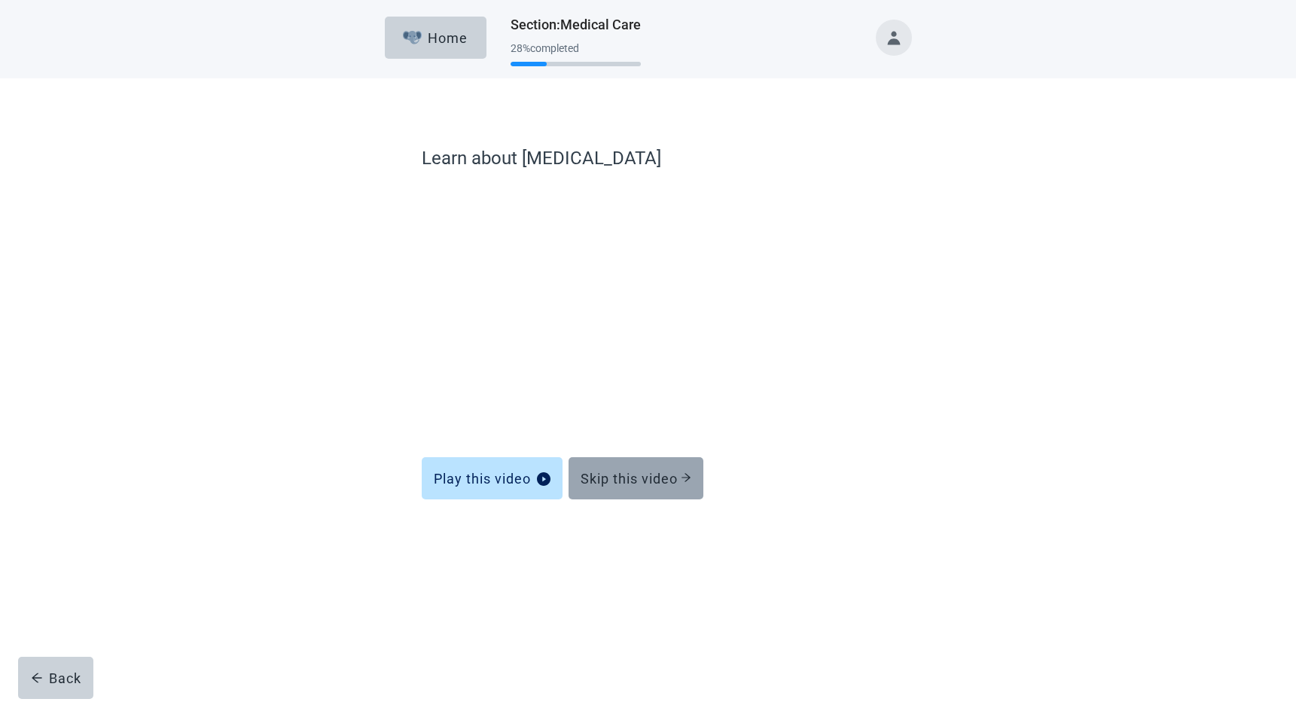
click at [616, 478] on div "Skip this video" at bounding box center [636, 478] width 111 height 15
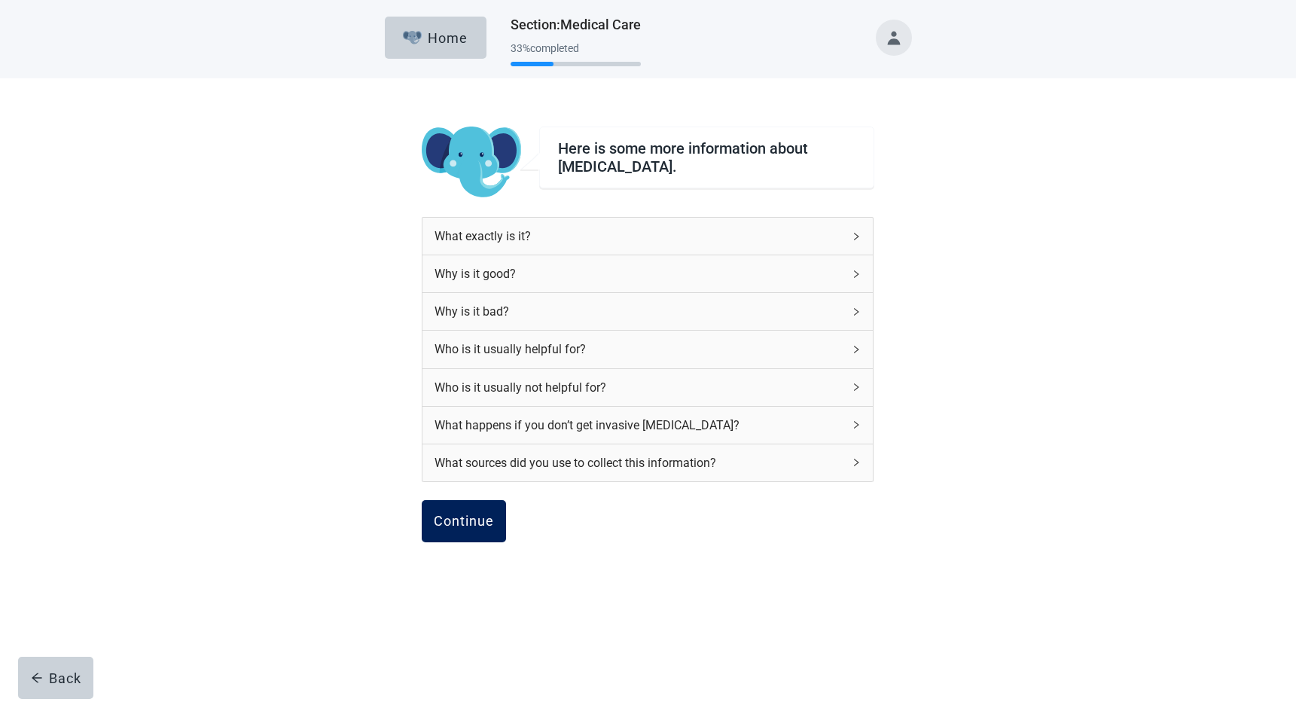
click at [439, 515] on div "Continue" at bounding box center [464, 521] width 60 height 15
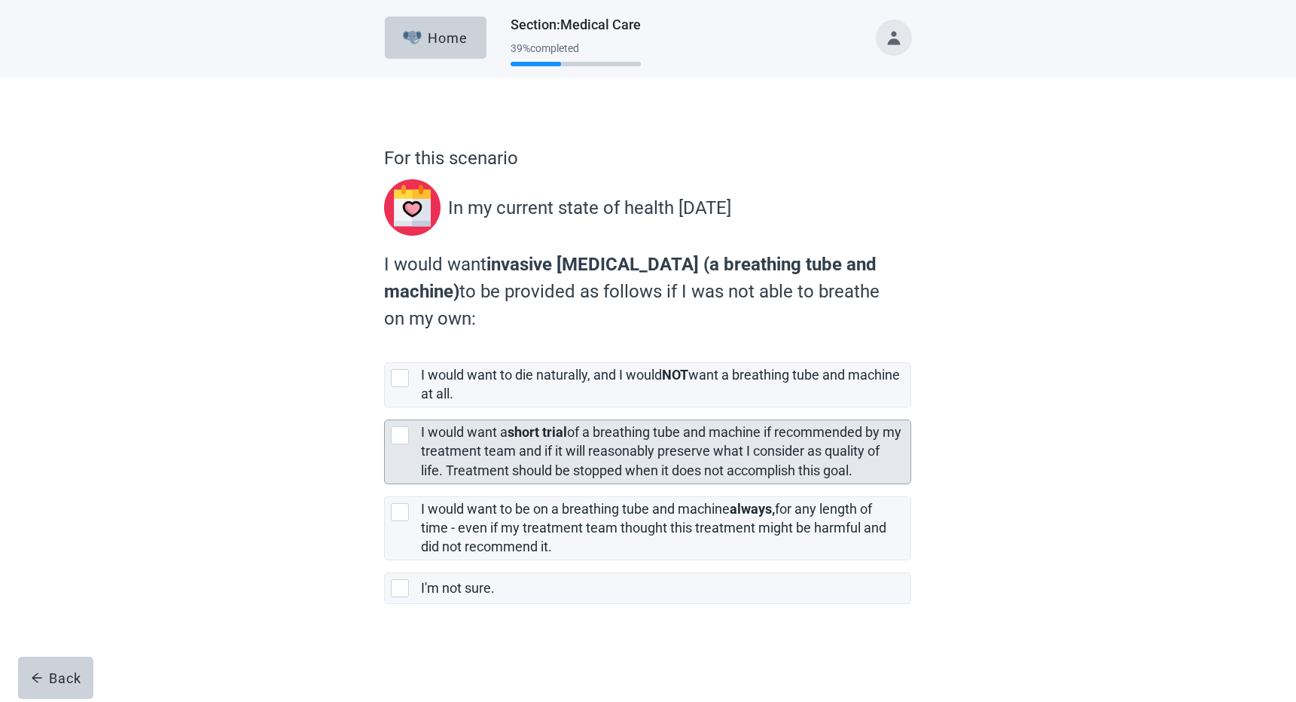
click at [396, 436] on div "[object Object], checkbox, not selected" at bounding box center [400, 435] width 18 height 18
click at [385, 408] on input "I would want a short trial of a breathing tube and machine if recommended by my…" at bounding box center [384, 407] width 1 height 1
checkbox input "true"
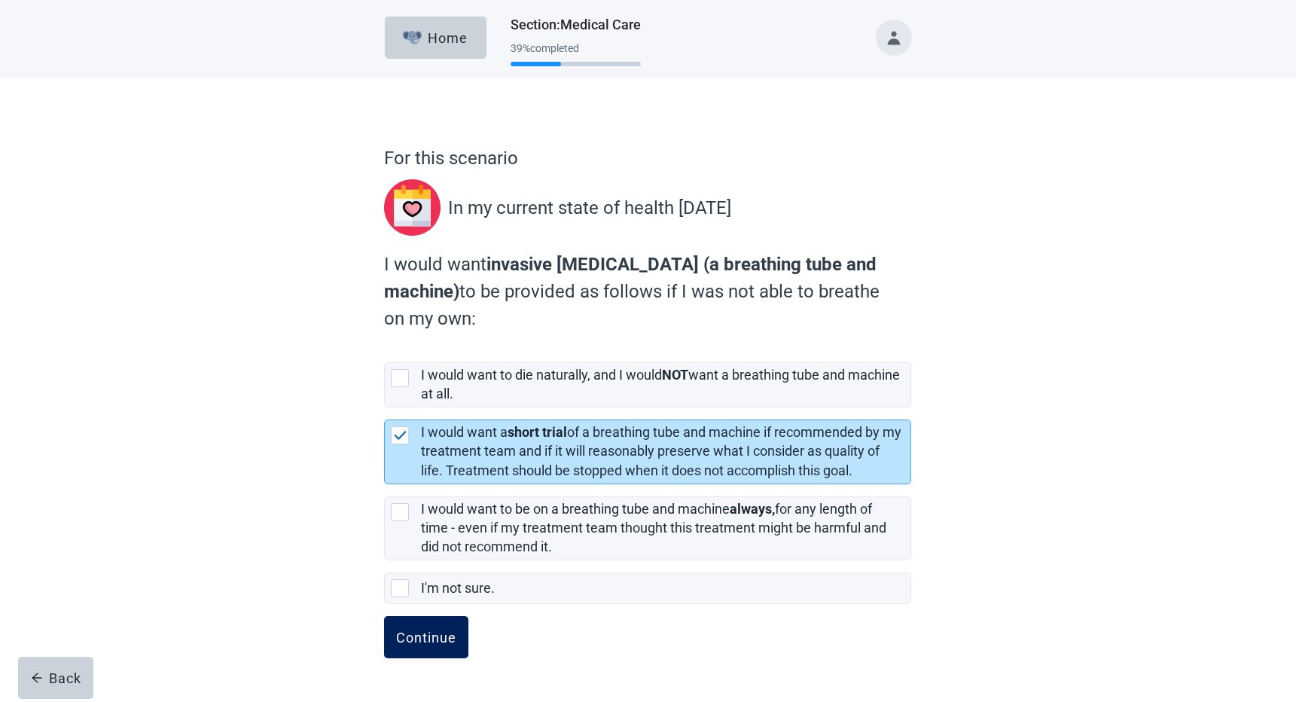
drag, startPoint x: 441, startPoint y: 619, endPoint x: 451, endPoint y: 629, distance: 14.4
click at [451, 629] on button "Continue" at bounding box center [426, 637] width 84 height 42
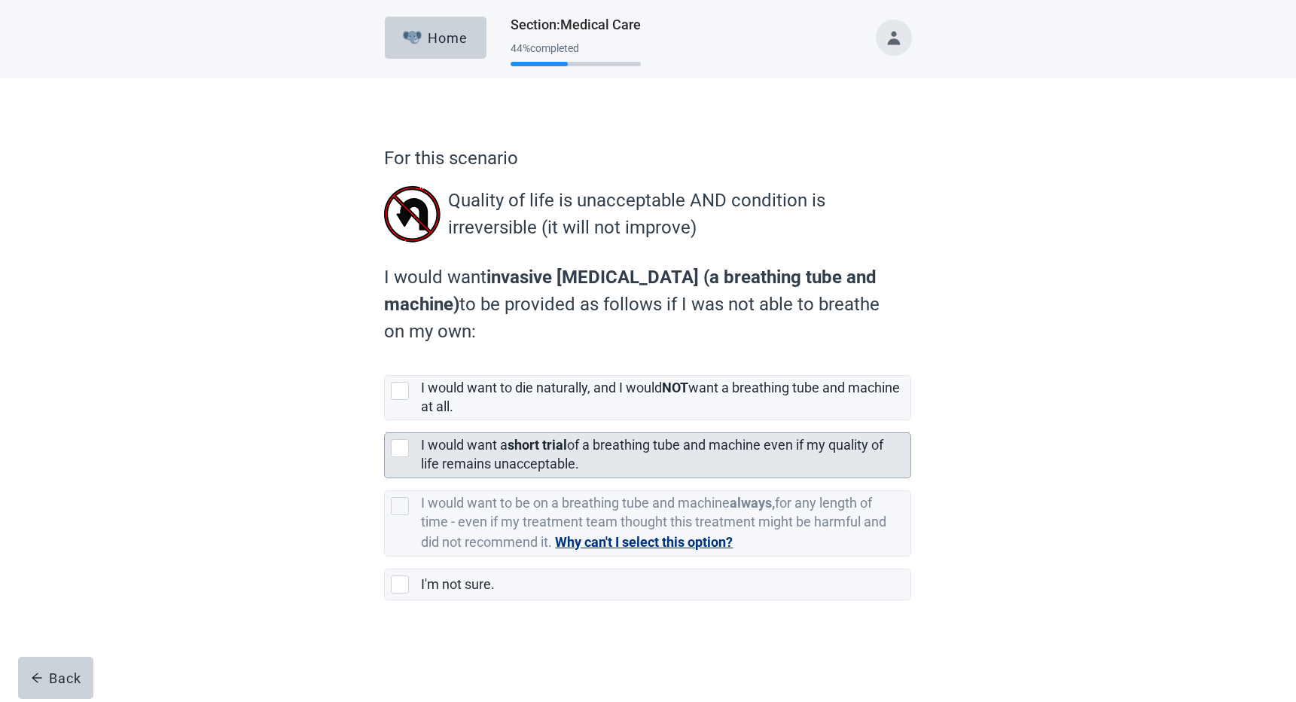
click at [400, 450] on div "[object Object], checkbox, not selected" at bounding box center [400, 448] width 18 height 18
click at [385, 421] on input "I would want a short trial of a breathing tube and machine even if my quality o…" at bounding box center [384, 420] width 1 height 1
checkbox input "true"
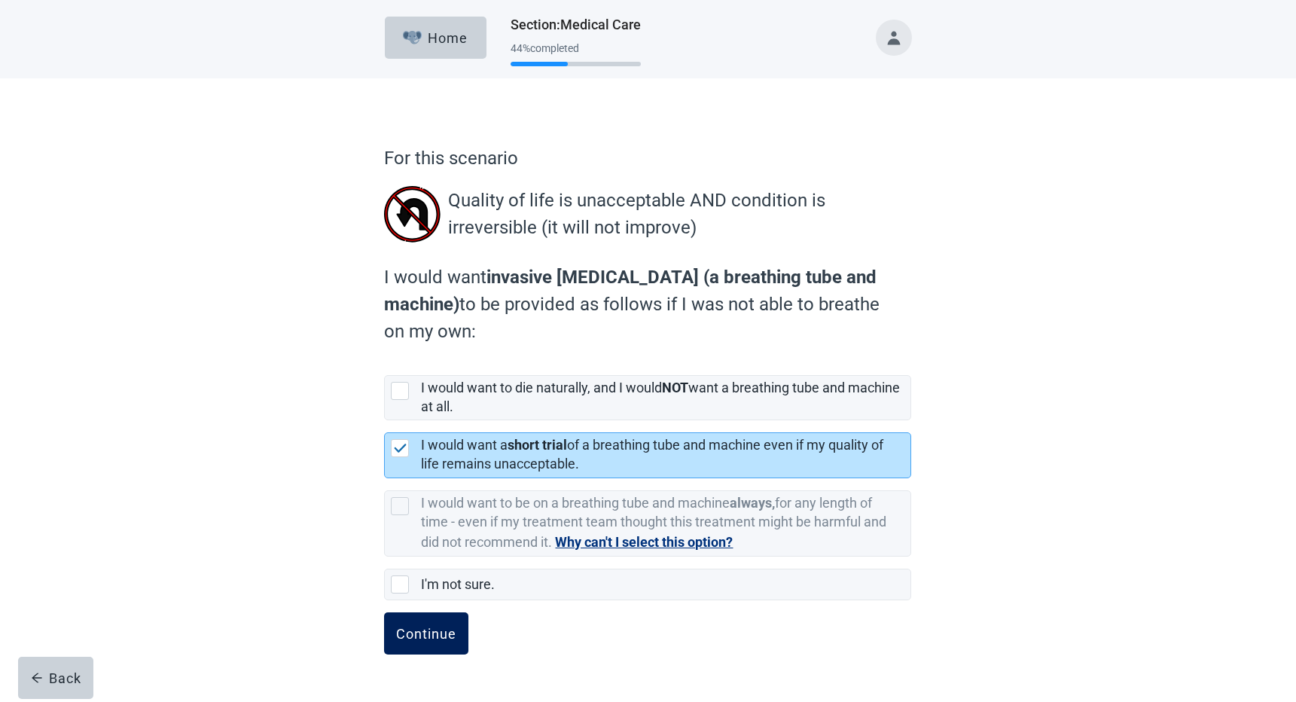
click at [430, 631] on div "Continue" at bounding box center [426, 633] width 60 height 15
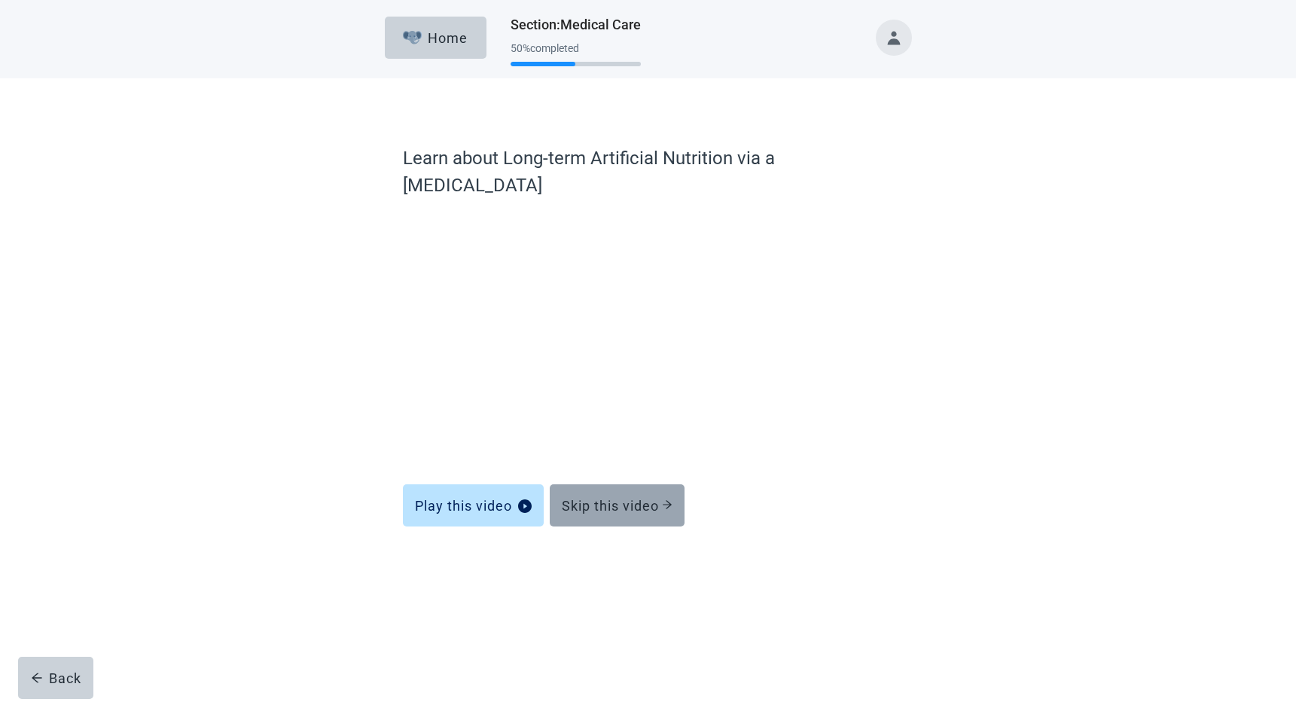
click at [569, 498] on div "Skip this video" at bounding box center [617, 505] width 111 height 15
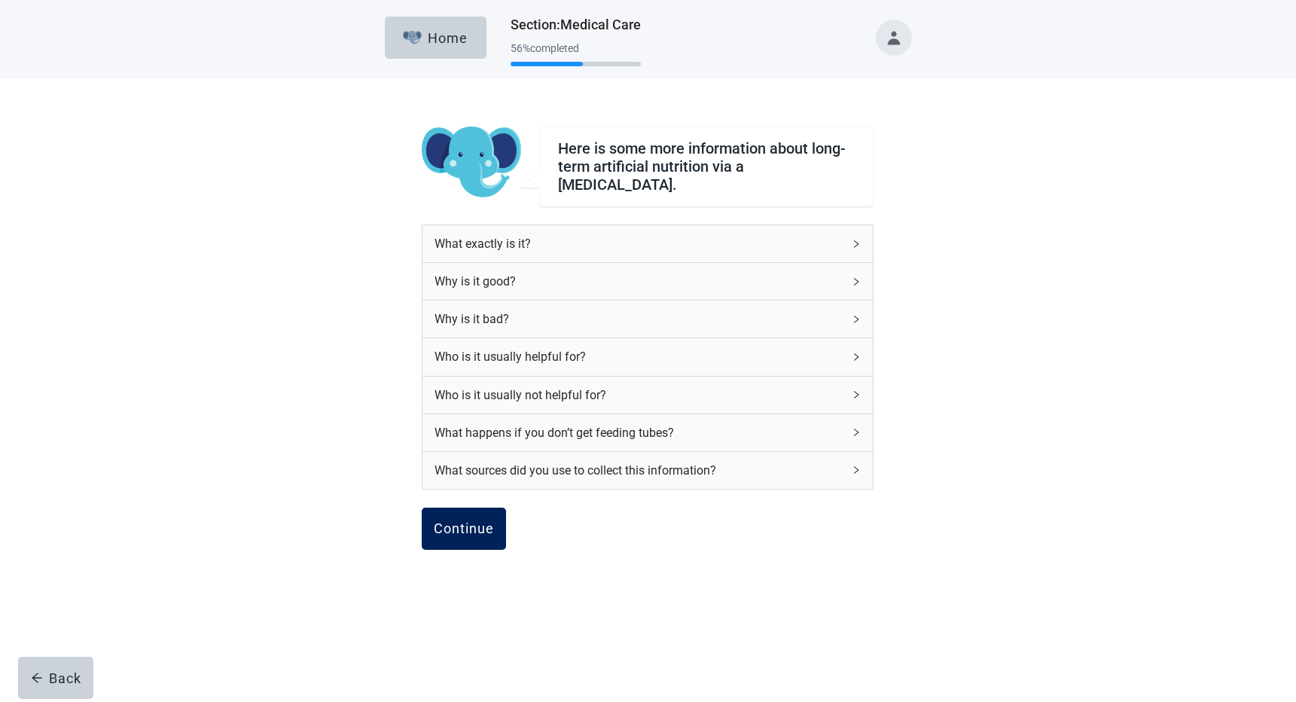
drag, startPoint x: 461, startPoint y: 528, endPoint x: 470, endPoint y: 528, distance: 9.0
click at [470, 528] on div "Continue" at bounding box center [464, 528] width 60 height 15
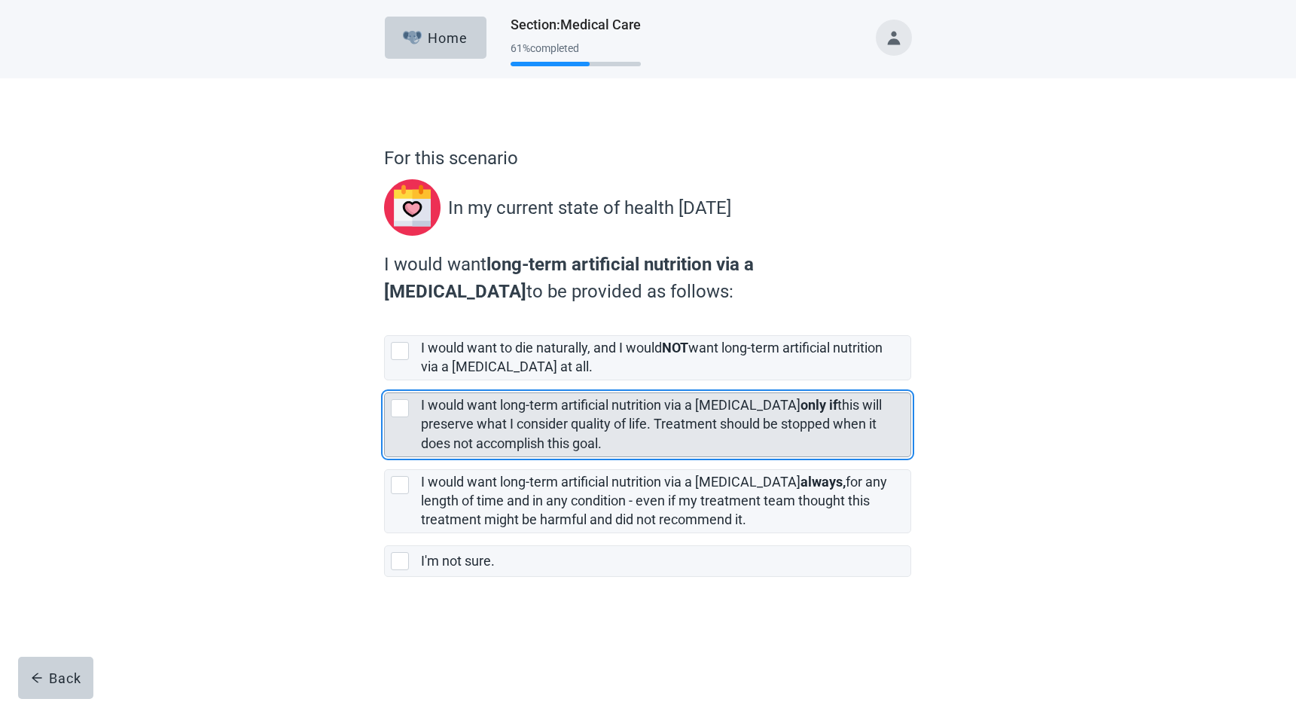
click at [394, 404] on div "[object Object], checkbox, not selected" at bounding box center [400, 408] width 18 height 18
click at [385, 381] on input "I would want long-term artificial nutrition via a [MEDICAL_DATA] only if this w…" at bounding box center [384, 380] width 1 height 1
checkbox input "true"
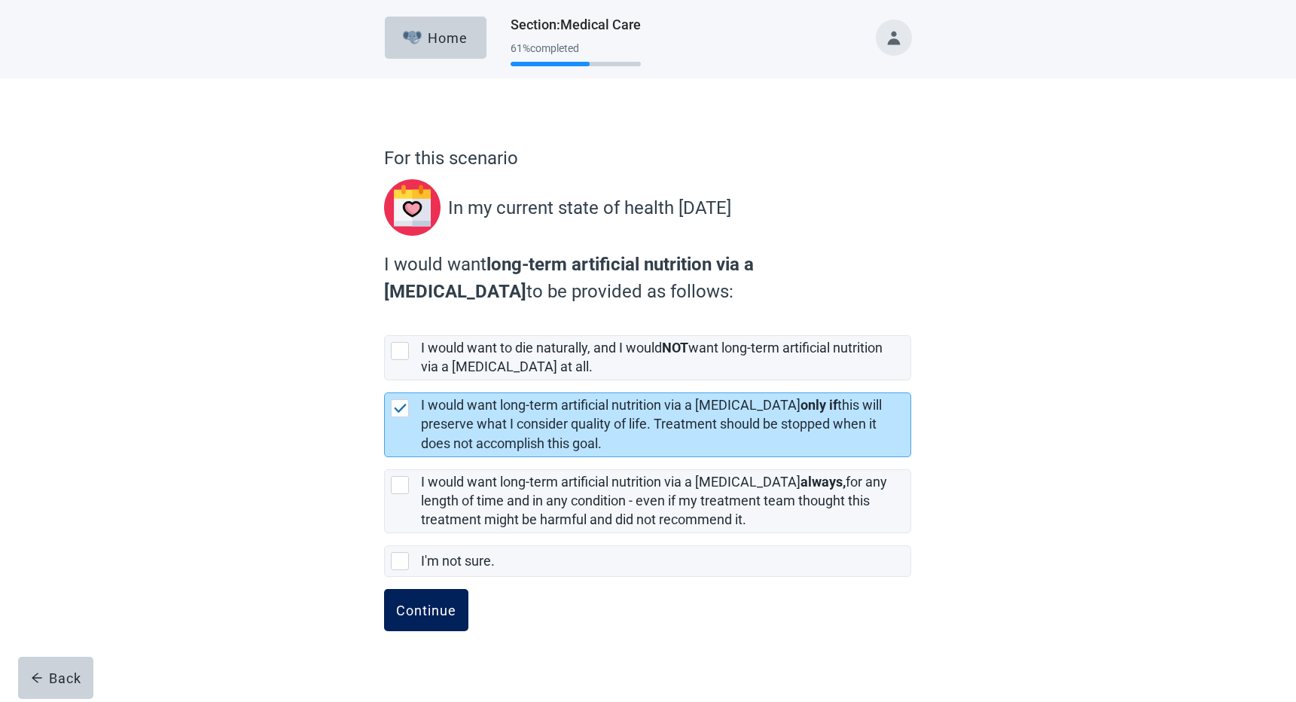
click at [423, 610] on div "Continue" at bounding box center [426, 610] width 60 height 15
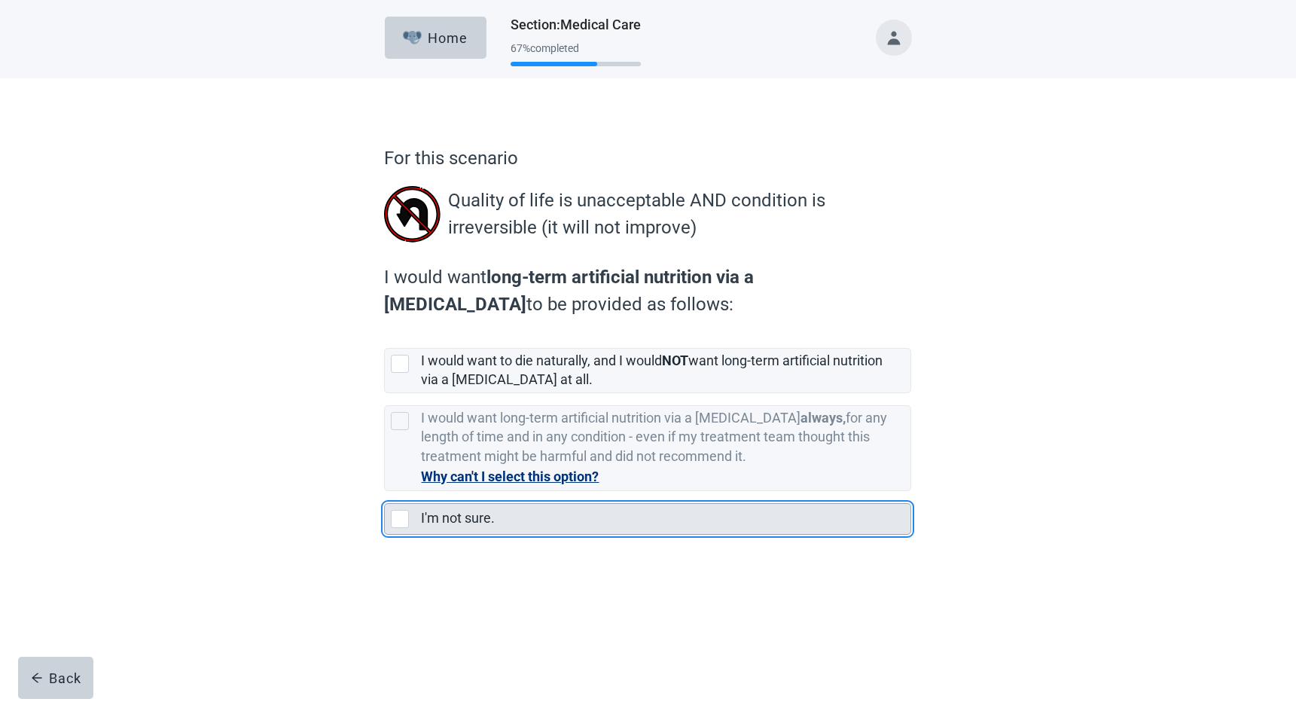
drag, startPoint x: 401, startPoint y: 521, endPoint x: 414, endPoint y: 521, distance: 12.8
click at [414, 521] on div "I'm not sure., checkbox, not selected" at bounding box center [403, 519] width 24 height 18
checkbox input "true"
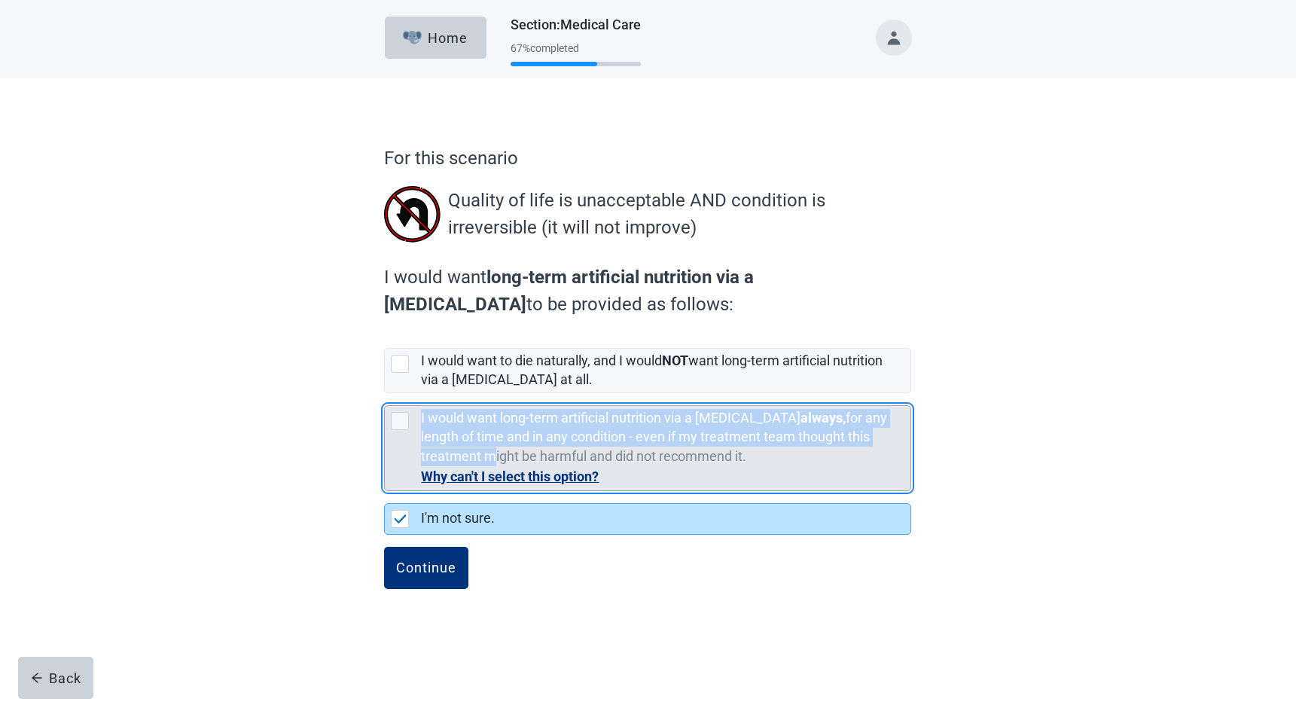
drag, startPoint x: 397, startPoint y: 475, endPoint x: 483, endPoint y: 456, distance: 87.9
click at [483, 456] on div "I would want long-term artificial nutrition via a [MEDICAL_DATA] always, for an…" at bounding box center [648, 448] width 526 height 84
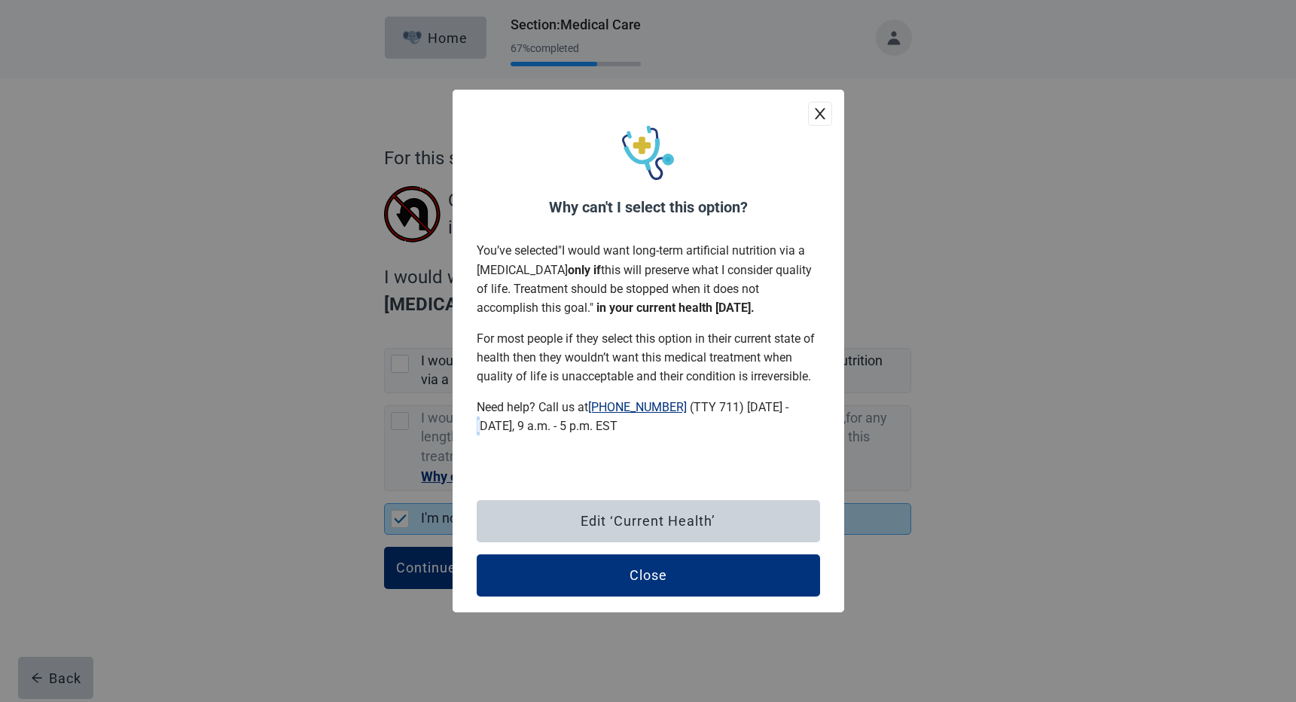
click at [453, 425] on div "Why can't I select this option? You’ve selected " I would want long-term artifi…" at bounding box center [649, 351] width 392 height 522
drag, startPoint x: 455, startPoint y: 414, endPoint x: 515, endPoint y: 423, distance: 60.9
click at [515, 423] on div "Why can't I select this option? You’ve selected " I would want long-term artifi…" at bounding box center [648, 351] width 1296 height 702
click at [984, 432] on div "Why can't I select this option? You’ve selected " I would want long-term artifi…" at bounding box center [648, 351] width 1296 height 702
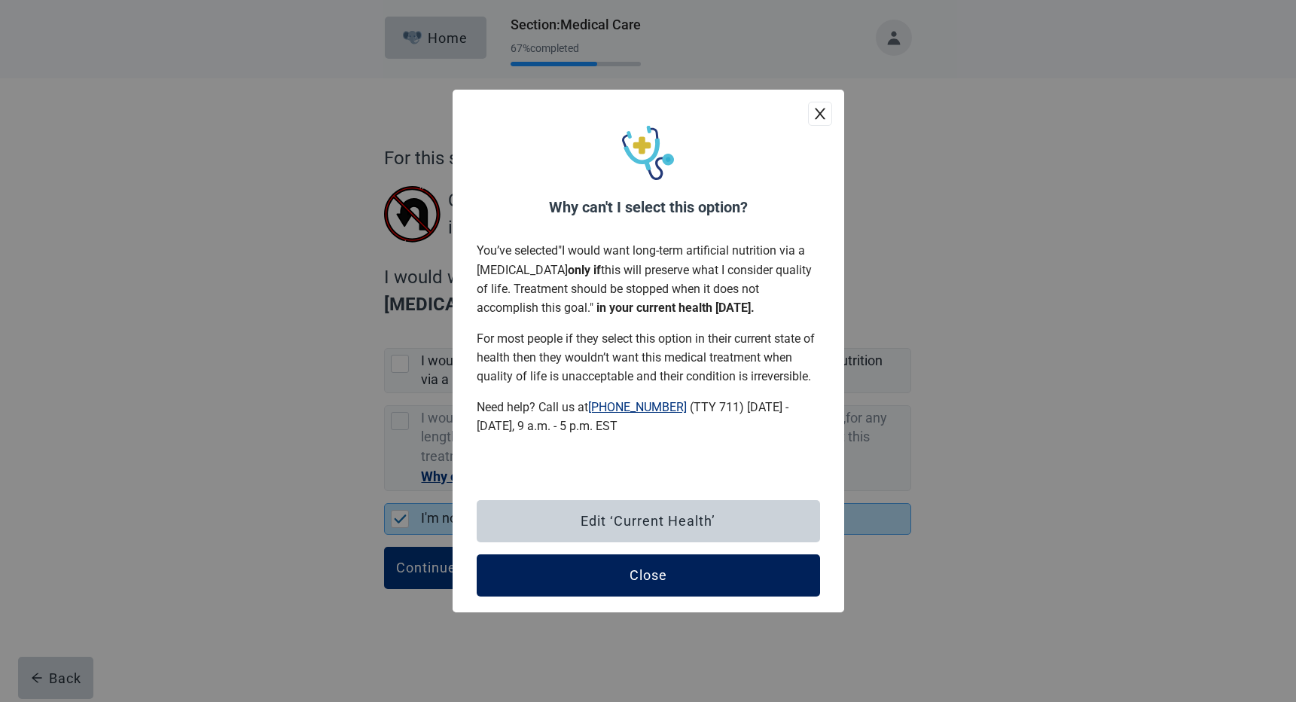
click at [659, 579] on div "Close" at bounding box center [649, 575] width 38 height 15
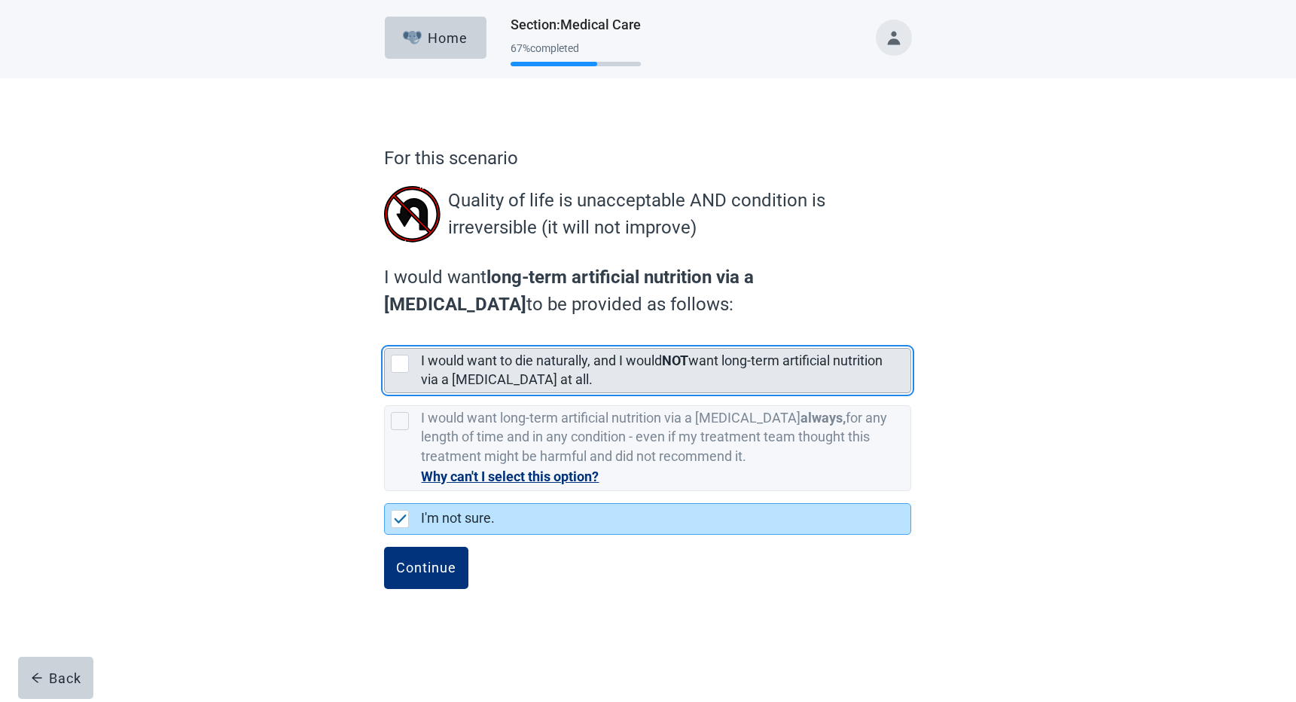
click at [392, 373] on div "I would want to die naturally, and I would NOT want long-term artificial nutrit…" at bounding box center [648, 371] width 526 height 44
click at [385, 337] on input "I would want to die naturally, and I would NOT want long-term artificial nutrit…" at bounding box center [384, 336] width 1 height 1
checkbox input "true"
checkbox input "false"
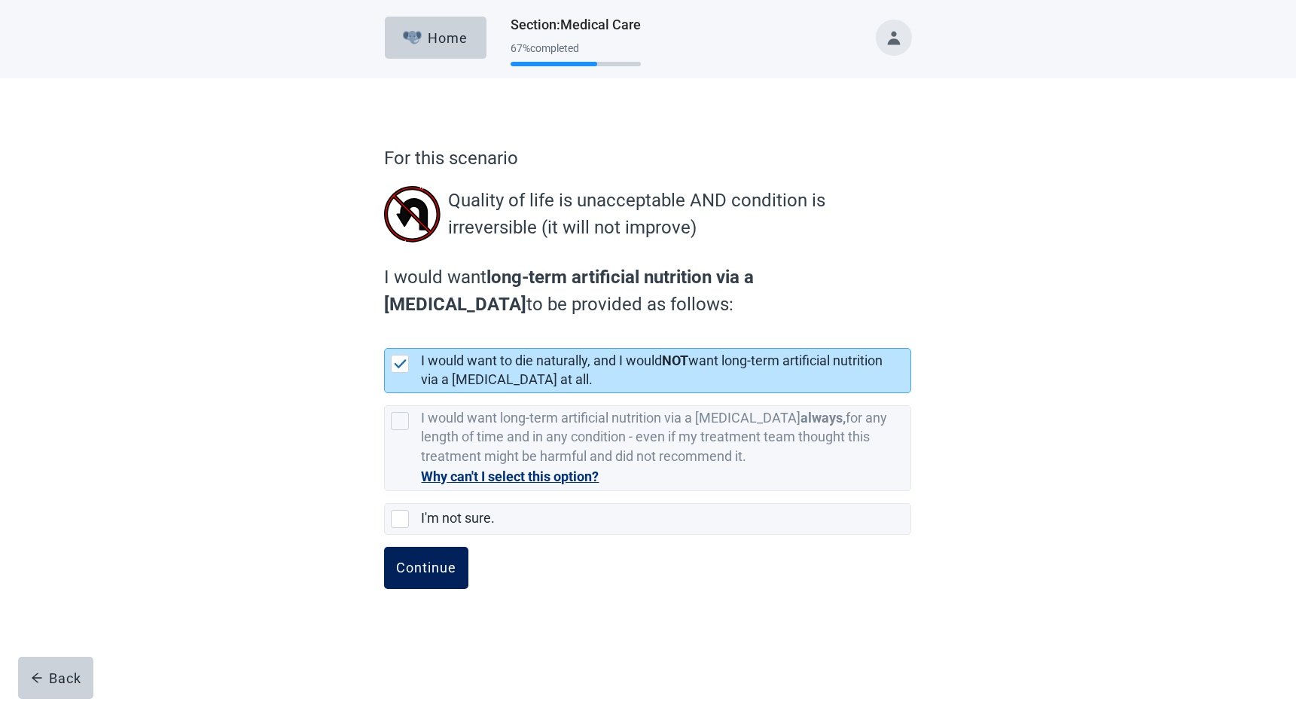
click at [432, 565] on div "Continue" at bounding box center [426, 567] width 60 height 15
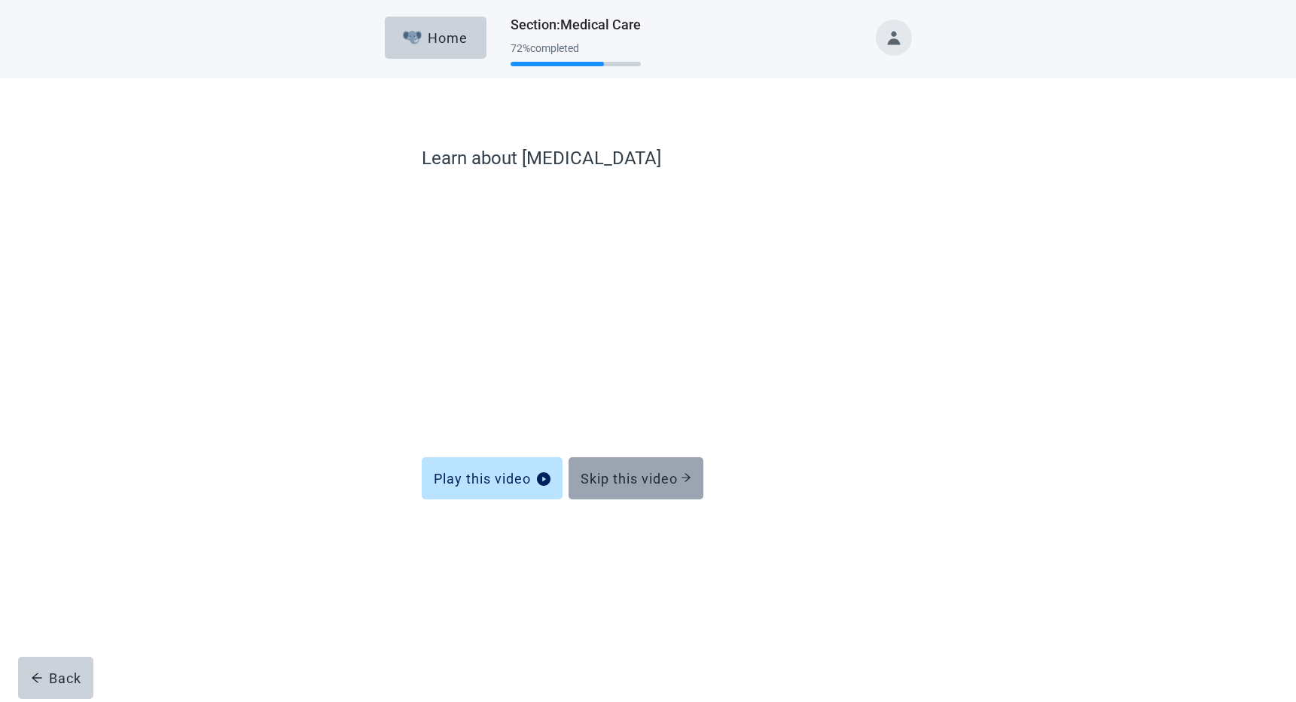
click at [667, 475] on div "Skip this video" at bounding box center [636, 478] width 111 height 15
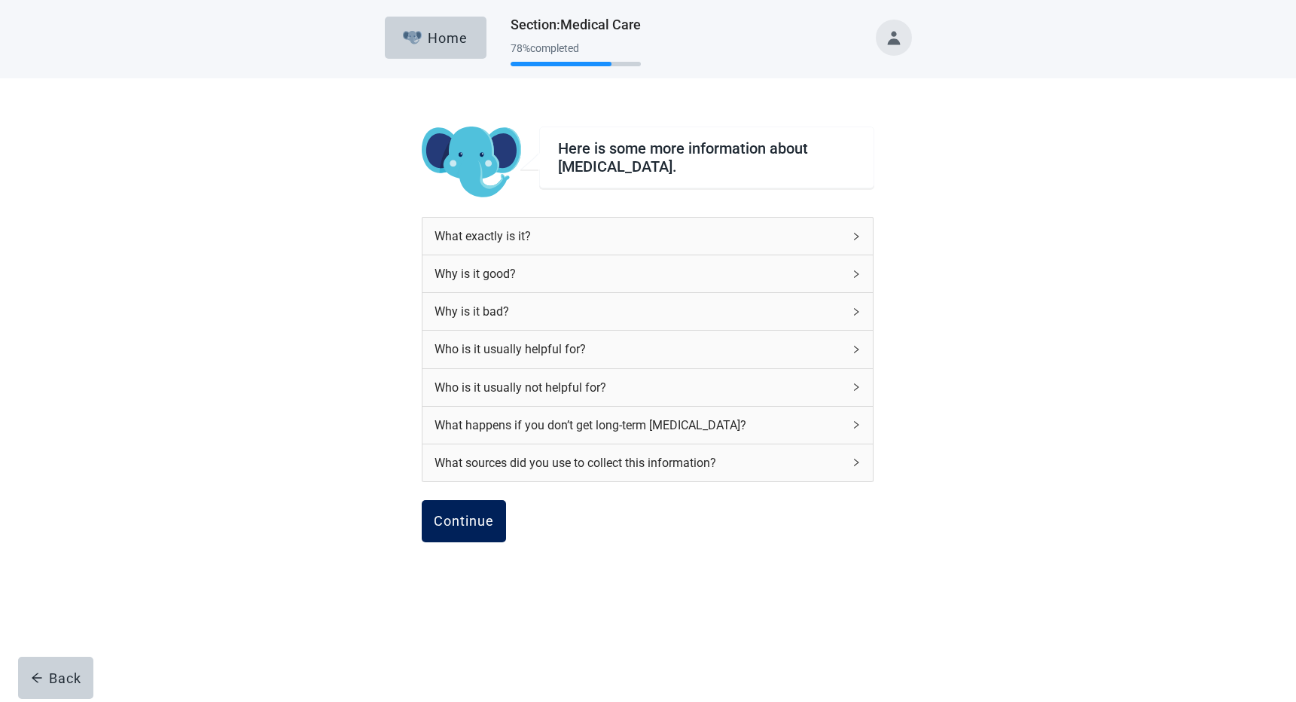
click at [463, 523] on div "Continue" at bounding box center [464, 521] width 60 height 15
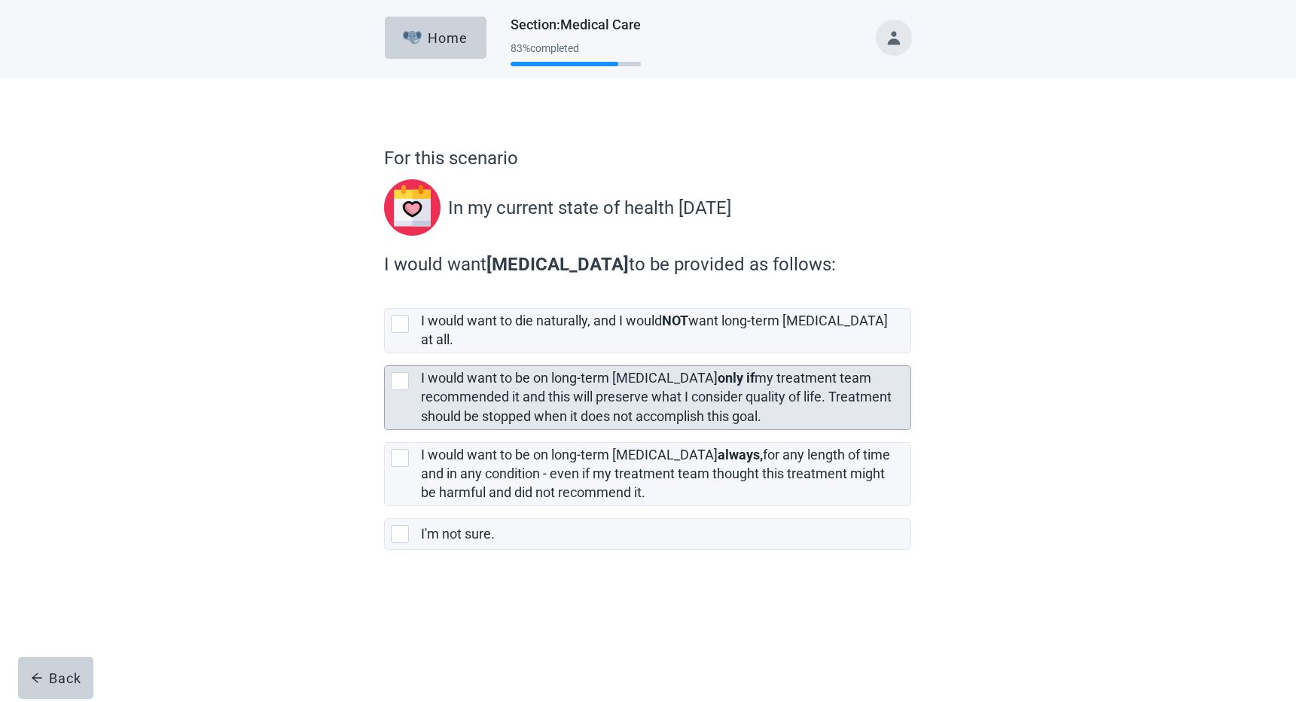
click at [411, 372] on div "[object Object], checkbox, not selected" at bounding box center [403, 381] width 24 height 18
checkbox input "true"
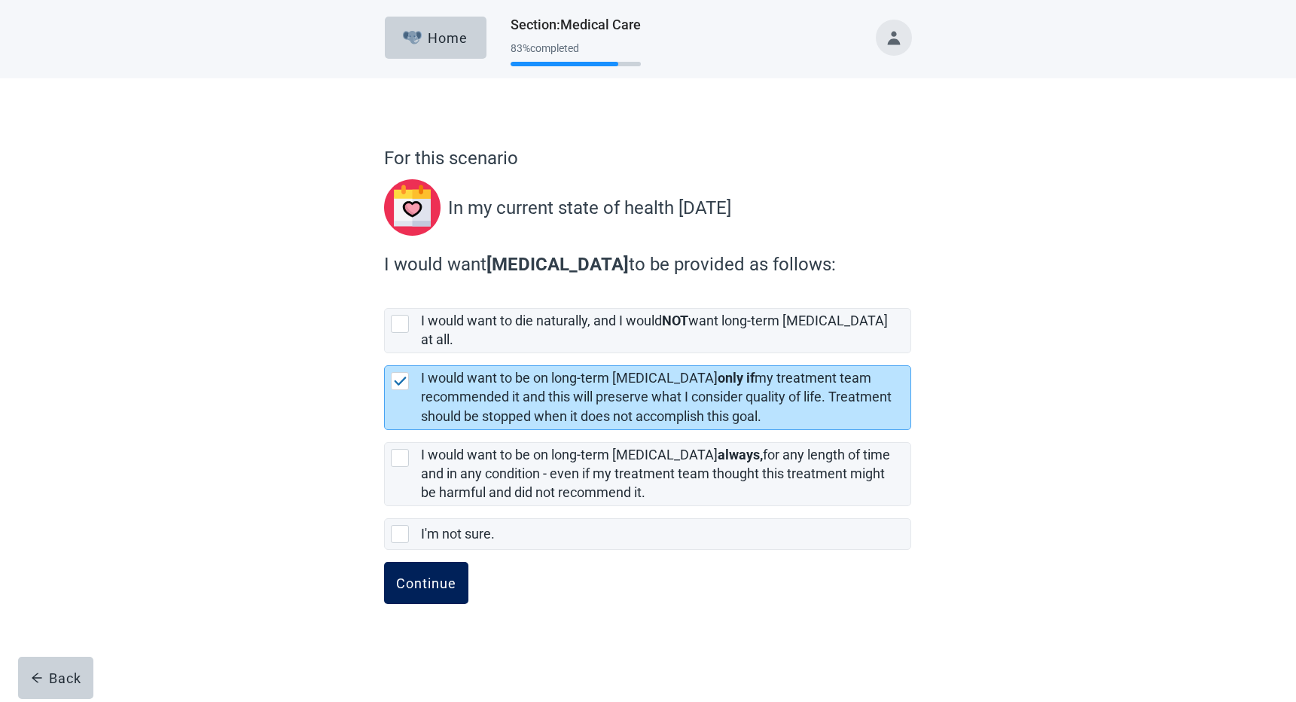
click at [444, 575] on div "Continue" at bounding box center [426, 582] width 60 height 15
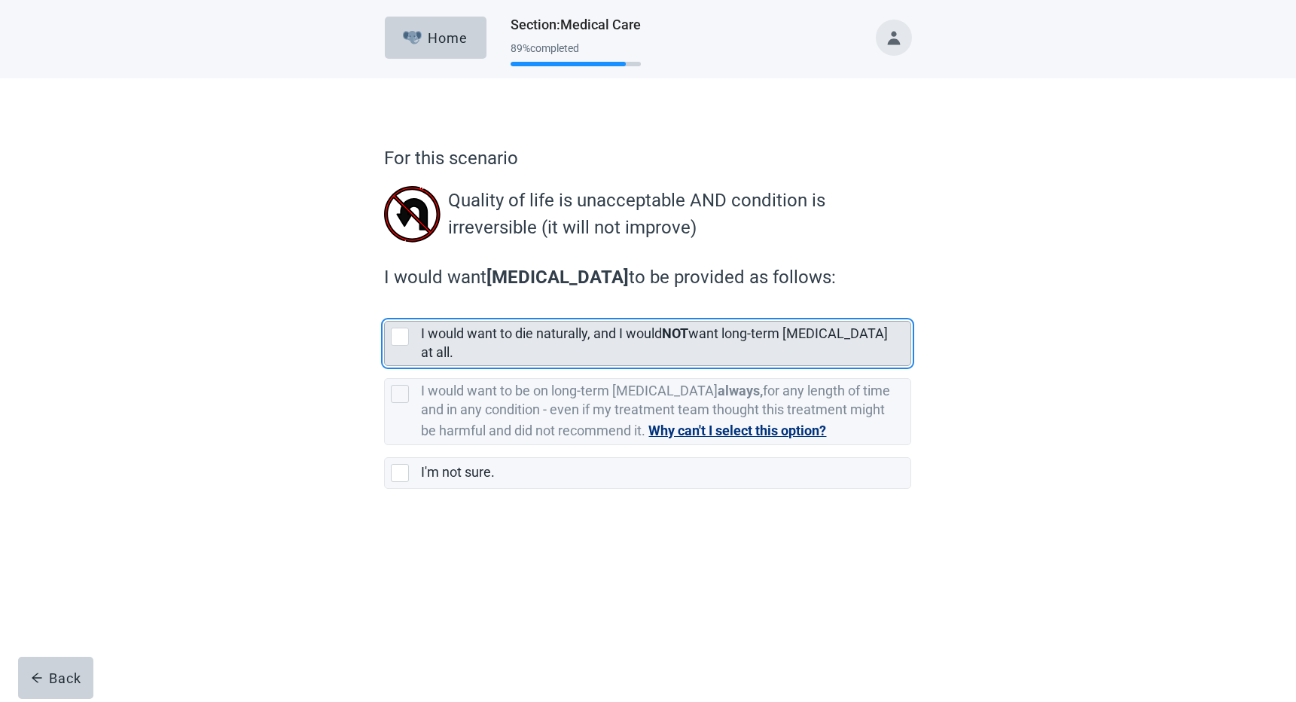
click at [404, 336] on div "[object Object], checkbox, not selected" at bounding box center [400, 337] width 18 height 18
click at [385, 310] on input "I would want to die naturally, and I would NOT want long-term [MEDICAL_DATA] at…" at bounding box center [384, 309] width 1 height 1
checkbox input "true"
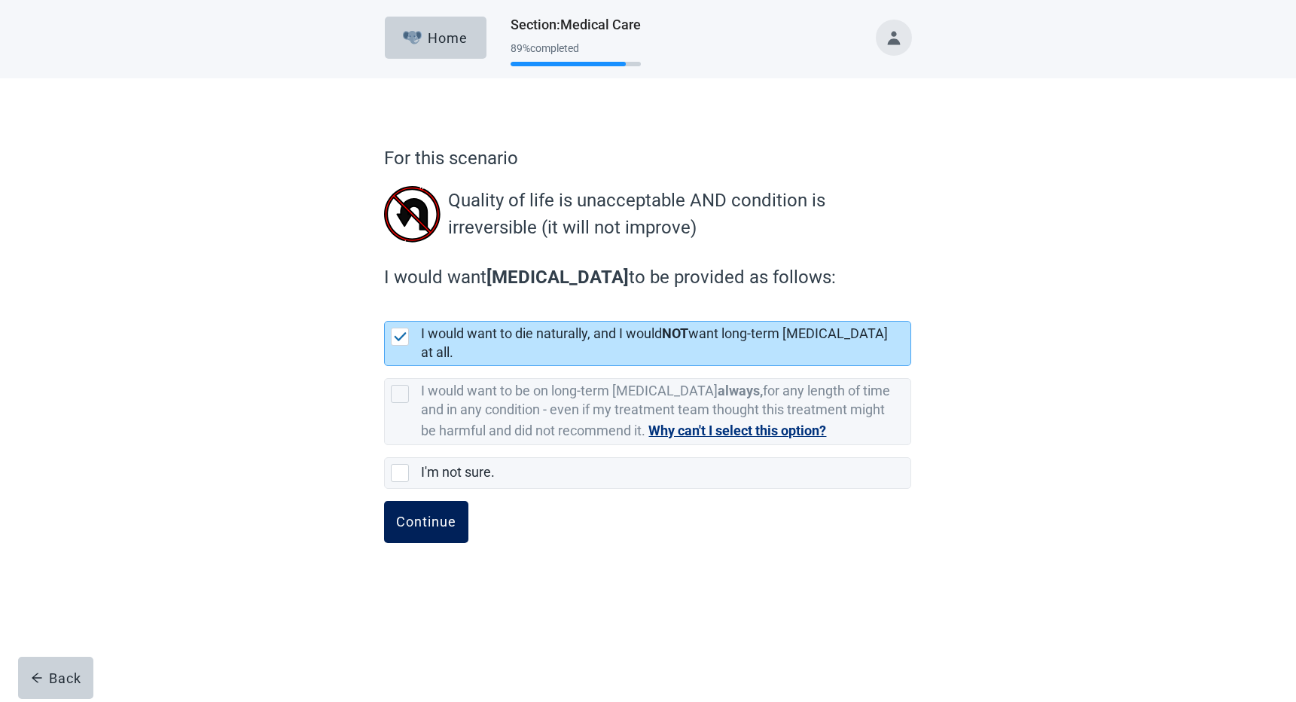
click at [432, 514] on div "Continue" at bounding box center [426, 521] width 60 height 15
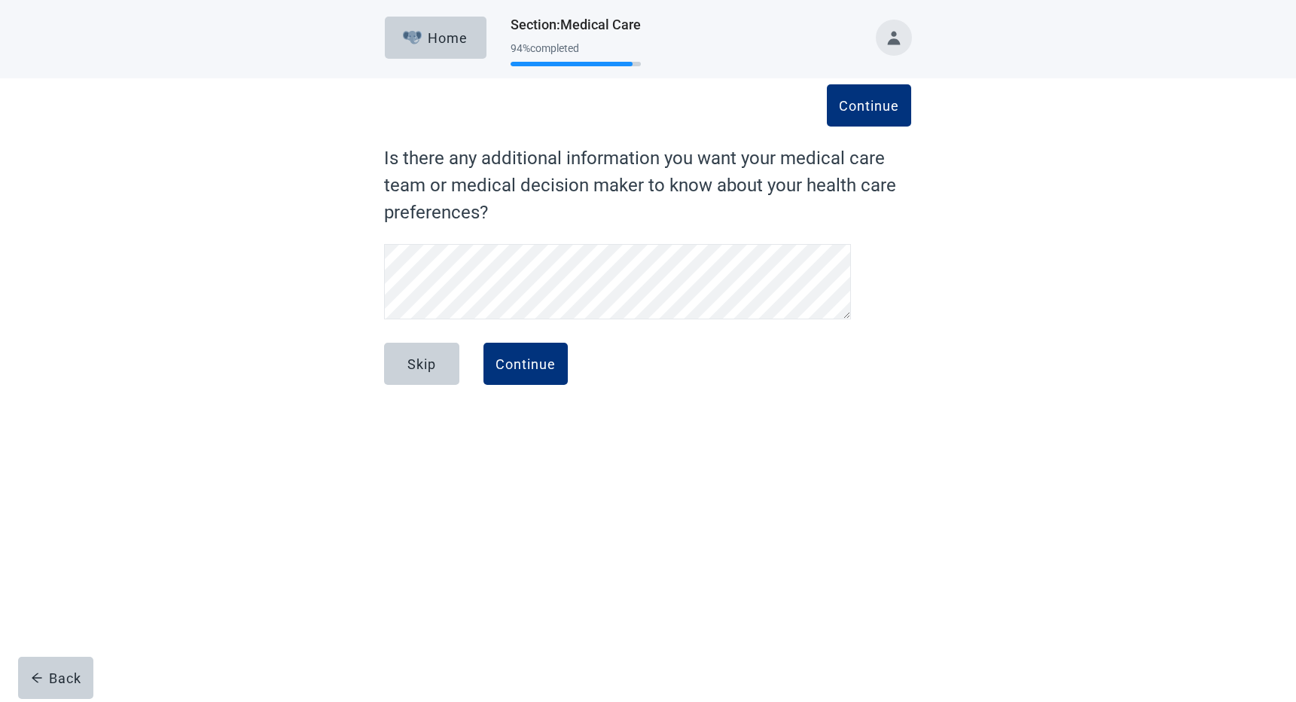
click at [527, 386] on div "Skip Continue" at bounding box center [647, 380] width 527 height 75
click at [526, 356] on div "Continue" at bounding box center [526, 363] width 60 height 15
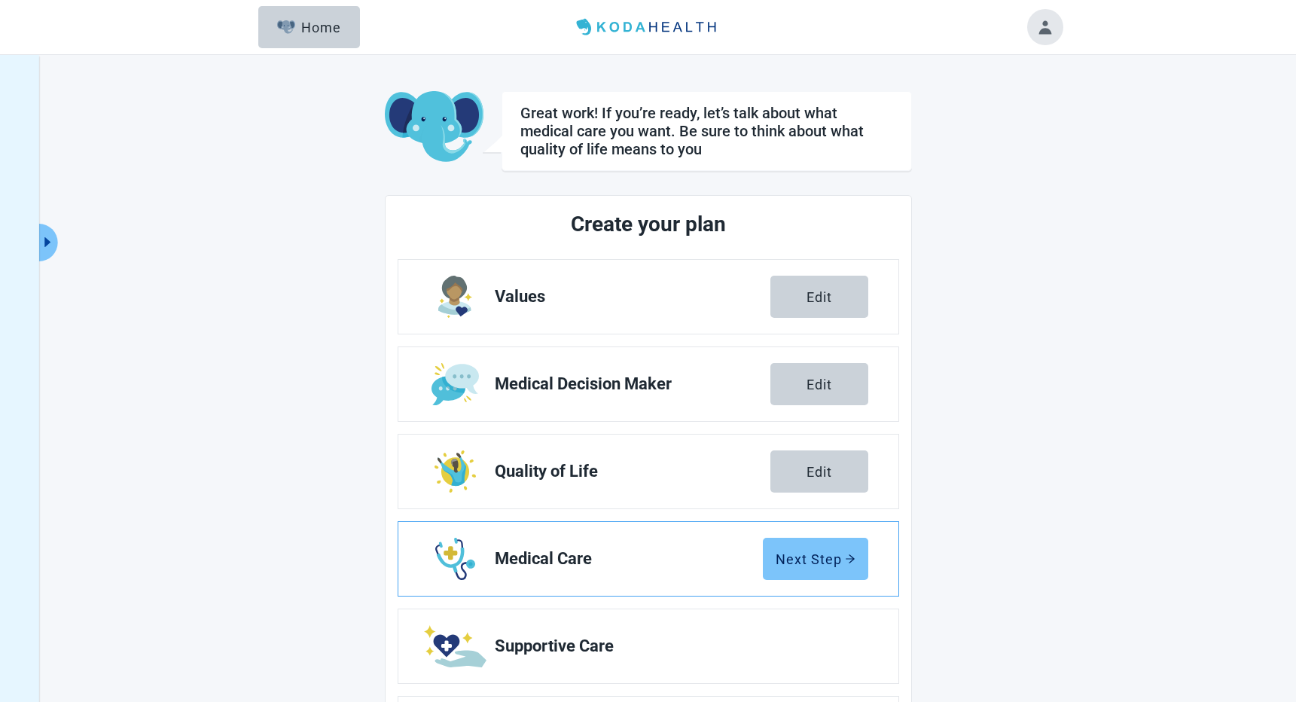
click at [791, 563] on div "Next Step" at bounding box center [816, 558] width 80 height 15
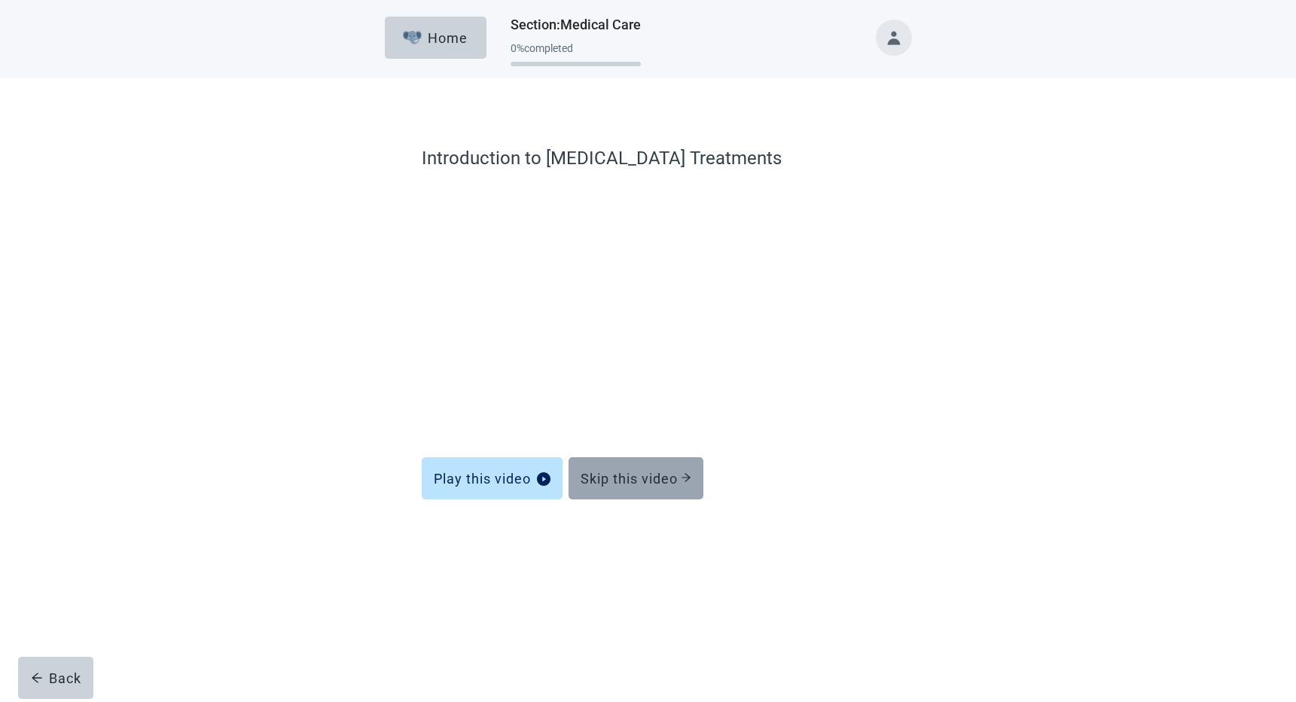
click at [640, 481] on div "Skip this video" at bounding box center [636, 478] width 111 height 15
click at [611, 478] on div "Skip this video" at bounding box center [636, 478] width 111 height 15
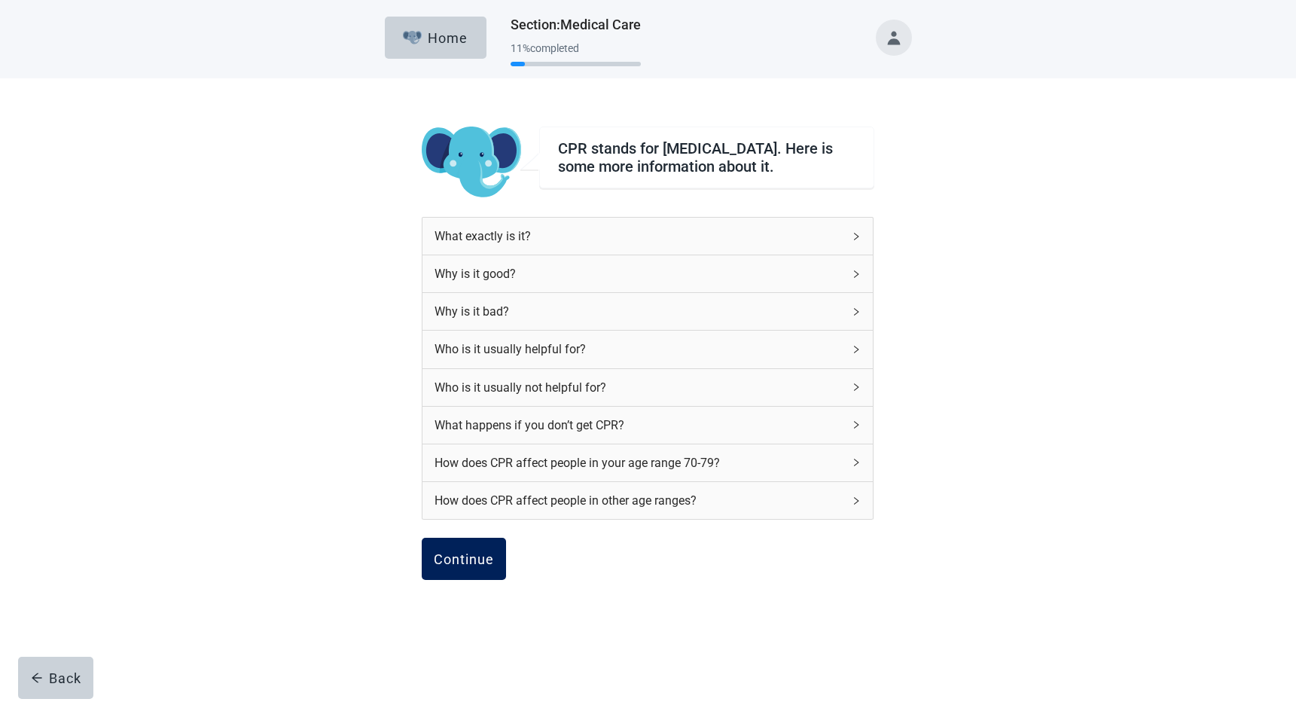
click at [482, 550] on button "Continue" at bounding box center [464, 559] width 84 height 42
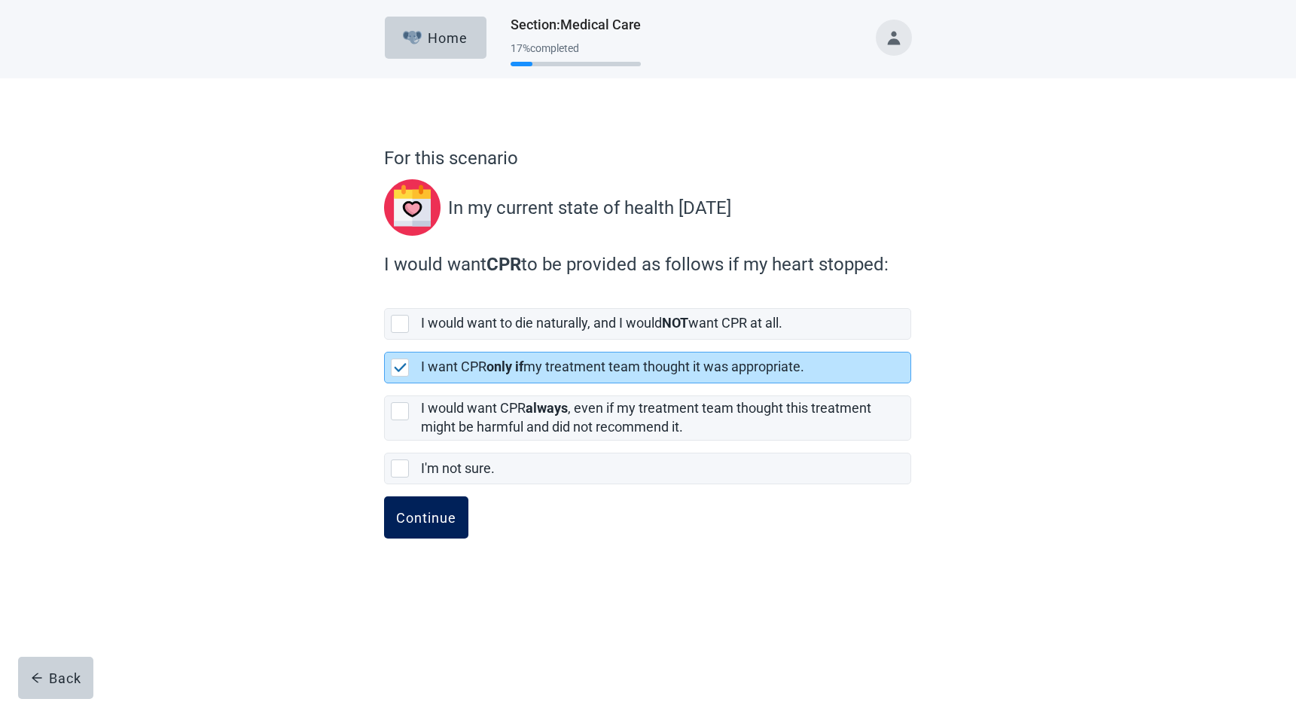
click at [441, 517] on div "Continue" at bounding box center [426, 517] width 60 height 15
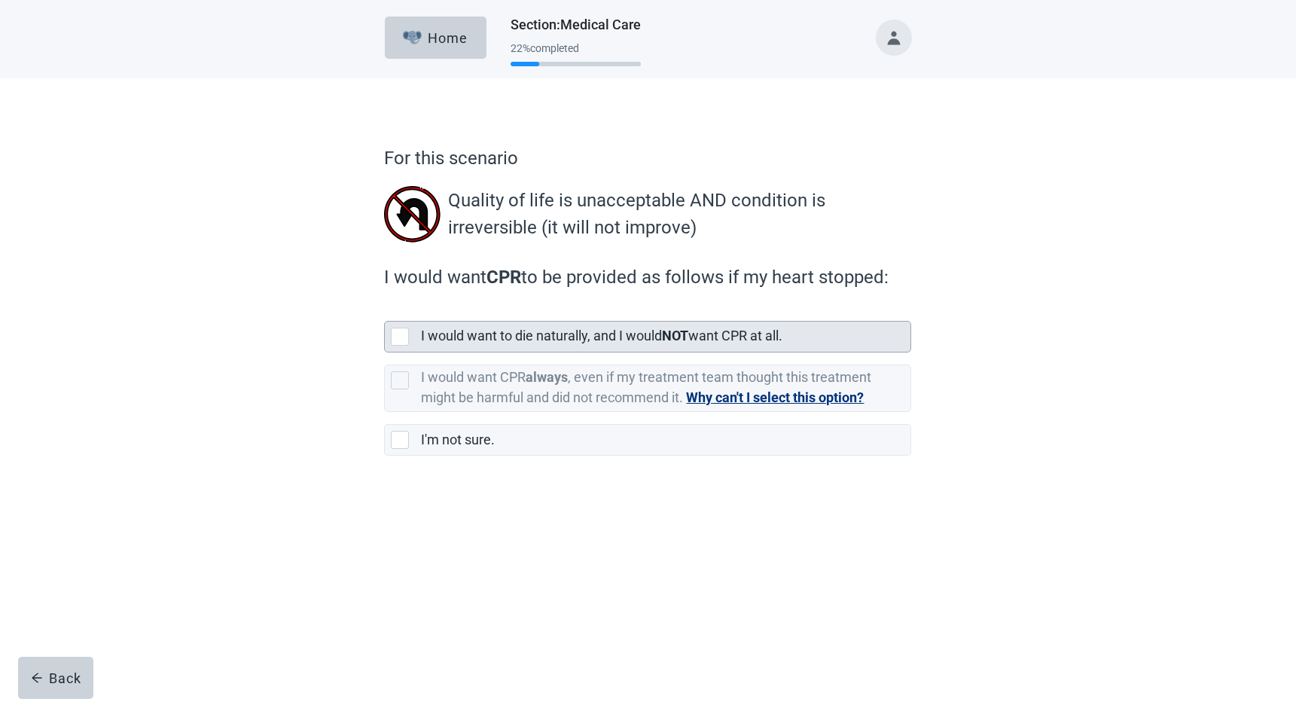
click at [385, 342] on selected"] "I would want to die naturally, and I would NOT want CPR at all." at bounding box center [647, 337] width 527 height 32
click at [385, 310] on input "I would want to die naturally, and I would NOT want CPR at all." at bounding box center [384, 309] width 1 height 1
checkbox input "true"
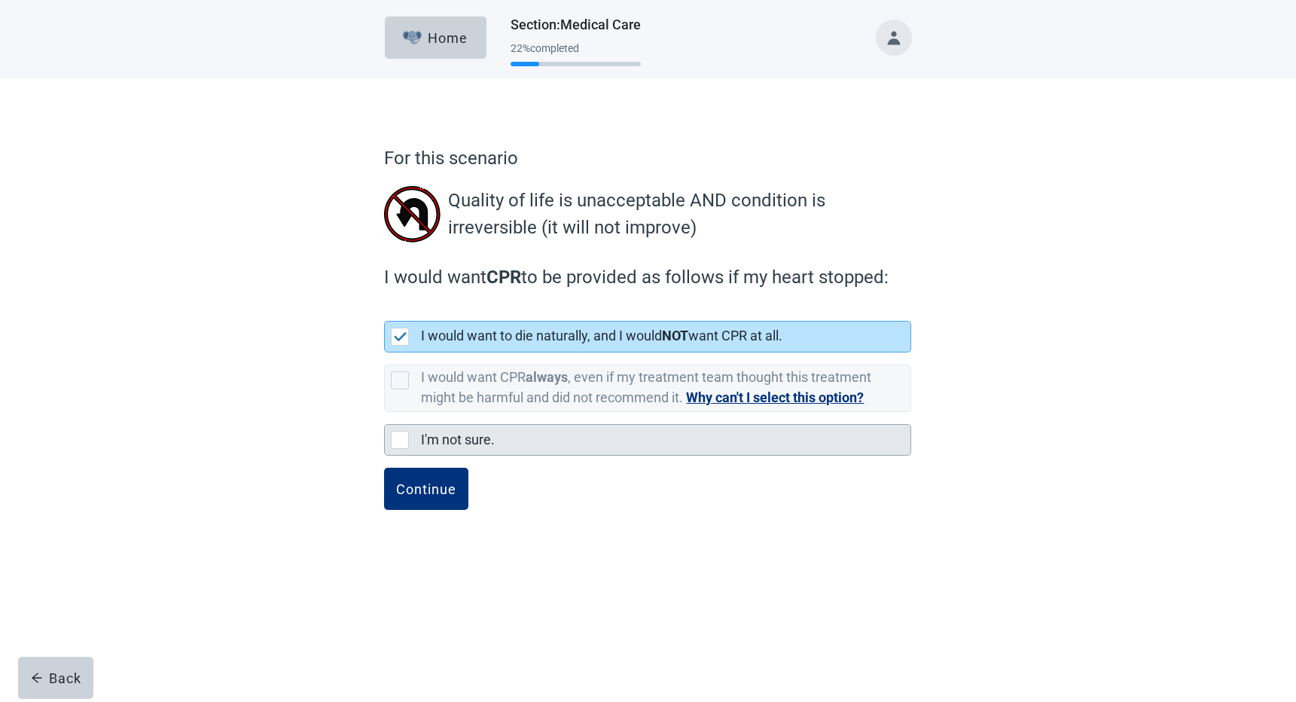
click at [406, 436] on div "I'm not sure., checkbox, not selected" at bounding box center [400, 440] width 18 height 18
click at [385, 413] on input "I'm not sure." at bounding box center [384, 412] width 1 height 1
checkbox input "true"
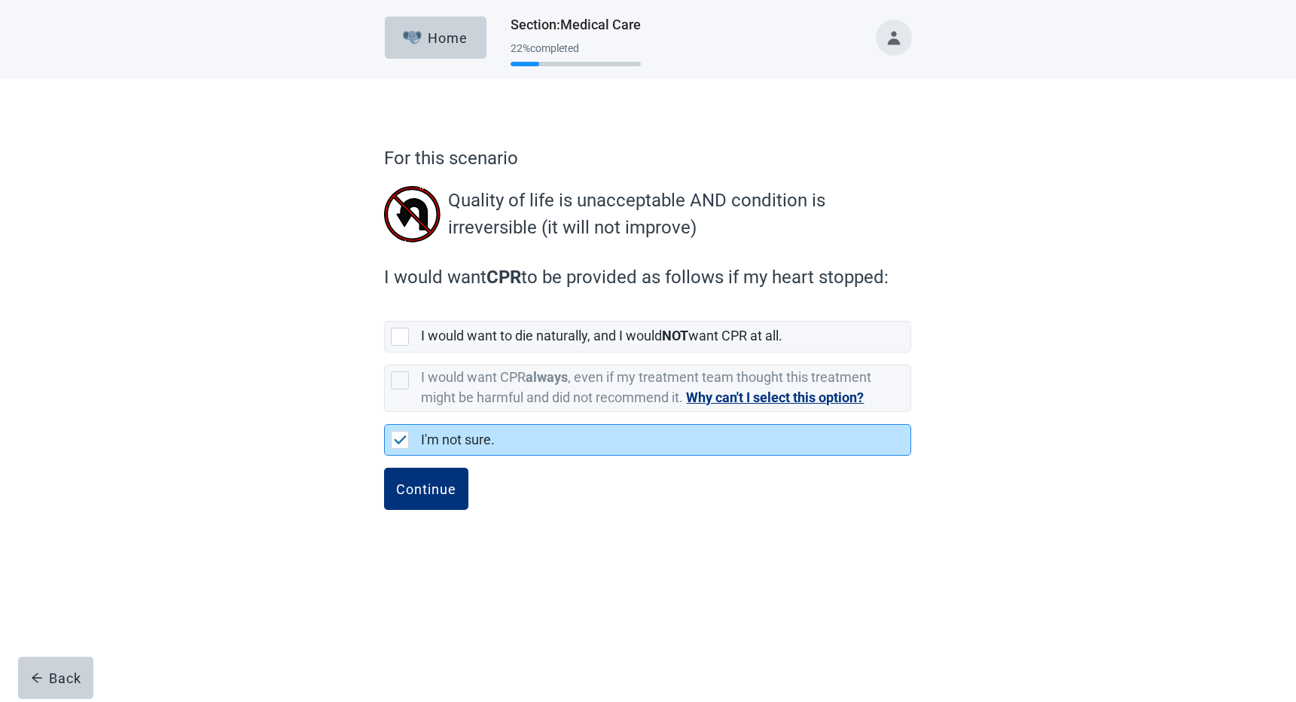
checkbox input "false"
click at [450, 490] on div "Continue" at bounding box center [426, 488] width 60 height 15
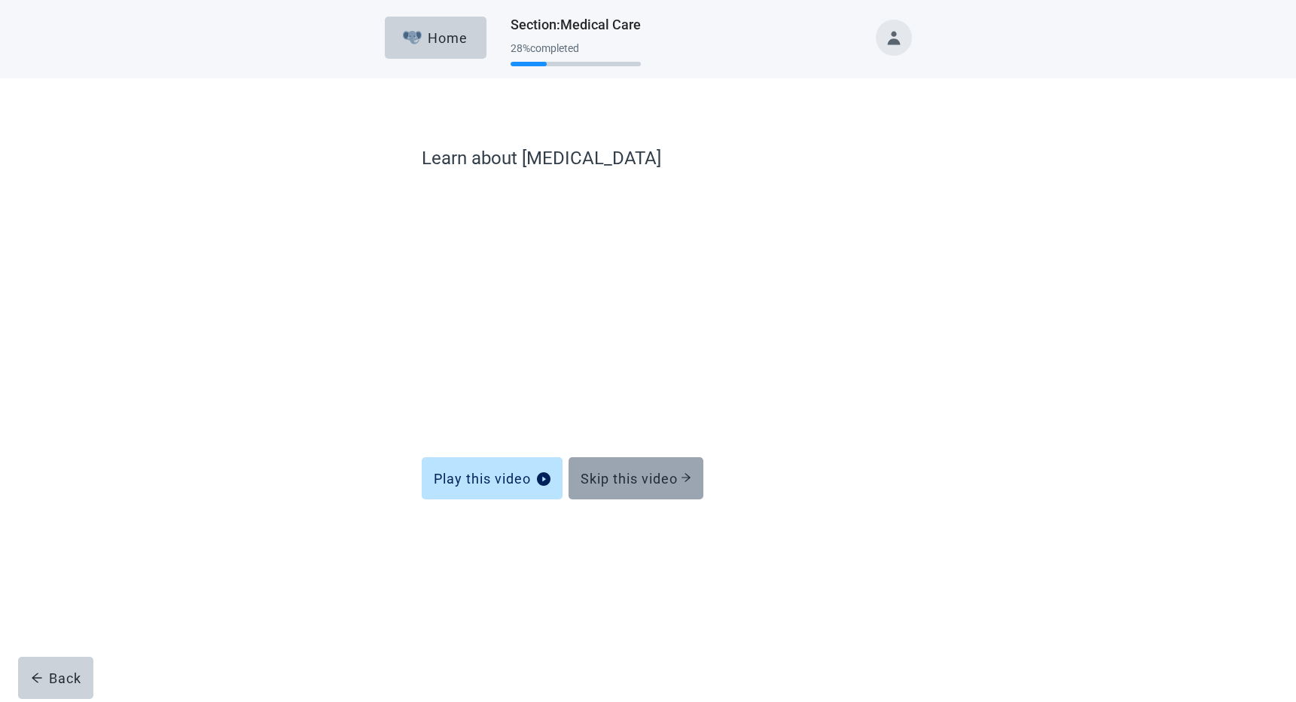
click at [611, 488] on button "Skip this video" at bounding box center [636, 478] width 135 height 42
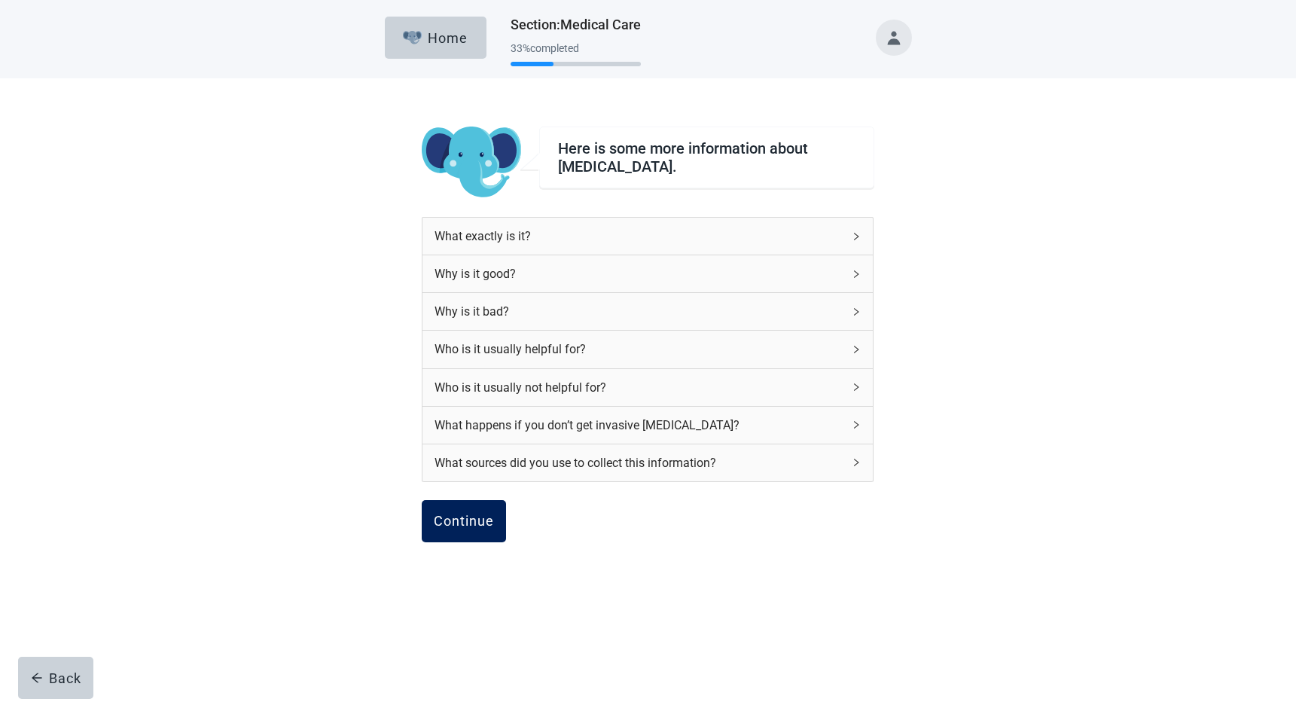
click at [489, 520] on div "Continue" at bounding box center [464, 521] width 60 height 15
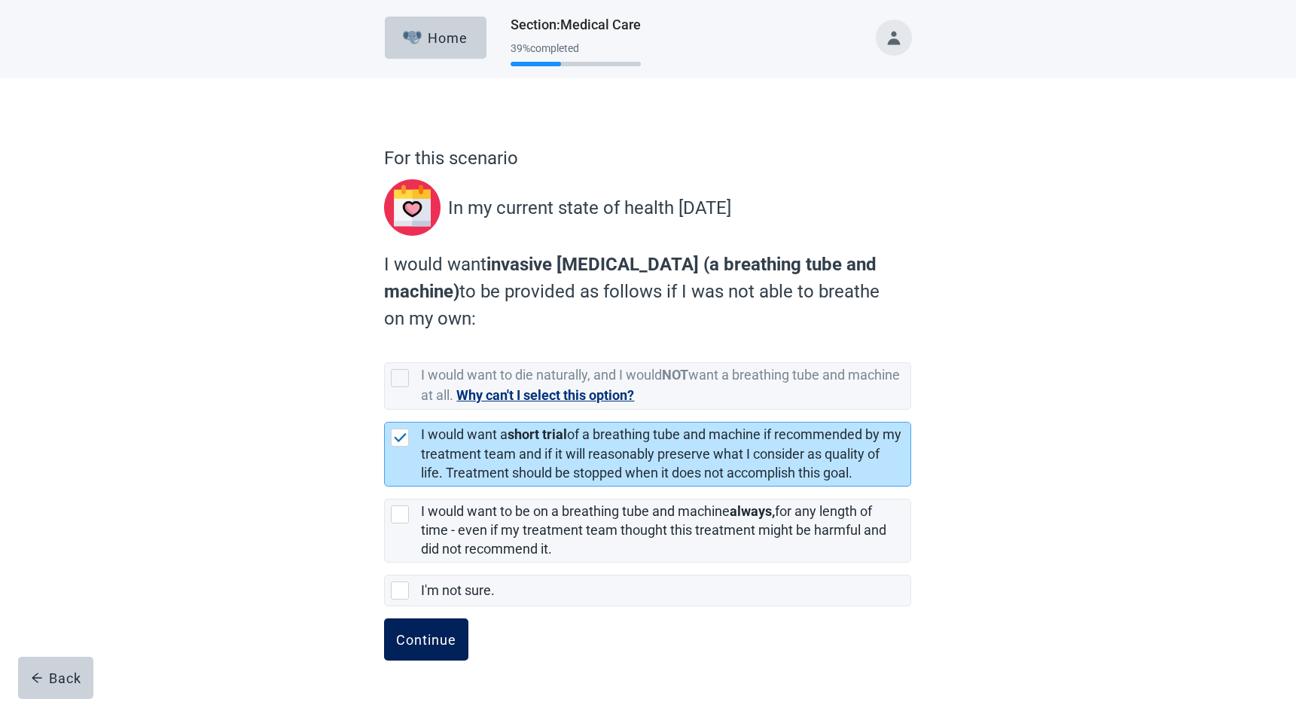
click at [440, 641] on div "Continue" at bounding box center [426, 639] width 60 height 15
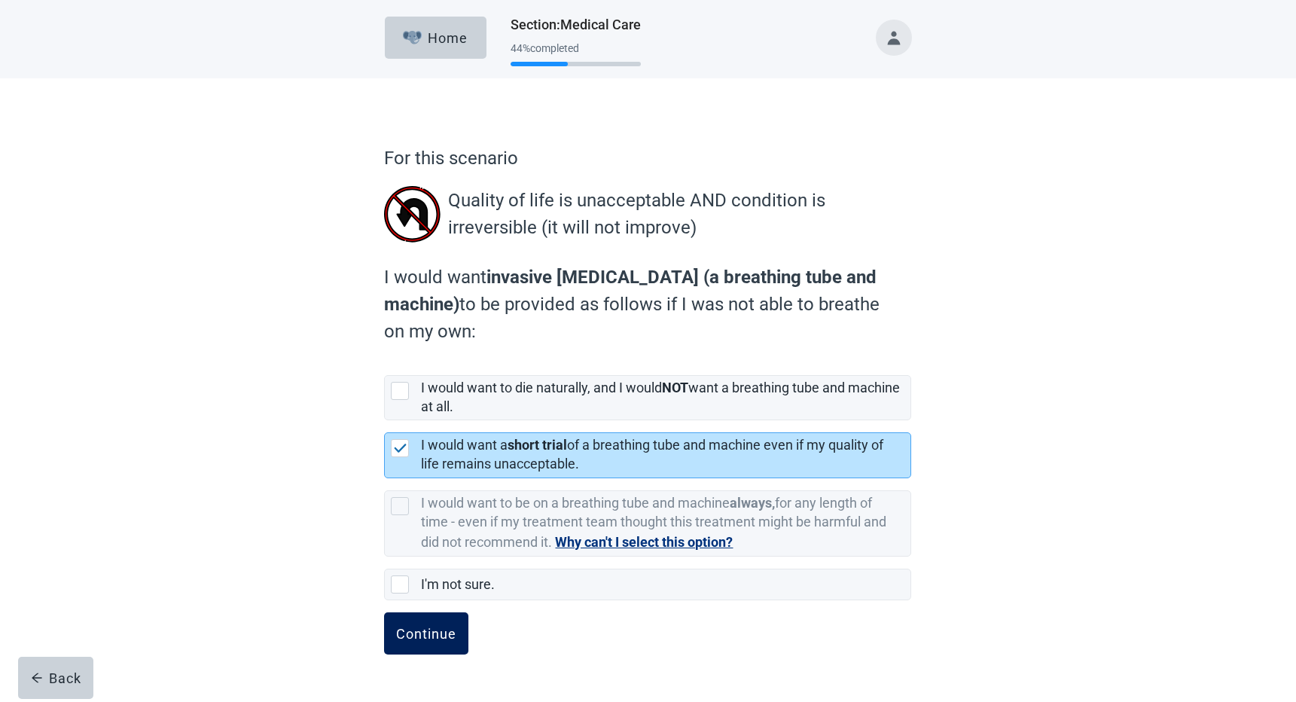
click at [438, 624] on button "Continue" at bounding box center [426, 633] width 84 height 42
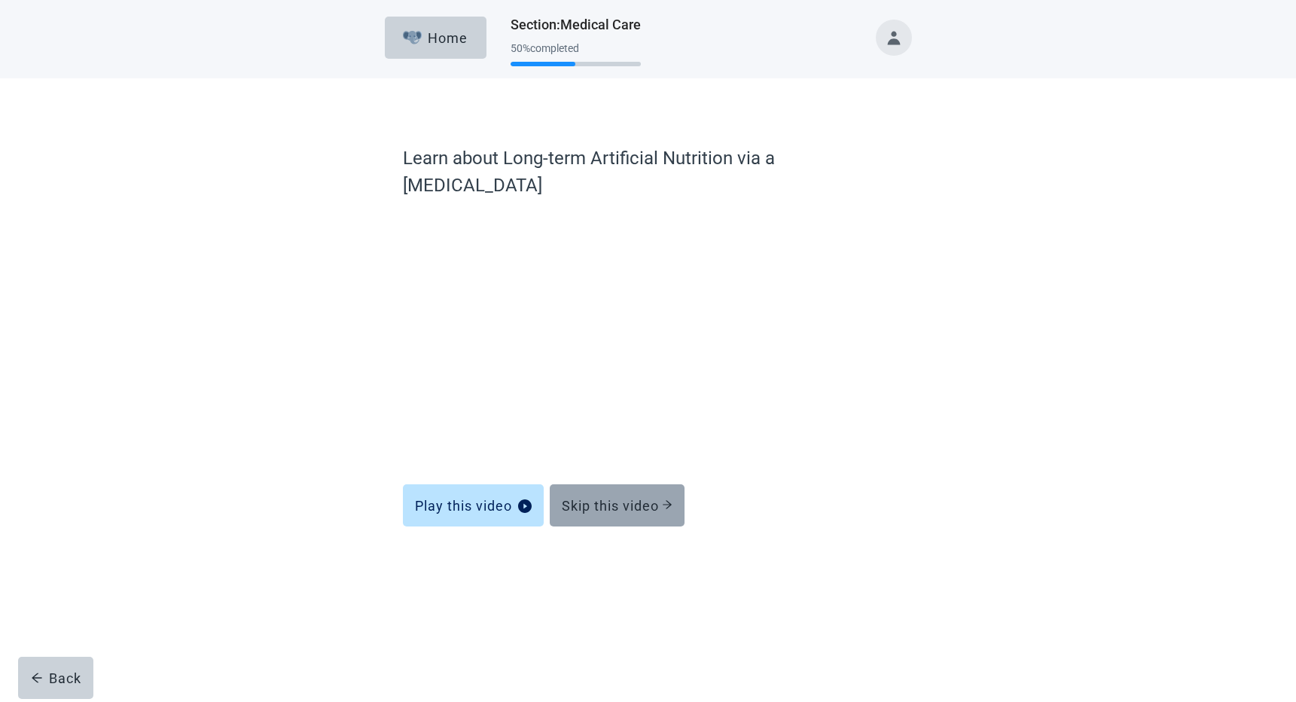
click at [631, 498] on div "Skip this video" at bounding box center [617, 505] width 111 height 15
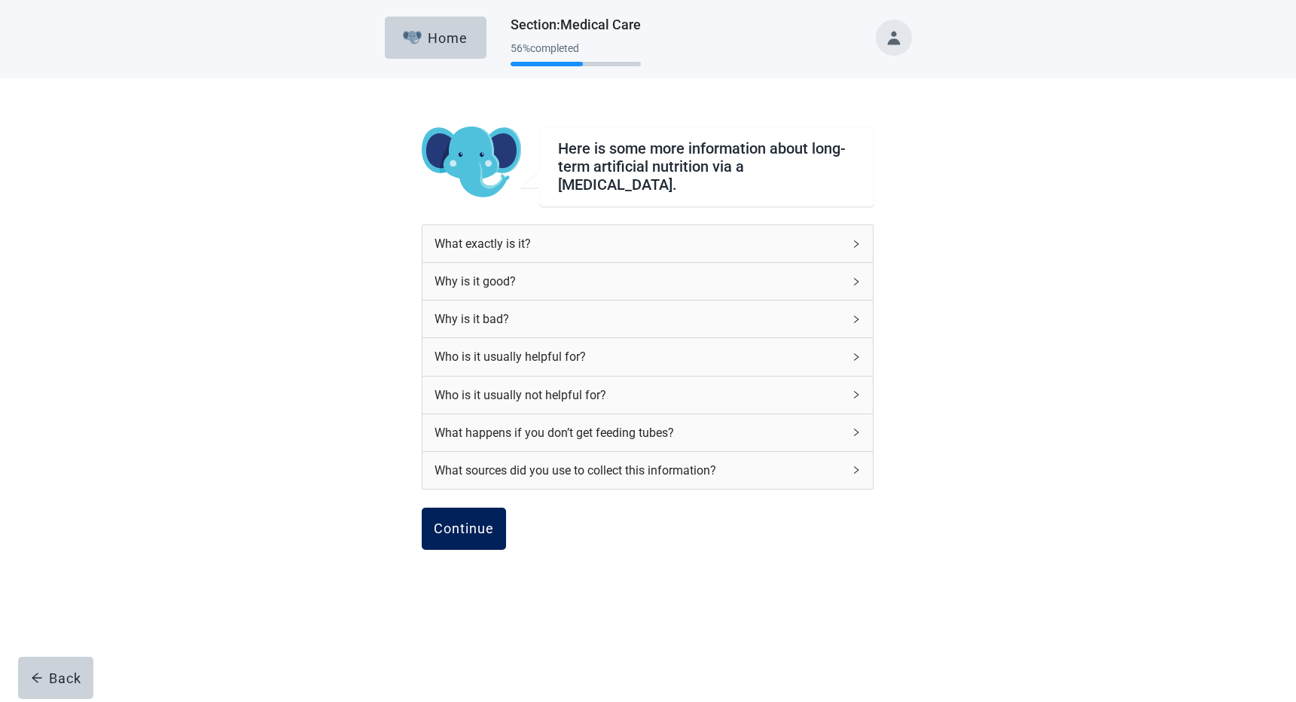
drag, startPoint x: 435, startPoint y: 538, endPoint x: 434, endPoint y: 508, distance: 30.2
click at [318, 510] on div "Here is some more information about long-term artificial nutrition via a [MEDIC…" at bounding box center [648, 383] width 1167 height 610
click at [474, 523] on div "Continue" at bounding box center [464, 528] width 60 height 15
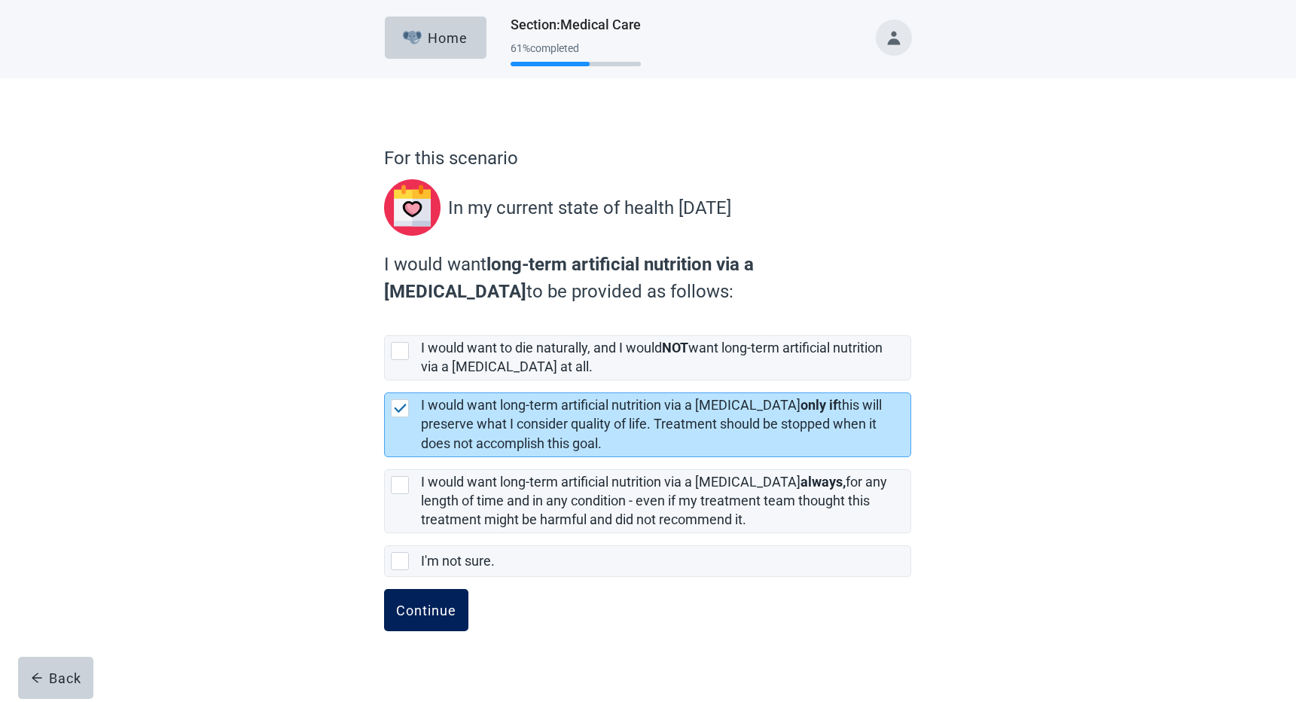
click at [404, 624] on button "Continue" at bounding box center [426, 610] width 84 height 42
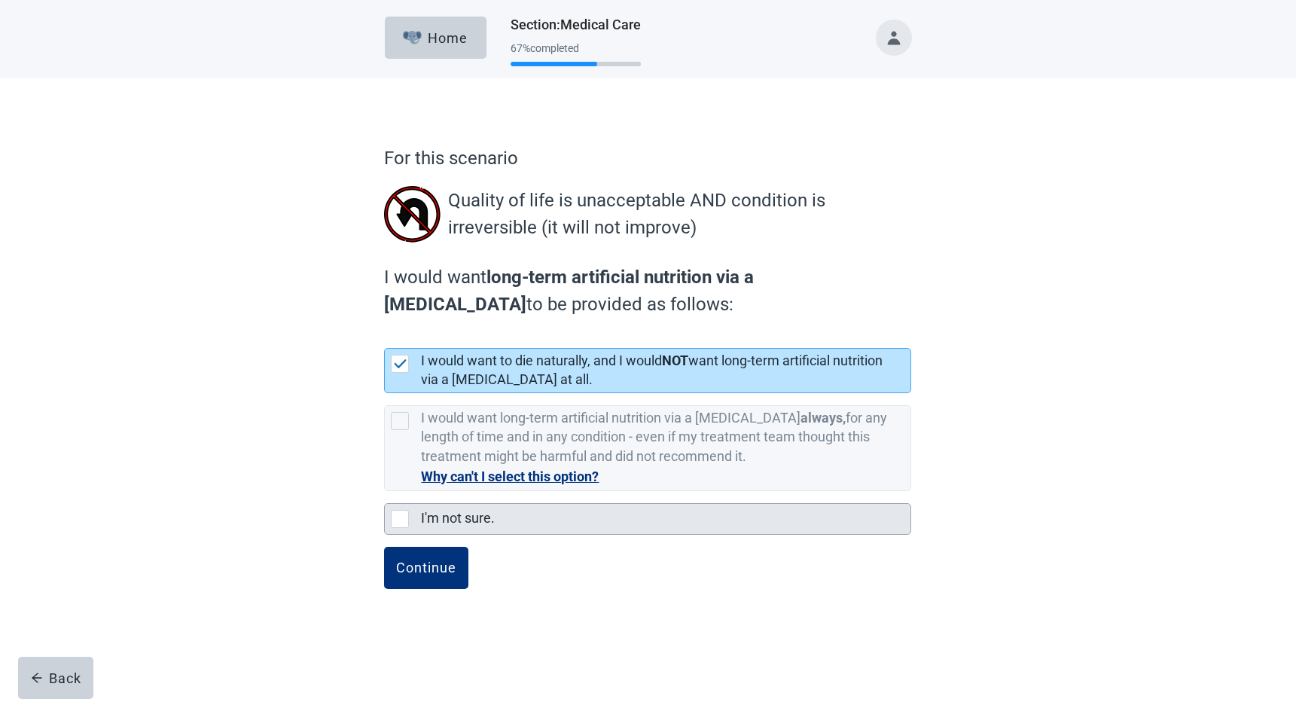
click at [386, 516] on div "I'm not sure." at bounding box center [648, 519] width 526 height 30
click at [385, 492] on input "I'm not sure." at bounding box center [384, 491] width 1 height 1
checkbox input "true"
checkbox input "false"
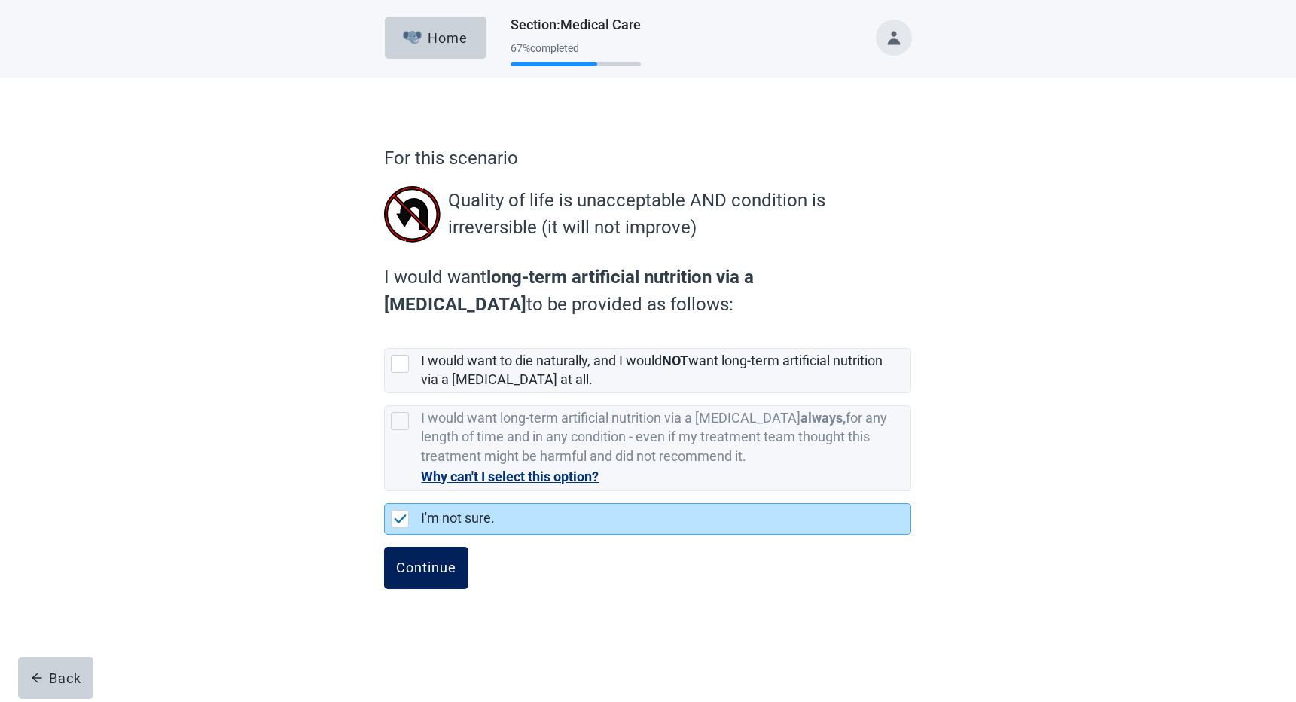
click at [436, 576] on button "Continue" at bounding box center [426, 568] width 84 height 42
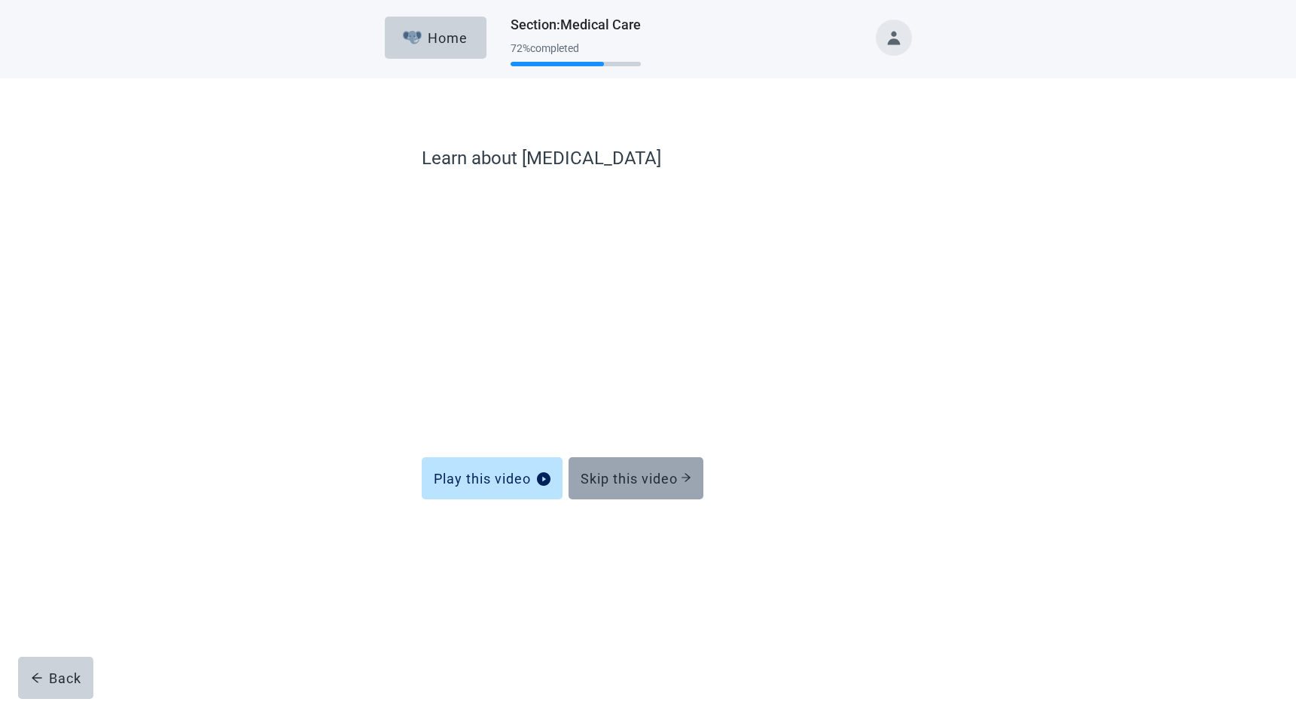
click at [669, 487] on button "Skip this video" at bounding box center [636, 478] width 135 height 42
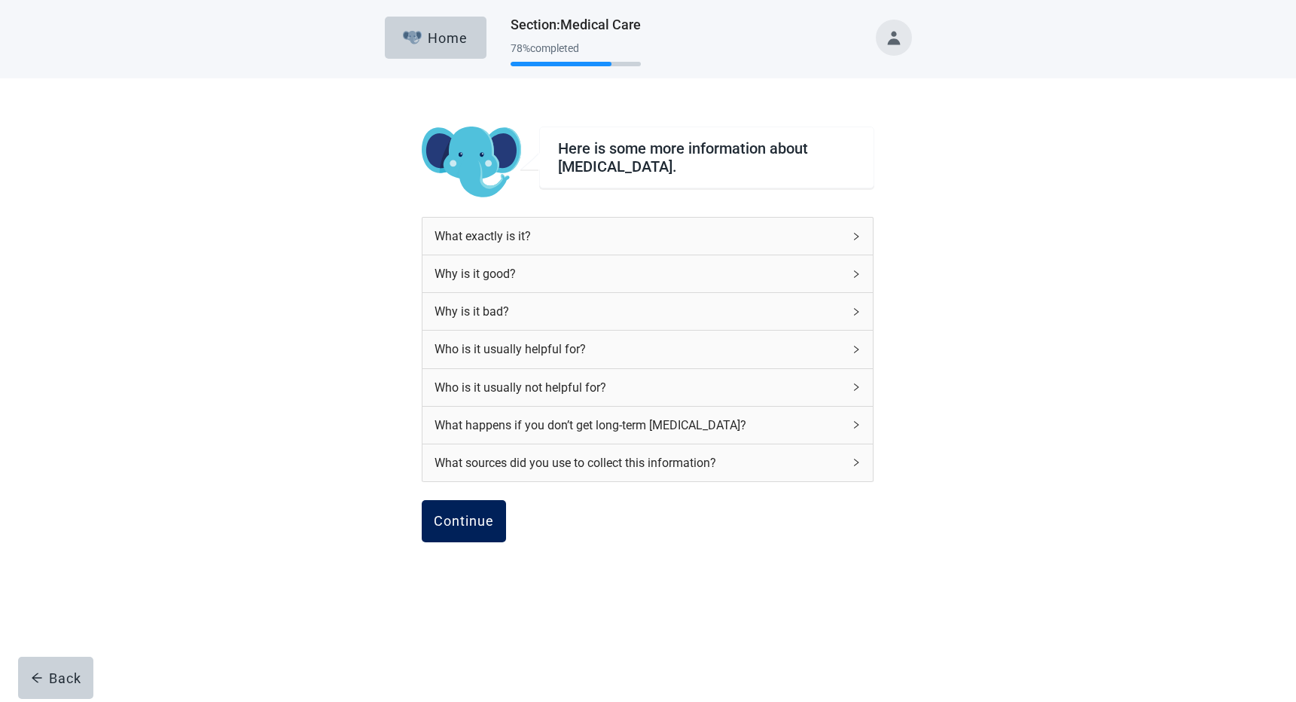
click at [473, 516] on div "Continue" at bounding box center [464, 521] width 60 height 15
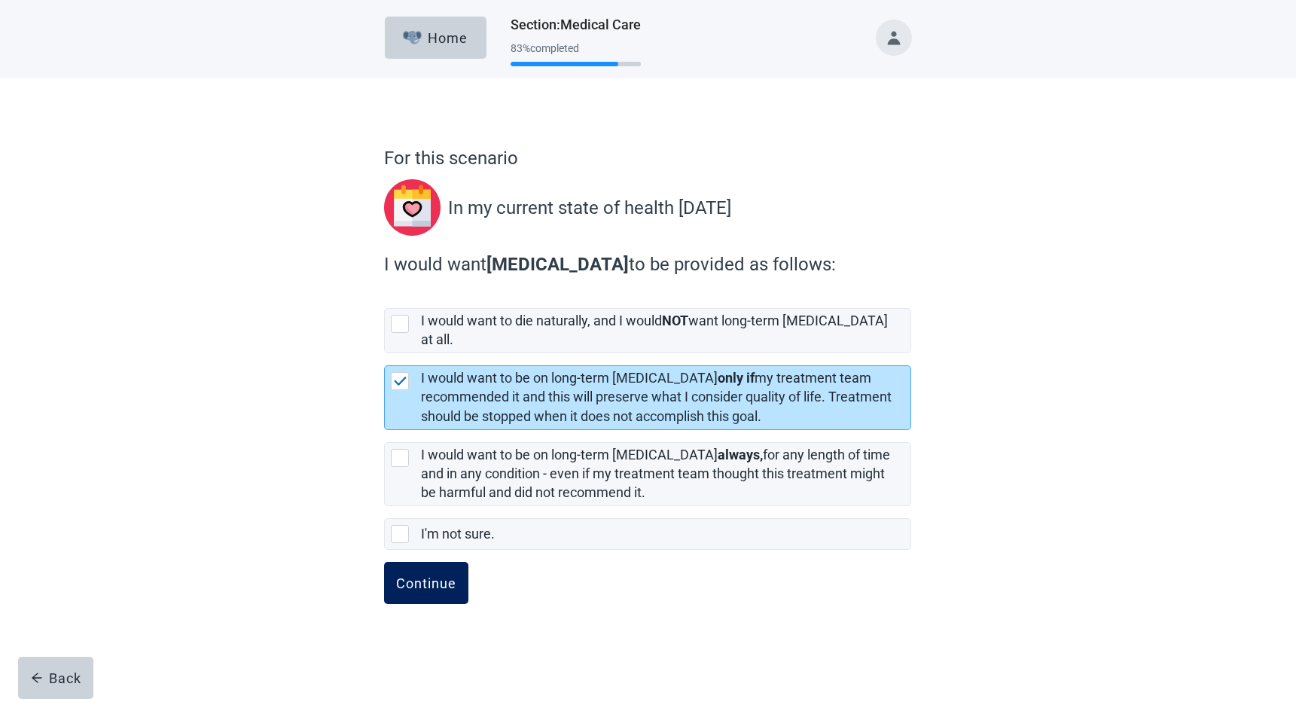
click at [417, 575] on div "Continue" at bounding box center [426, 582] width 60 height 15
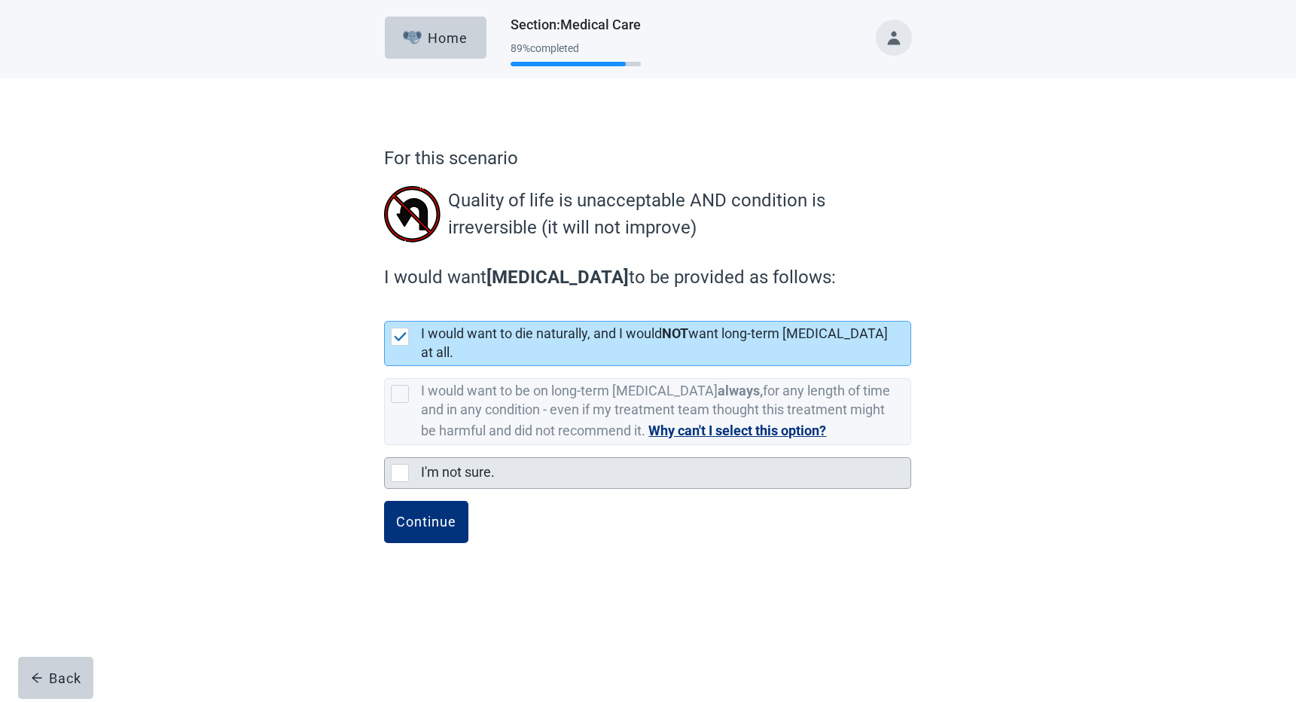
click at [403, 469] on div "I'm not sure." at bounding box center [648, 473] width 526 height 30
click at [385, 446] on input "I'm not sure." at bounding box center [384, 445] width 1 height 1
checkbox input "true"
checkbox input "false"
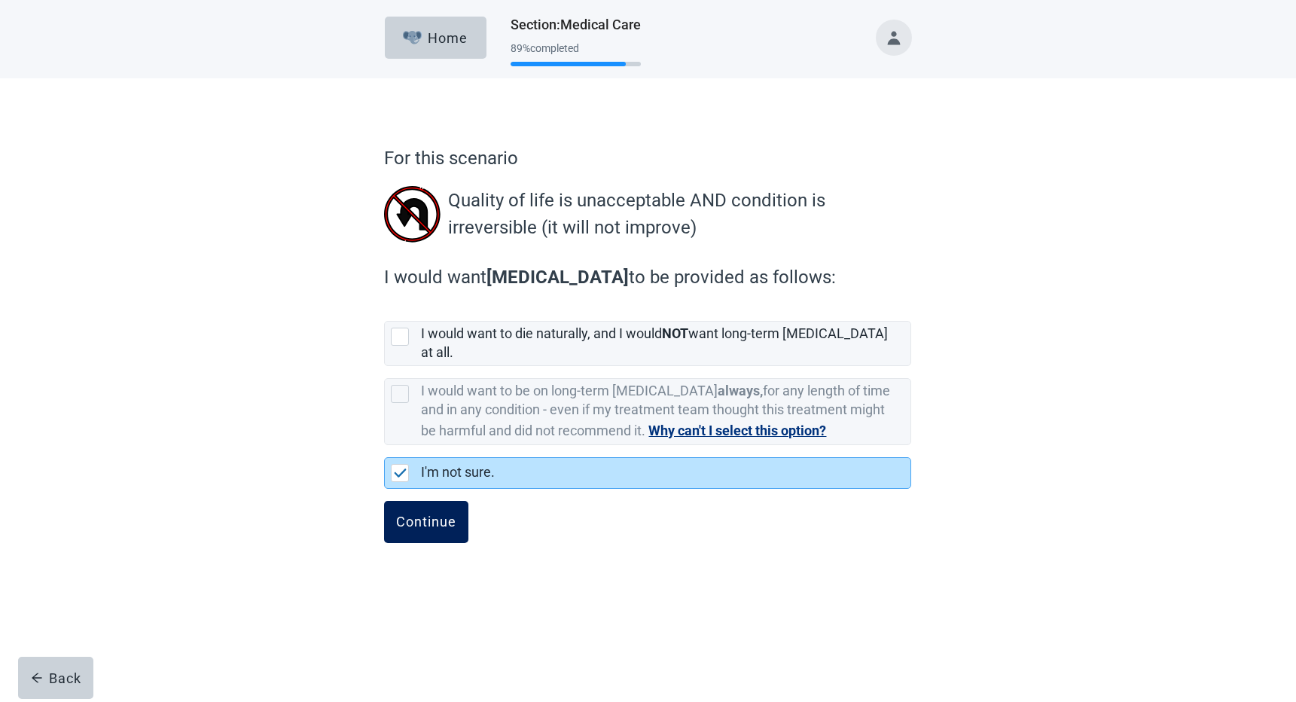
click at [427, 501] on button "Continue" at bounding box center [426, 522] width 84 height 42
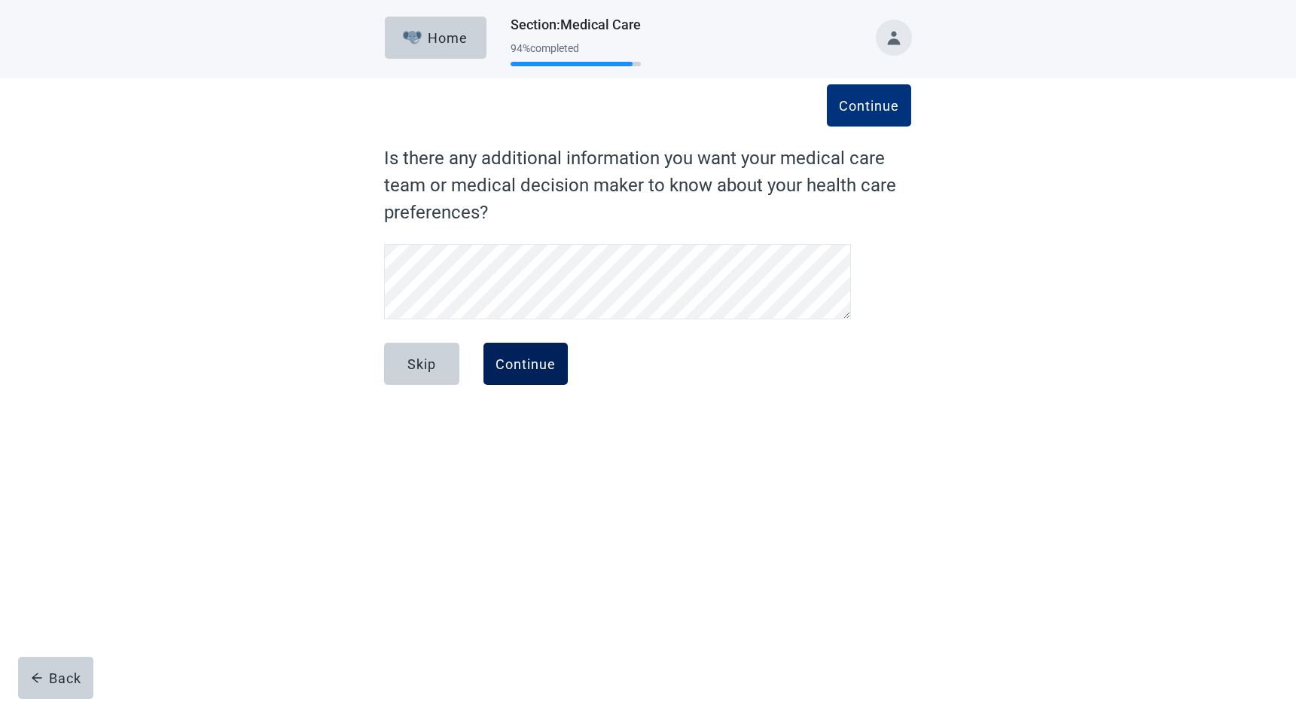
click at [539, 362] on div "Continue" at bounding box center [526, 363] width 60 height 15
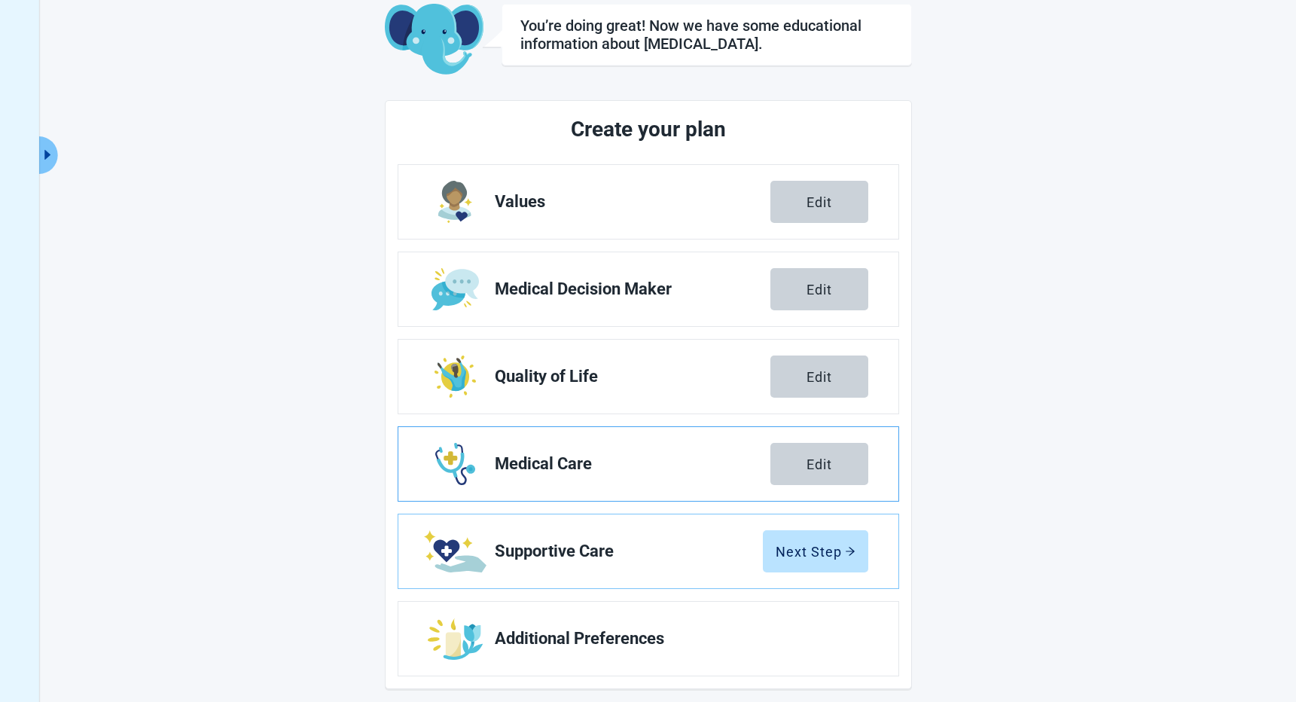
scroll to position [99, 0]
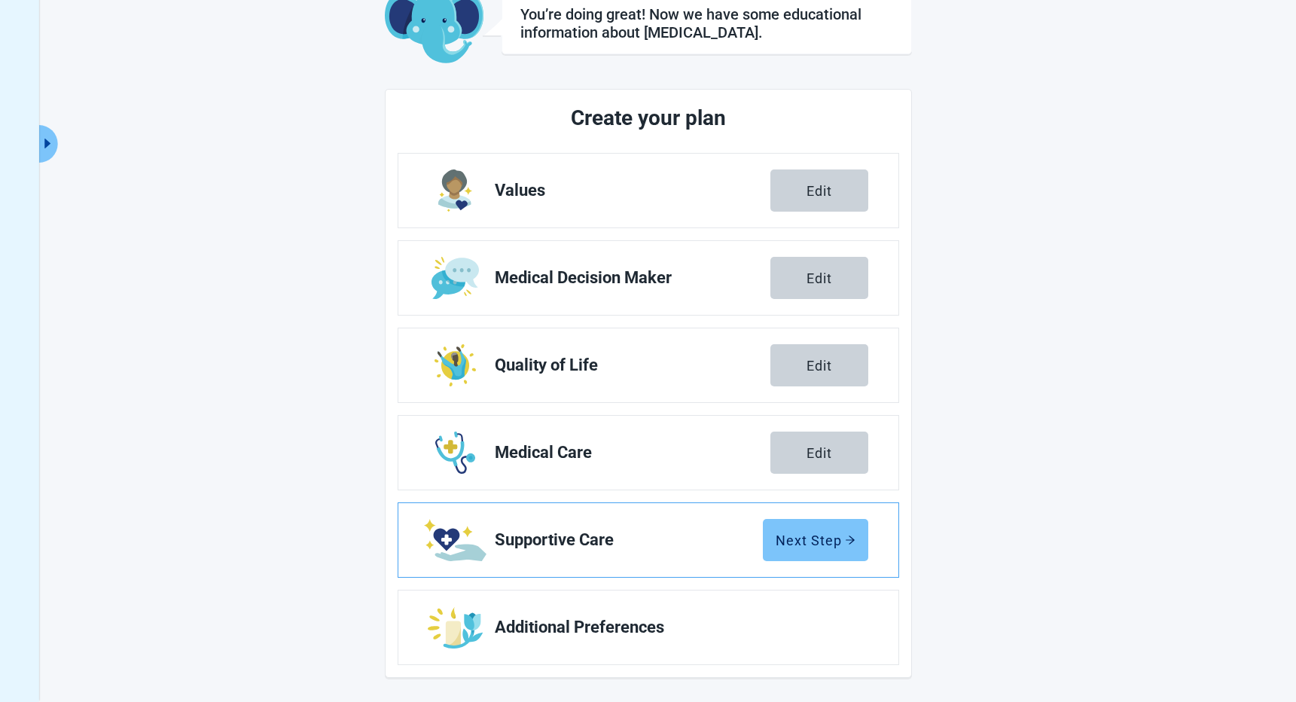
click at [810, 542] on div "Next Step" at bounding box center [816, 540] width 80 height 15
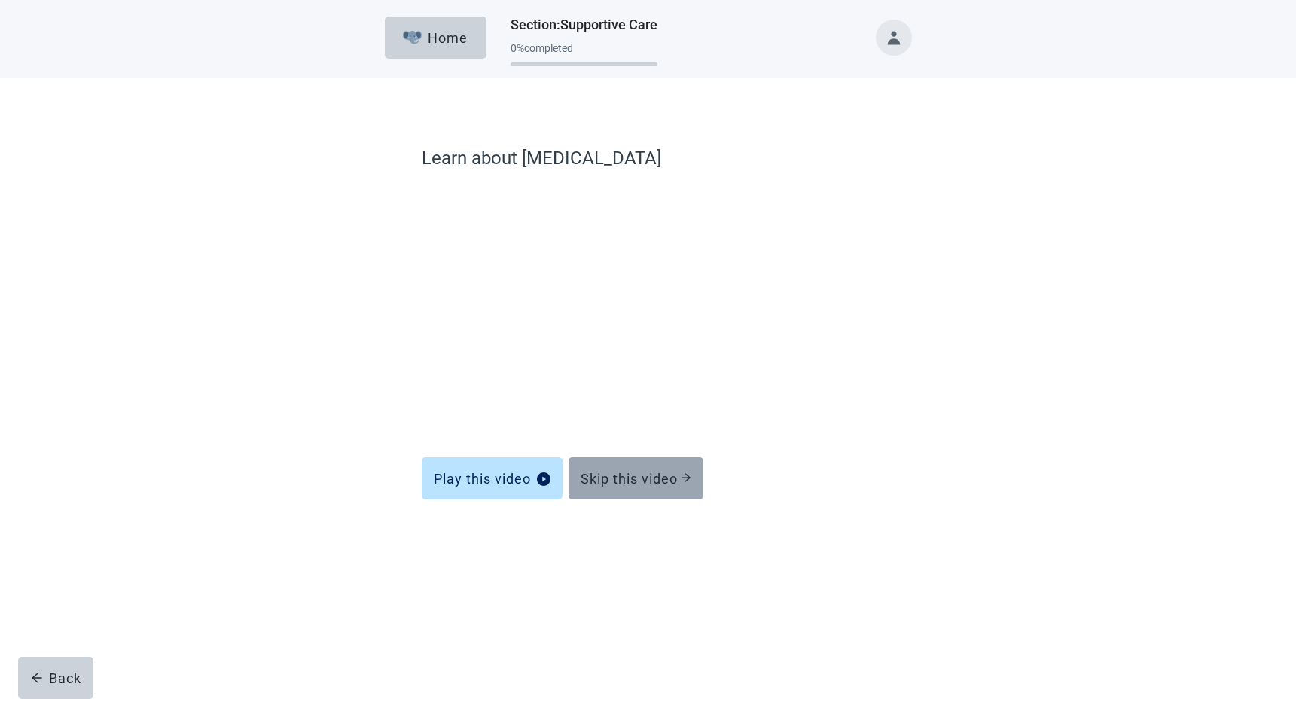
click at [617, 479] on div "Skip this video" at bounding box center [636, 478] width 111 height 15
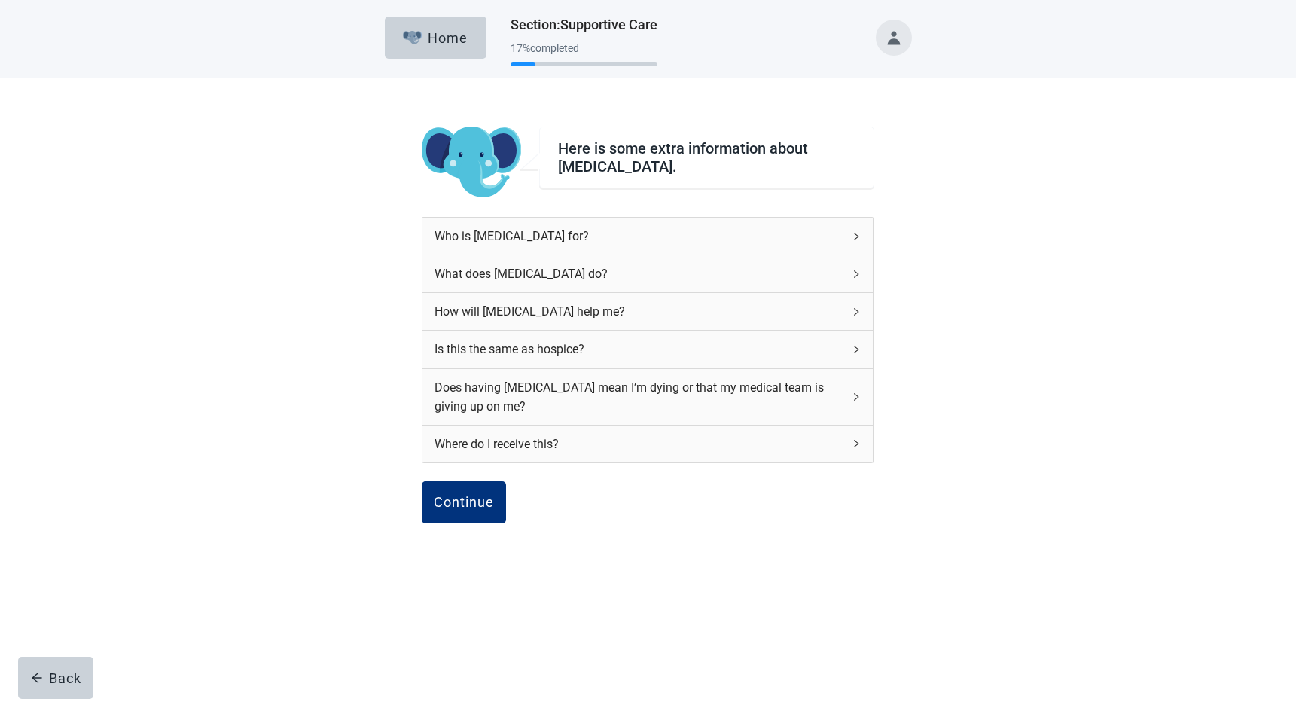
click at [861, 244] on div "Who is [MEDICAL_DATA] for?" at bounding box center [648, 236] width 450 height 37
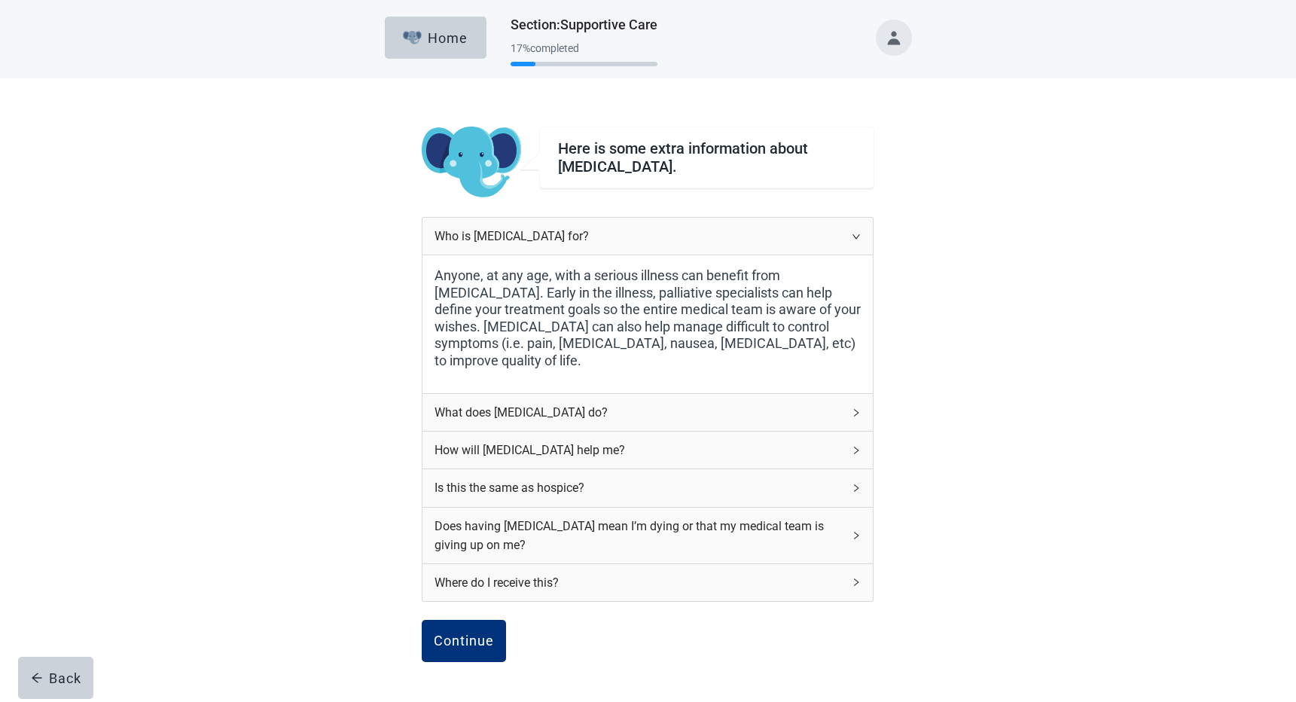
click at [861, 244] on div "Who is [MEDICAL_DATA] for?" at bounding box center [648, 236] width 450 height 37
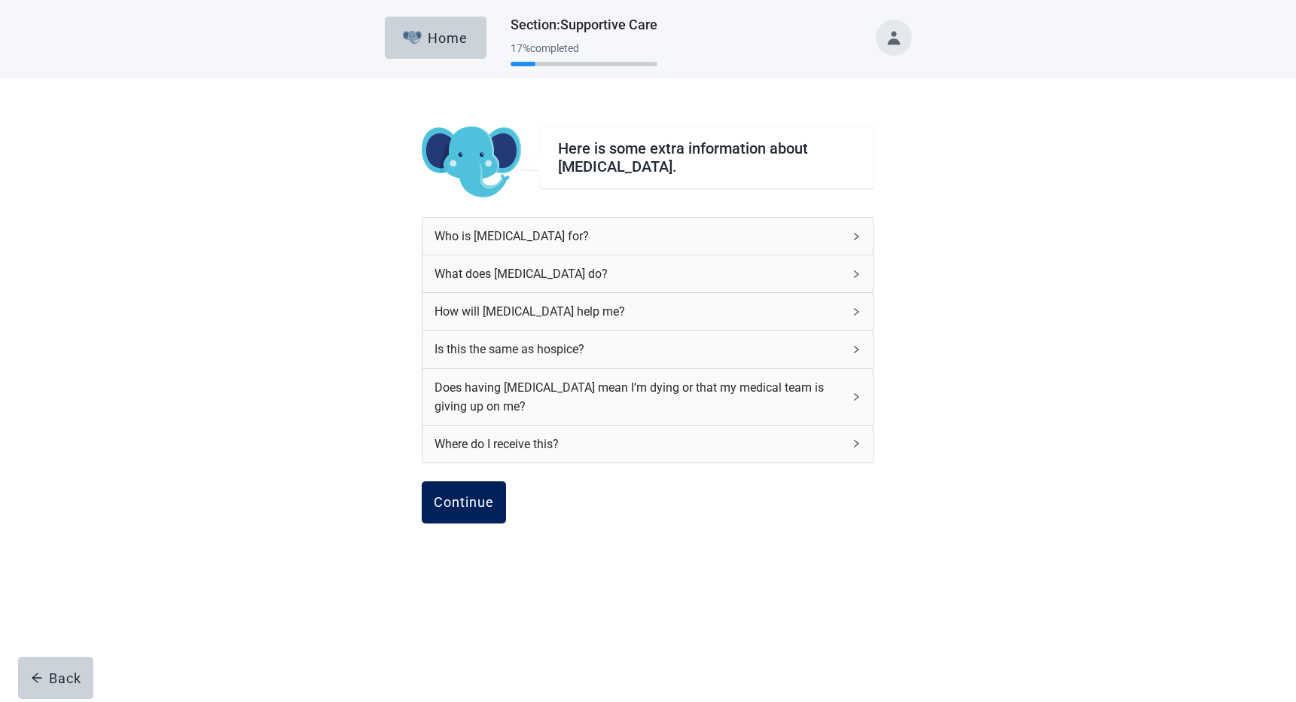
click at [458, 502] on div "Continue" at bounding box center [464, 502] width 60 height 15
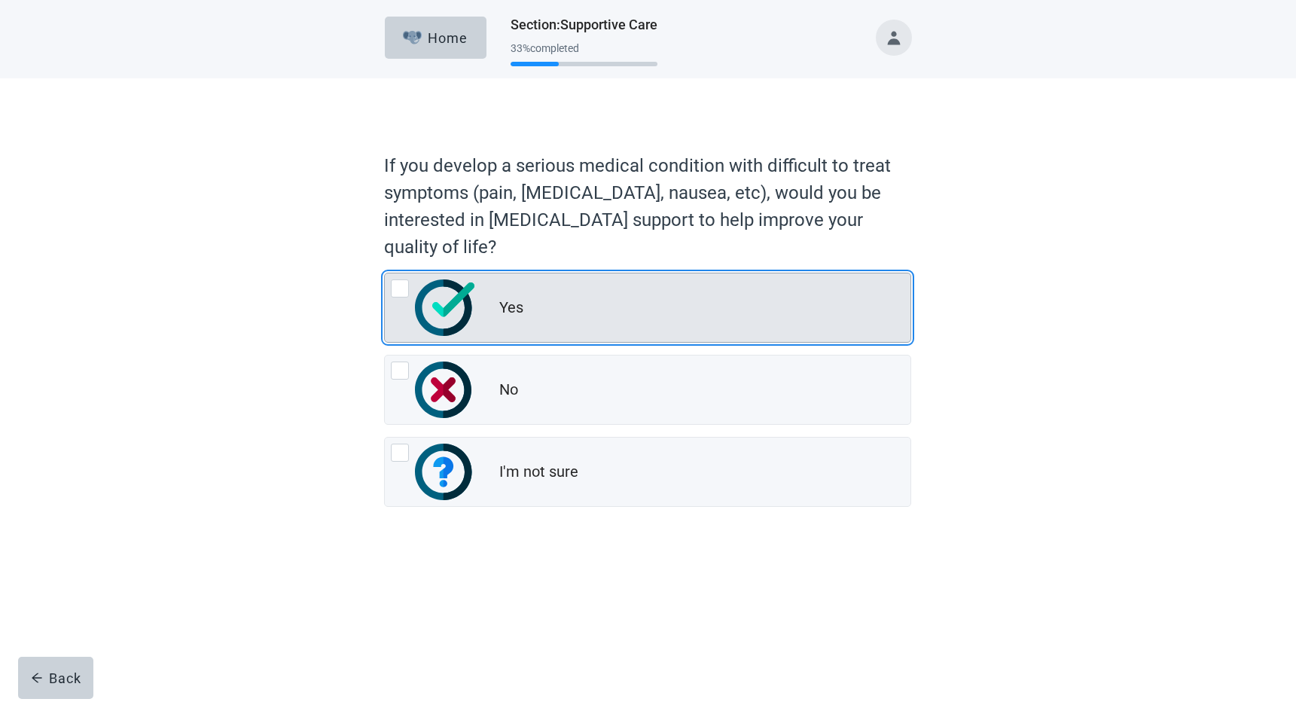
click at [393, 288] on div "Yes, radio button, not checked" at bounding box center [400, 288] width 18 height 18
click at [385, 273] on input "Yes" at bounding box center [384, 273] width 1 height 1
radio input "true"
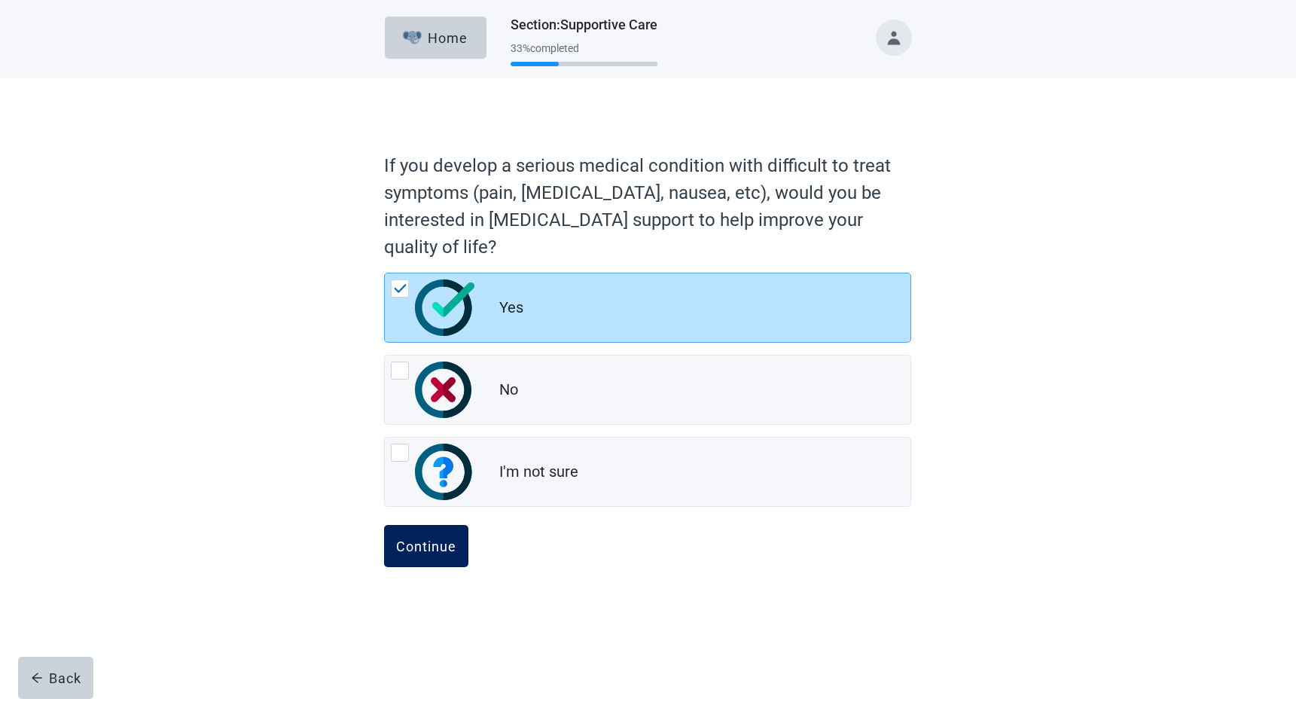
click at [427, 552] on div "Continue" at bounding box center [426, 546] width 60 height 15
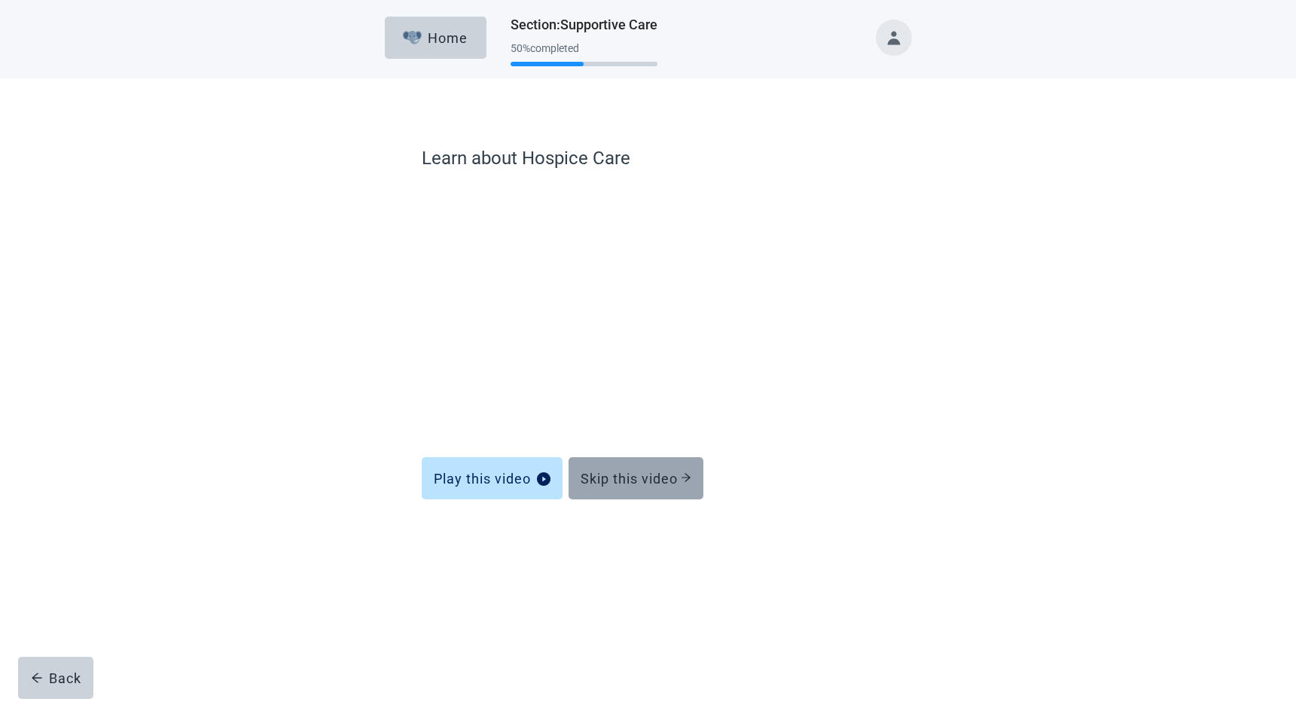
click at [620, 487] on button "Skip this video" at bounding box center [636, 478] width 135 height 42
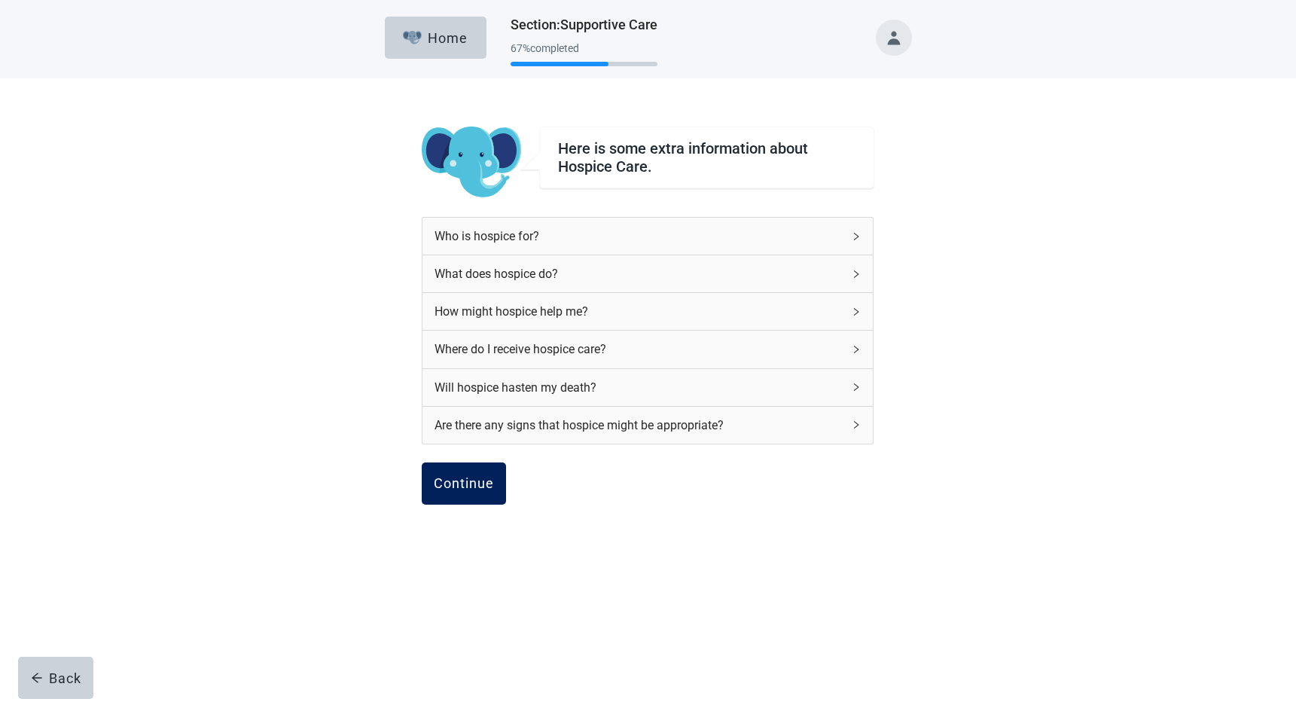
click at [456, 485] on div "Continue" at bounding box center [464, 483] width 60 height 15
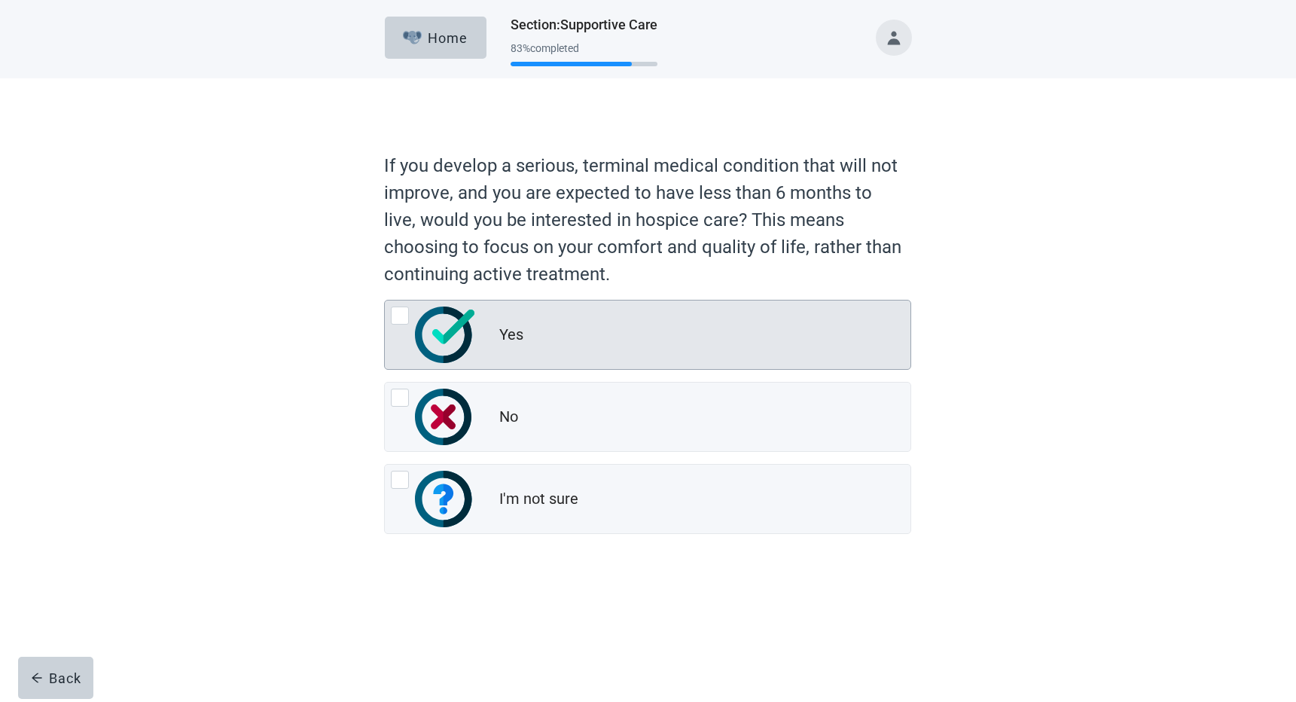
click at [397, 316] on div "Yes, radio button, not checked" at bounding box center [400, 316] width 18 height 18
click at [385, 301] on input "Yes" at bounding box center [384, 300] width 1 height 1
radio input "true"
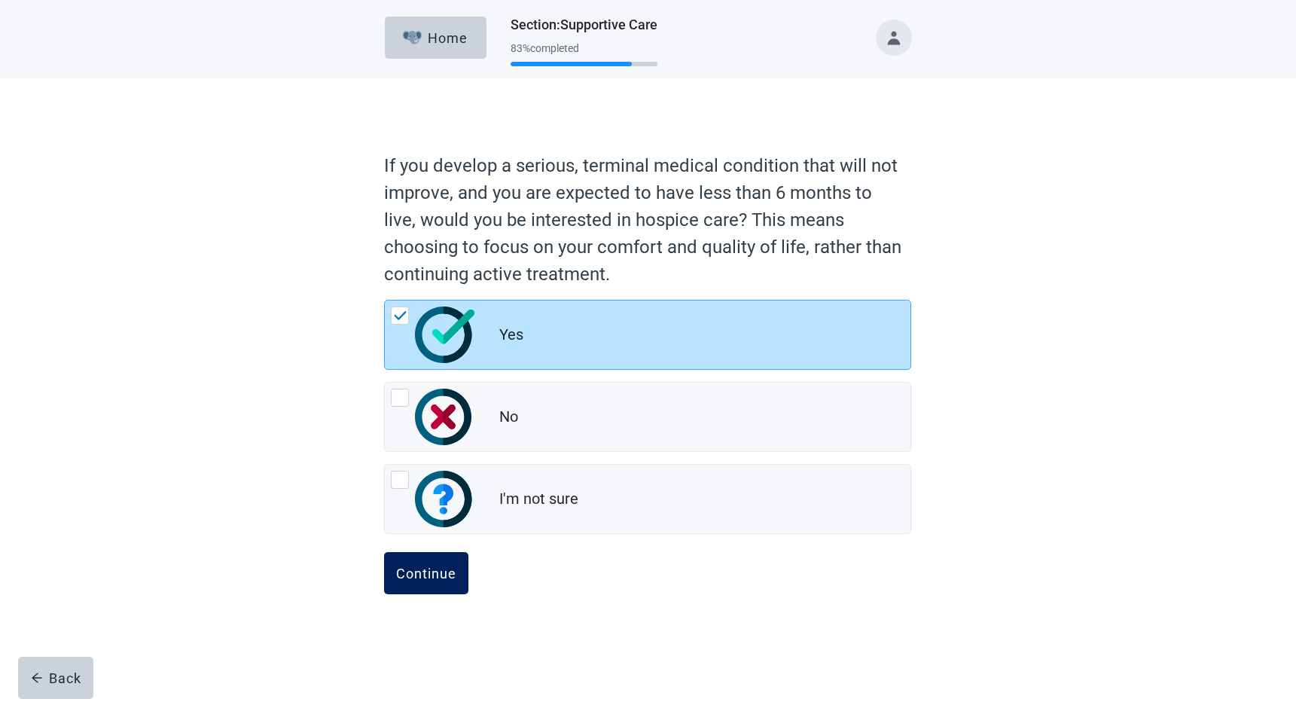
click at [419, 577] on div "Continue" at bounding box center [426, 573] width 60 height 15
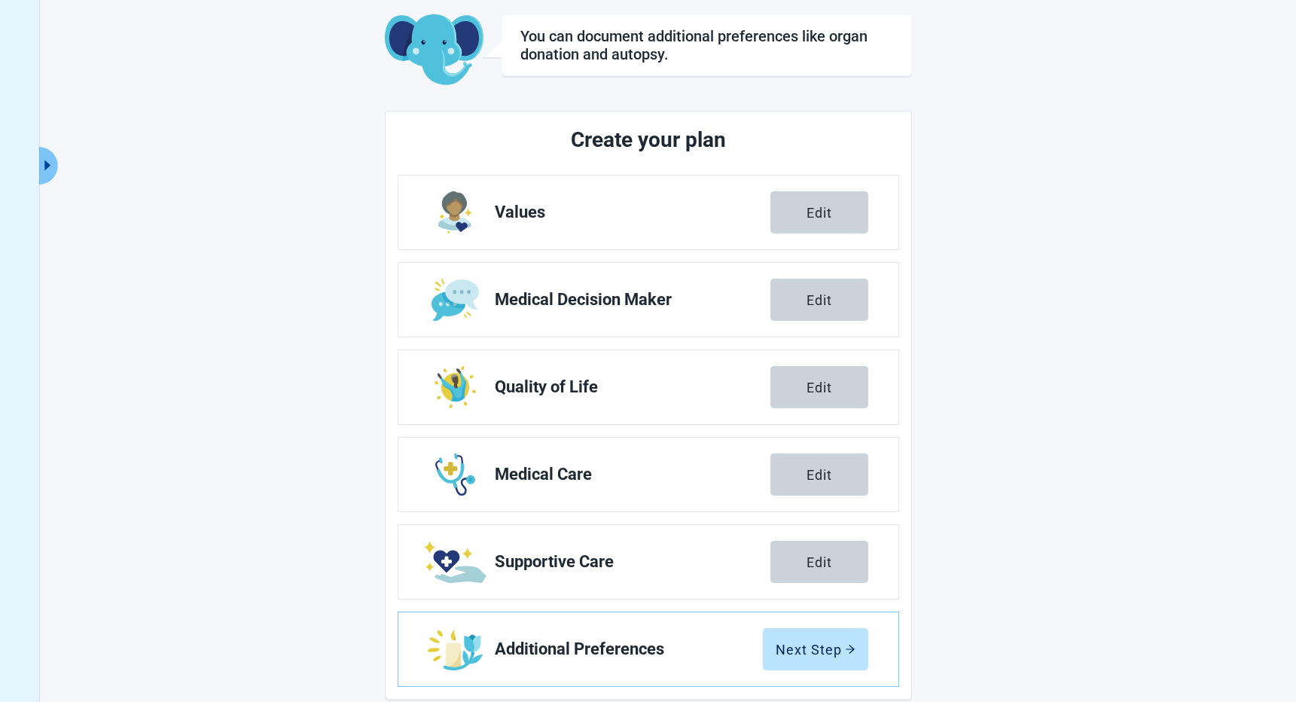
scroll to position [99, 0]
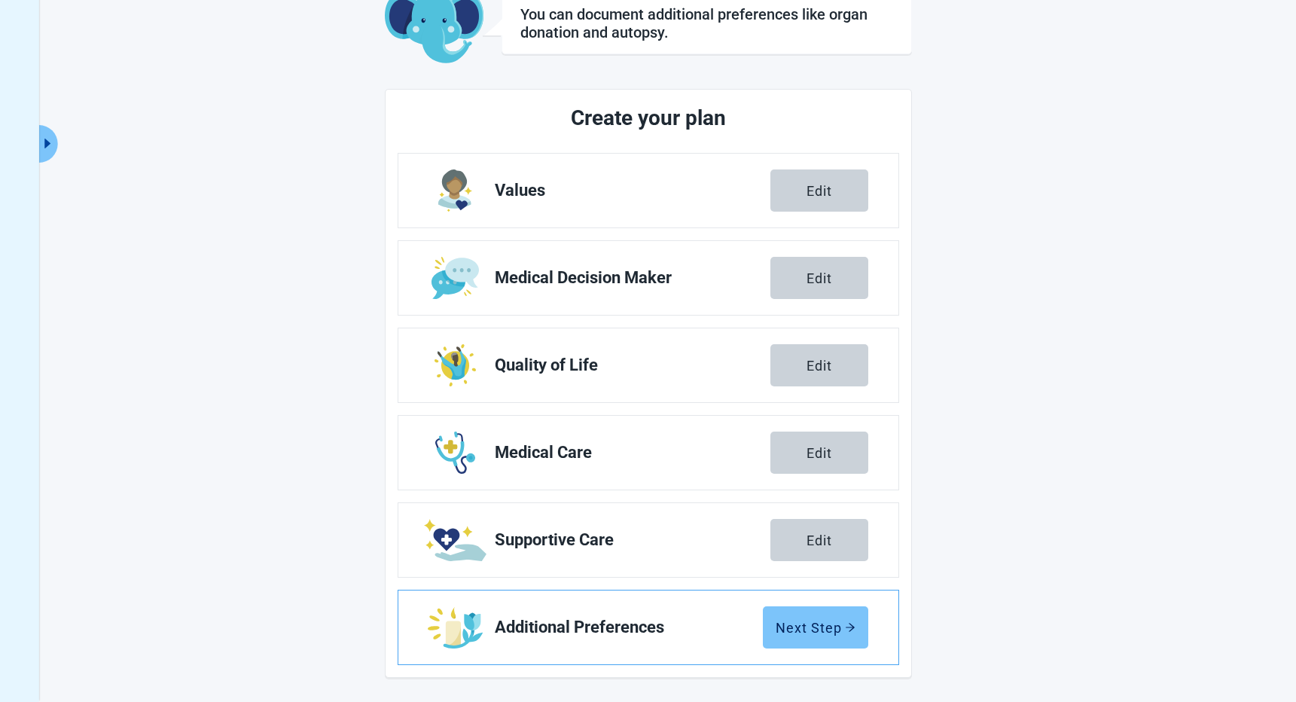
click at [805, 630] on div "Next Step" at bounding box center [816, 627] width 80 height 15
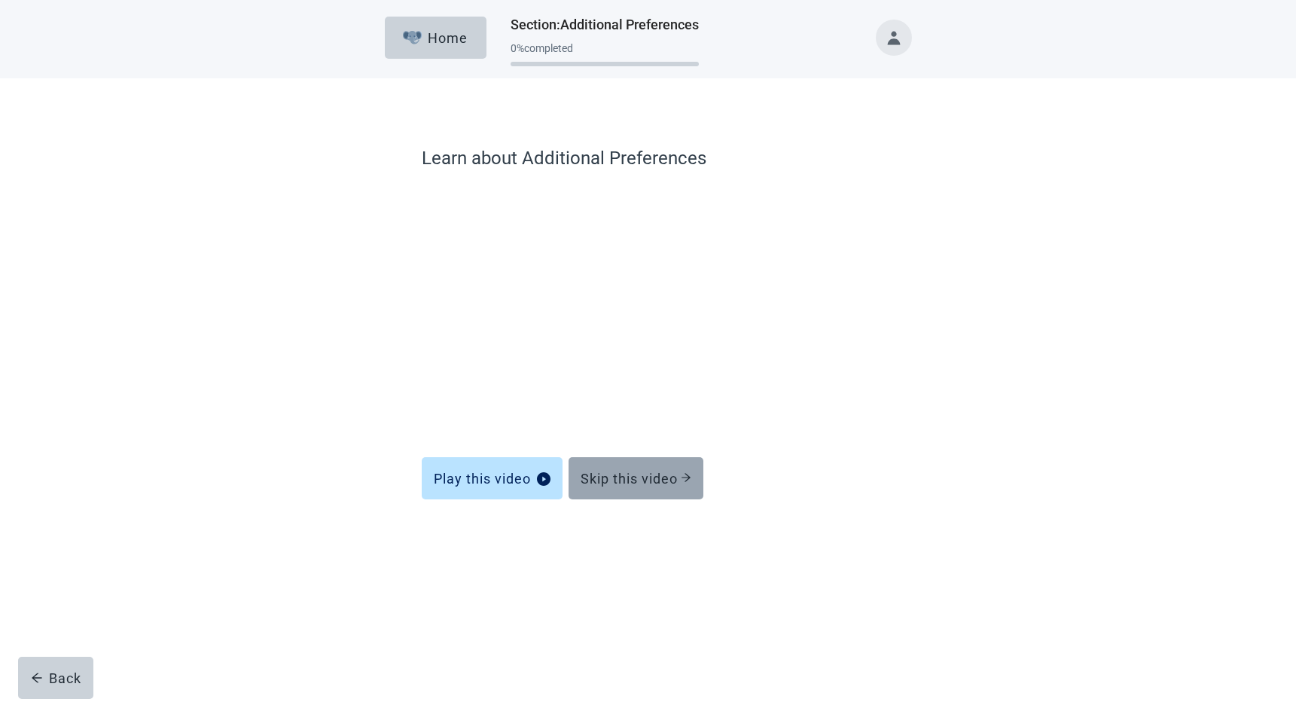
click at [629, 475] on div "Skip this video" at bounding box center [636, 478] width 111 height 15
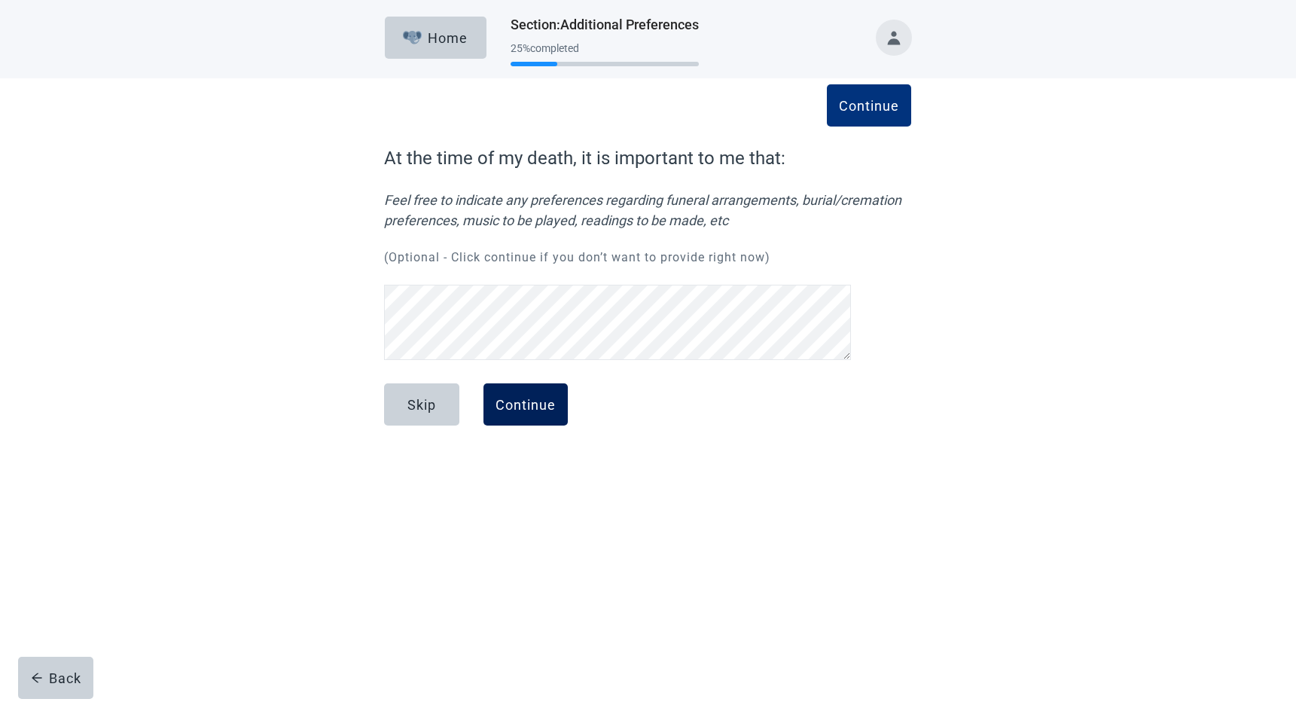
click at [531, 404] on div "Continue" at bounding box center [526, 404] width 60 height 15
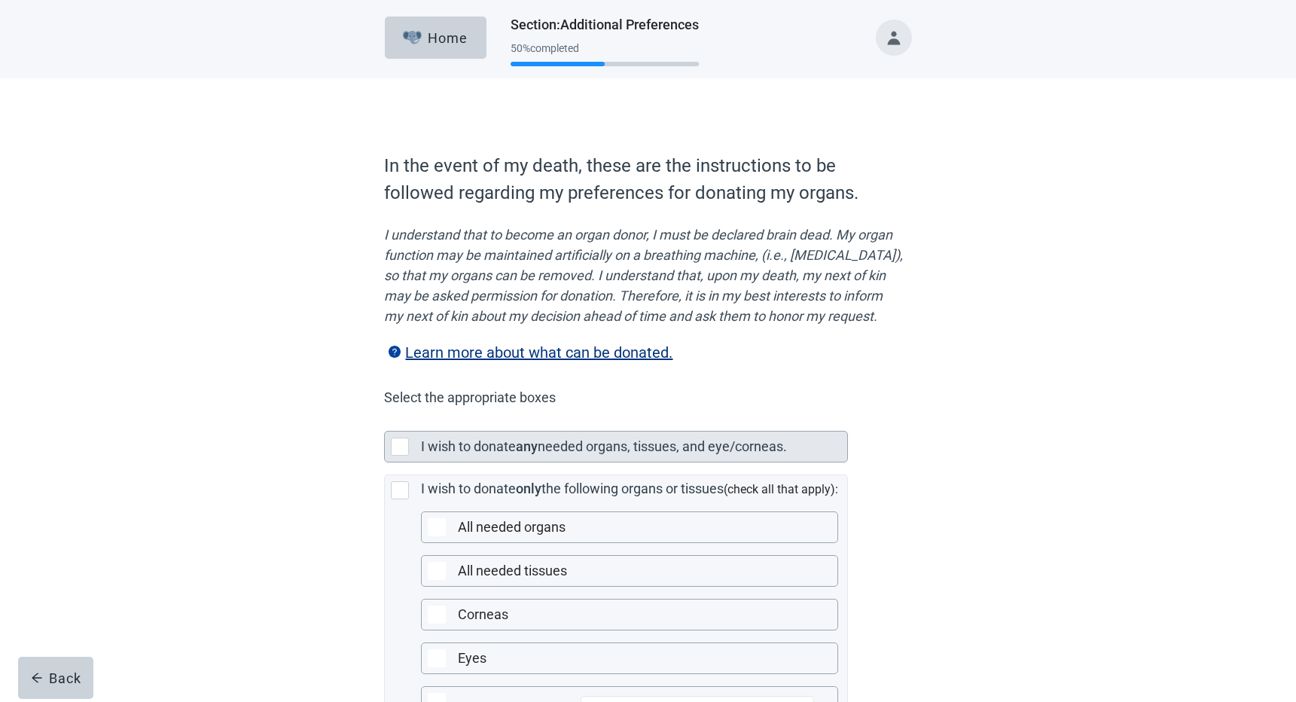
click at [398, 456] on div "Main content" at bounding box center [400, 447] width 18 height 18
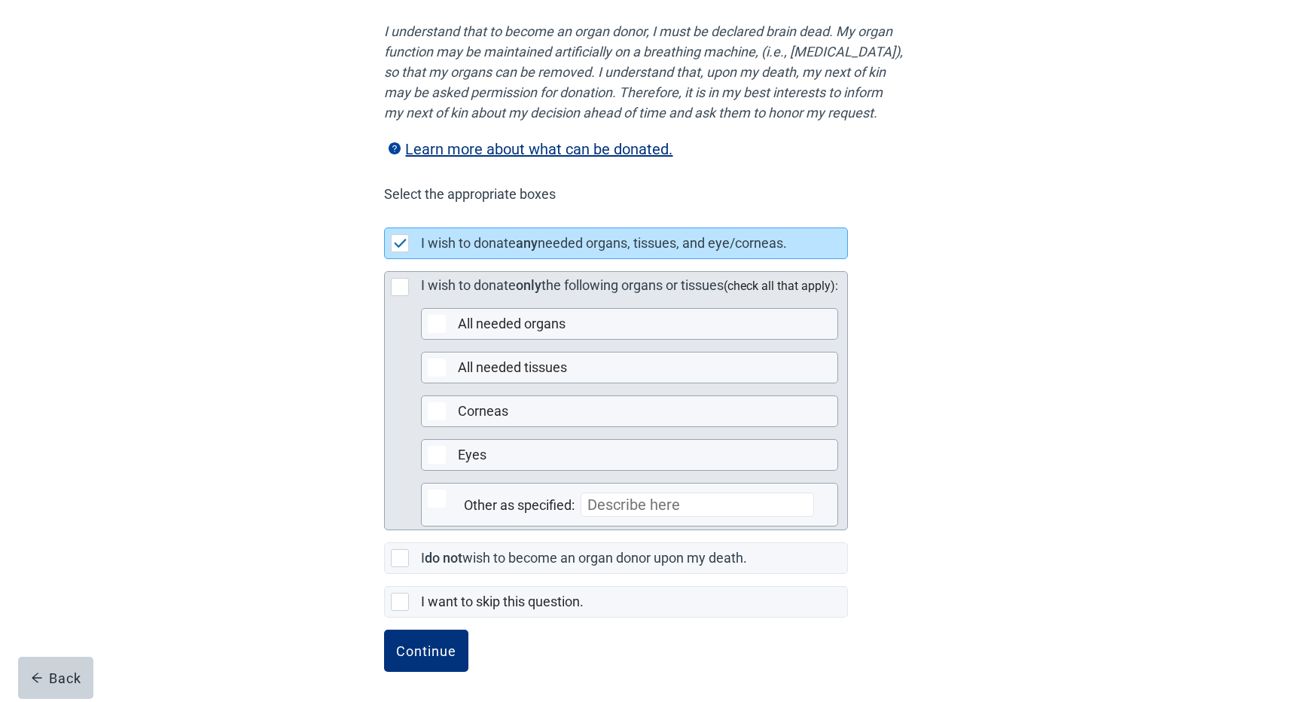
scroll to position [227, 0]
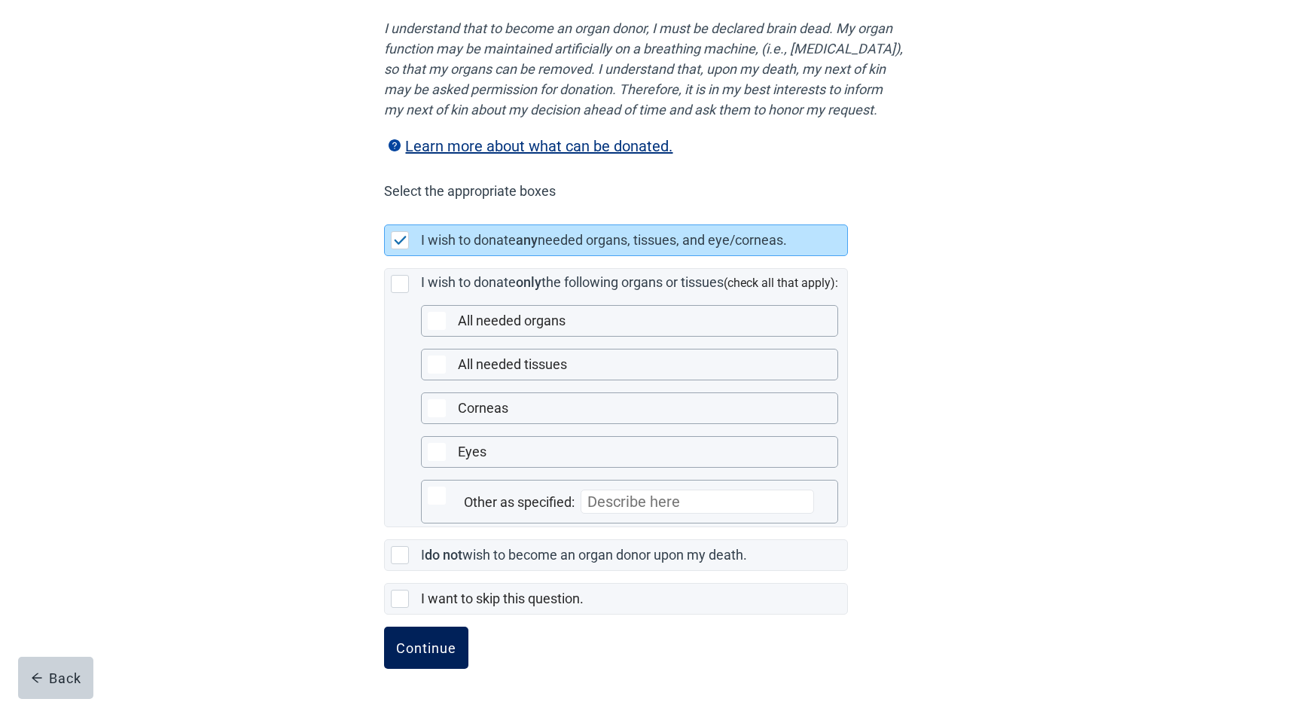
click at [405, 646] on div "Continue" at bounding box center [426, 647] width 60 height 15
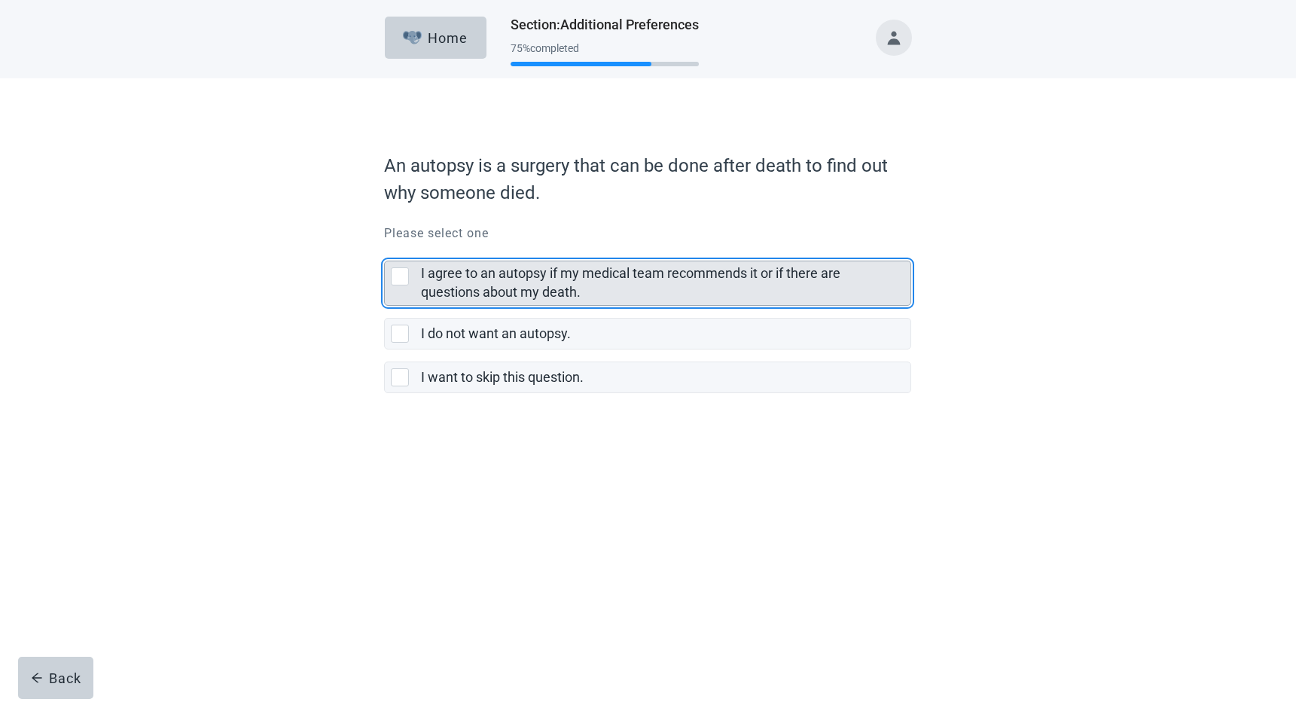
click at [405, 278] on div "I agree to an autopsy if my medical team recommends it or if there are question…" at bounding box center [400, 276] width 18 height 18
click at [385, 249] on input "I agree to an autopsy if my medical team recommends it or if there are question…" at bounding box center [384, 249] width 1 height 1
checkbox input "true"
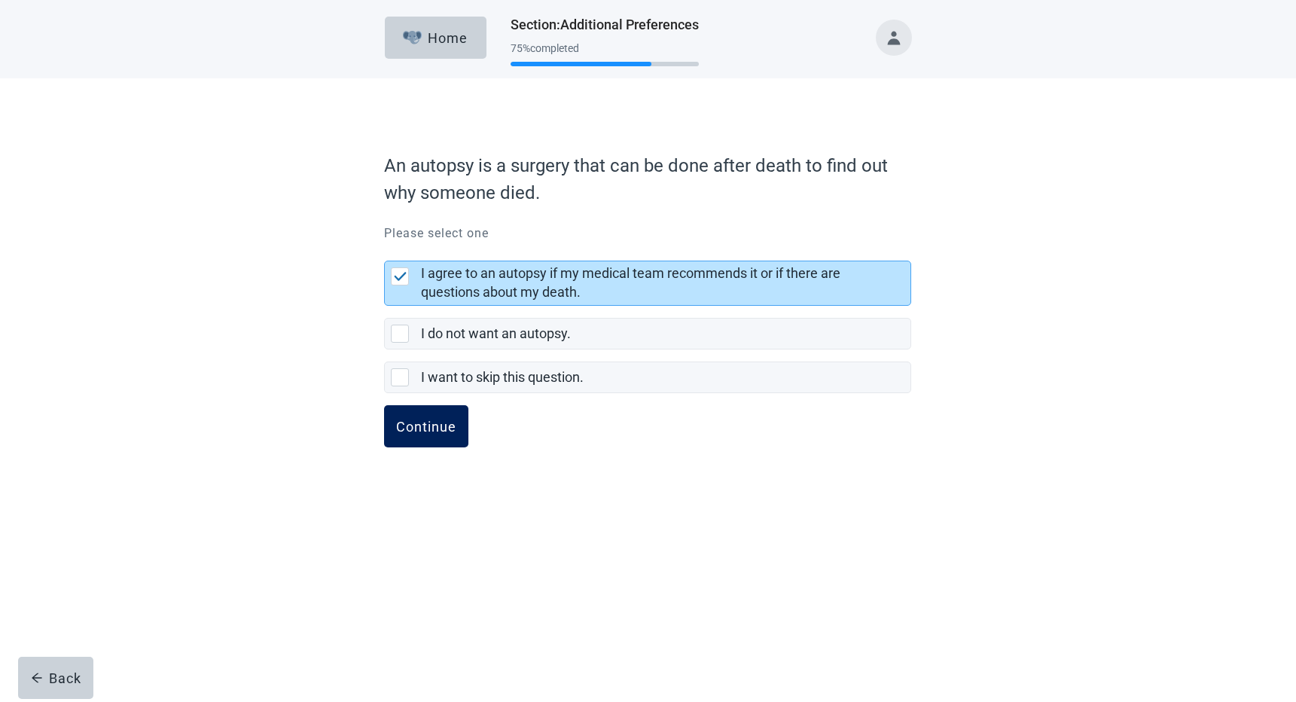
click at [417, 427] on div "Continue" at bounding box center [426, 426] width 60 height 15
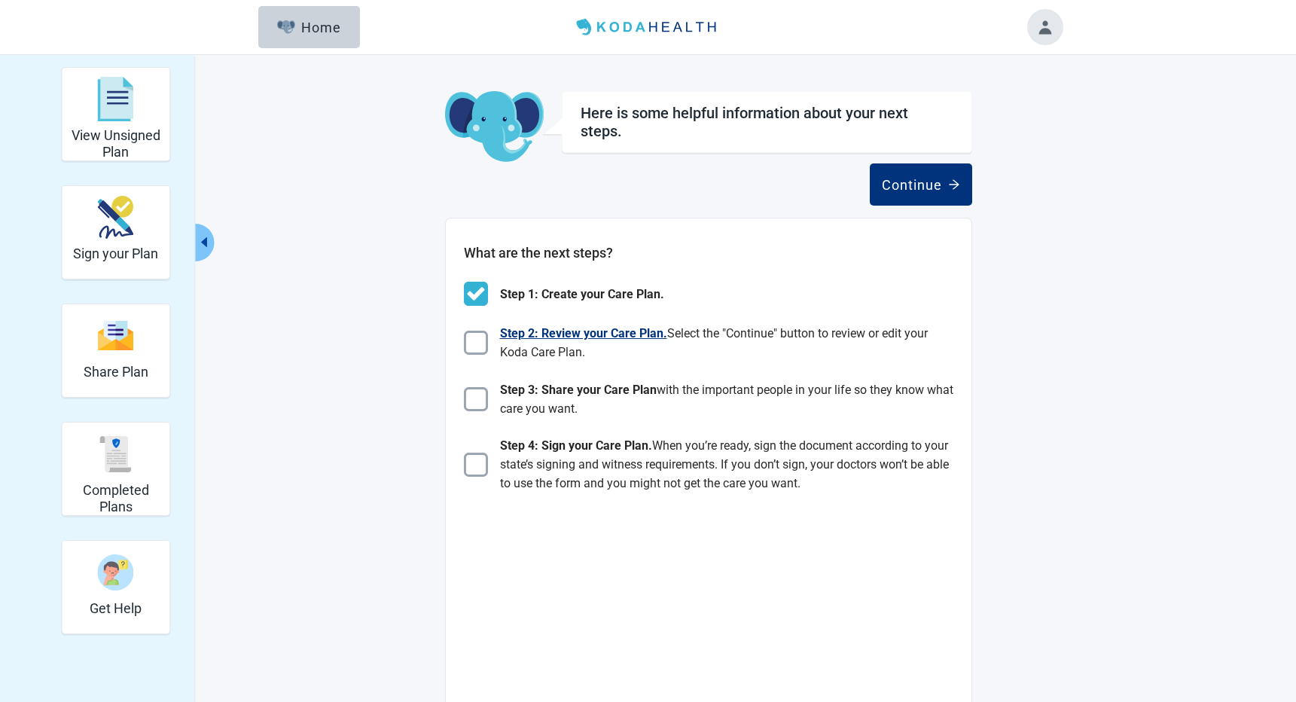
click at [469, 347] on img "Main content" at bounding box center [476, 343] width 24 height 24
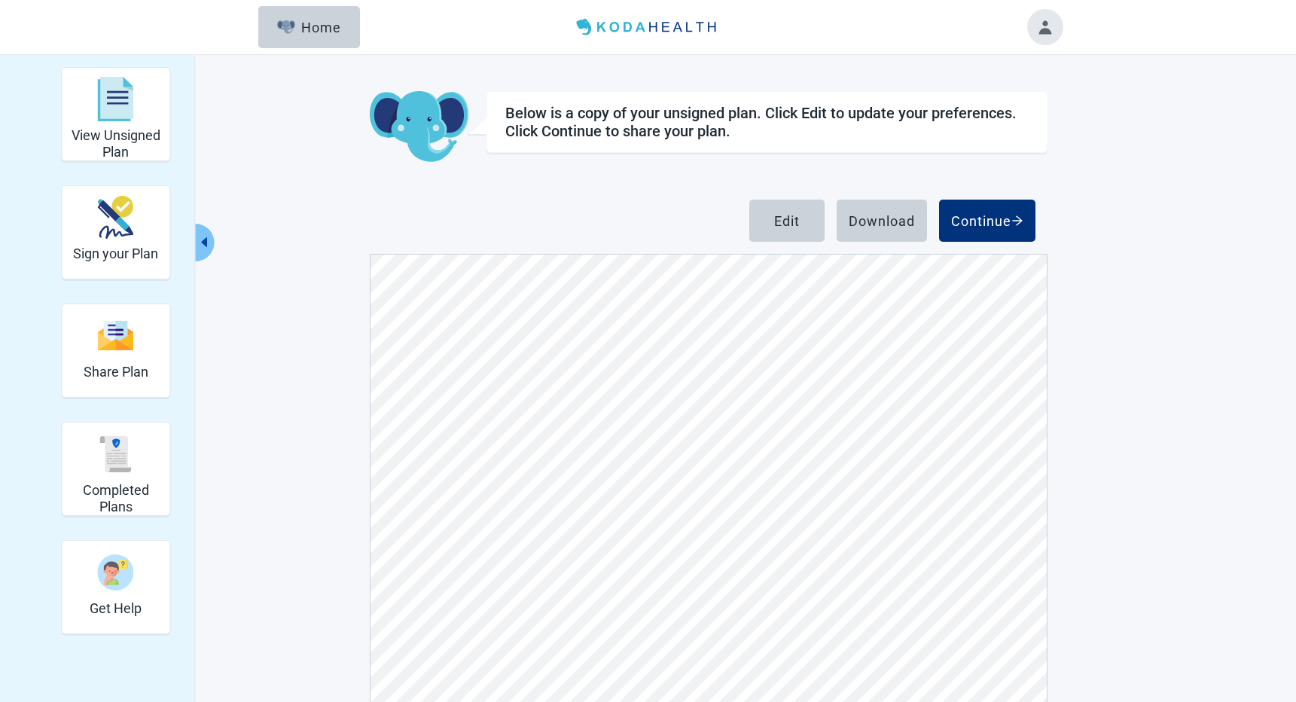
scroll to position [7900, 0]
click at [872, 225] on div "Download" at bounding box center [882, 220] width 66 height 15
click at [652, 29] on img at bounding box center [647, 27] width 155 height 24
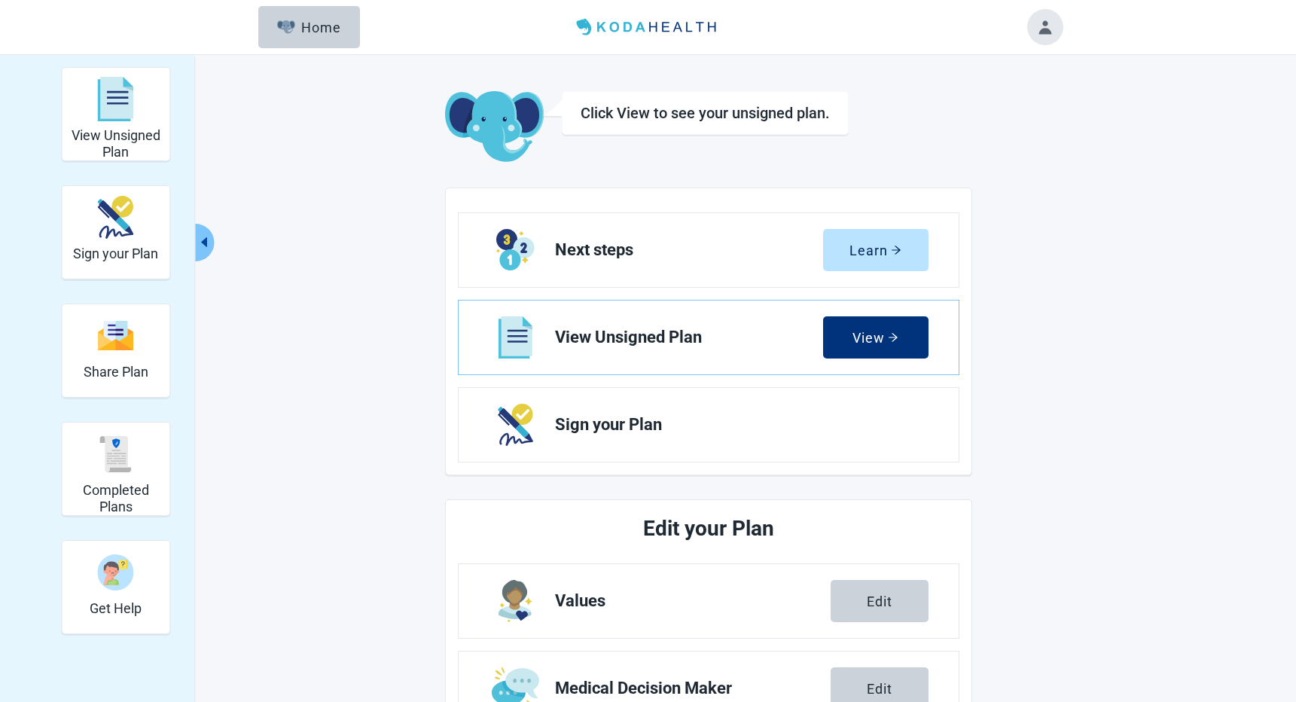
click at [620, 23] on img at bounding box center [647, 27] width 155 height 24
click at [1049, 28] on button "Toggle account menu" at bounding box center [1045, 27] width 36 height 36
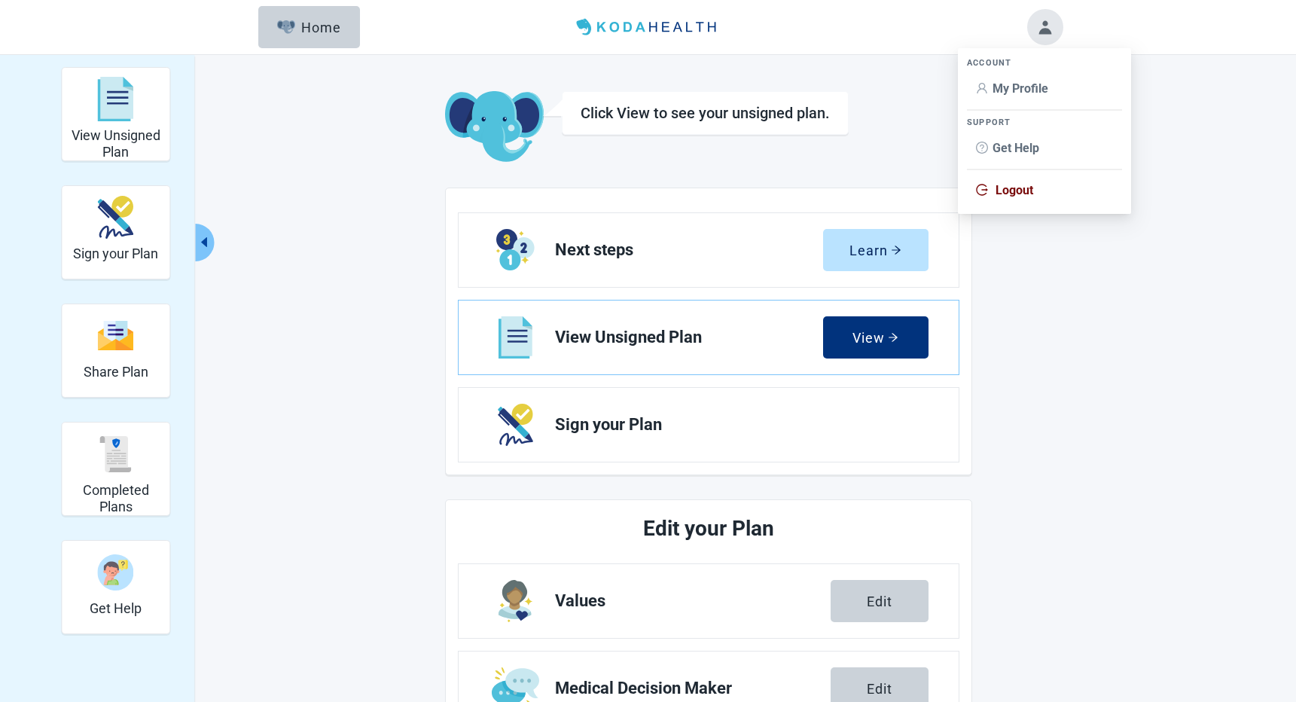
click at [1019, 191] on span "Logout" at bounding box center [1015, 190] width 38 height 14
